Goal: Task Accomplishment & Management: Use online tool/utility

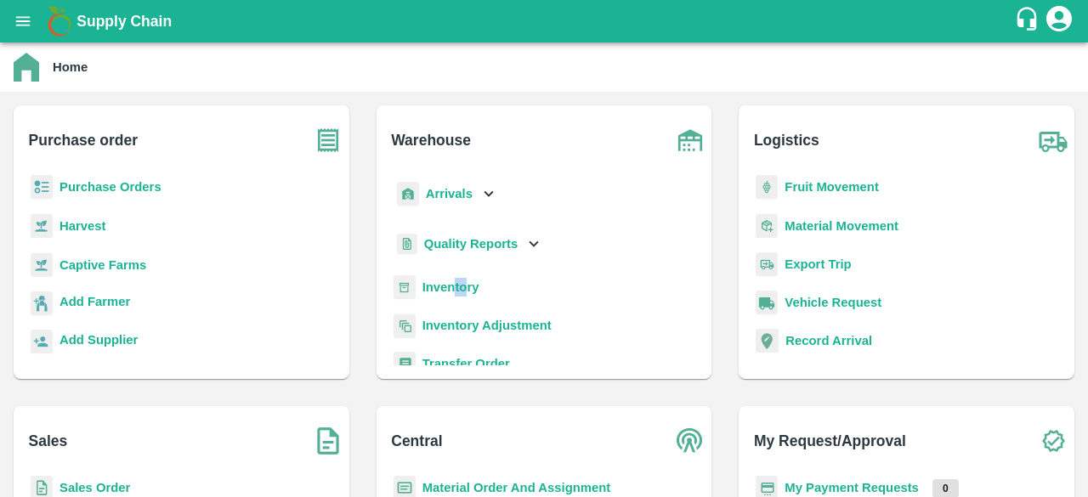
drag, startPoint x: 463, startPoint y: 297, endPoint x: 455, endPoint y: 282, distance: 16.8
click at [455, 282] on div "Inventory" at bounding box center [544, 294] width 308 height 38
click at [455, 282] on b "Inventory" at bounding box center [450, 287] width 57 height 14
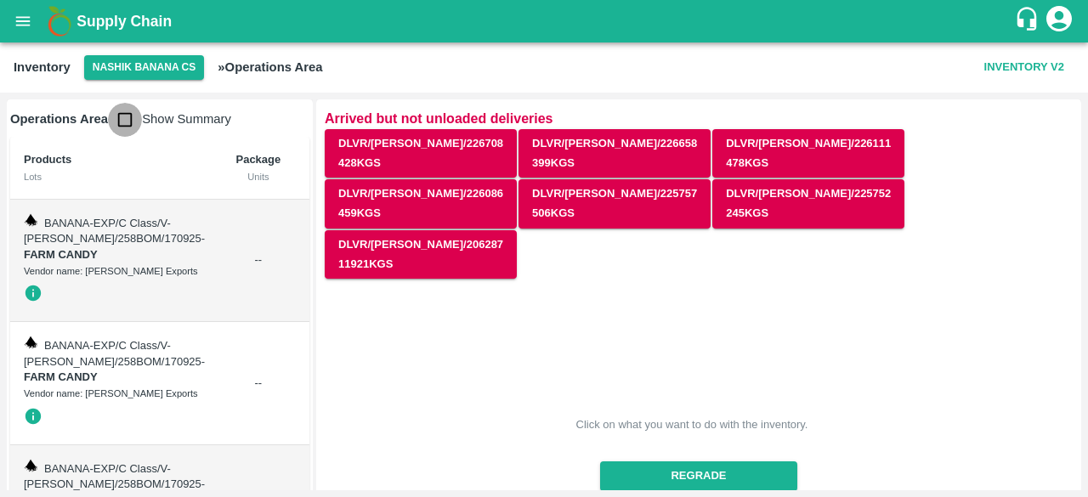
click at [126, 124] on input "checkbox" at bounding box center [125, 120] width 34 height 34
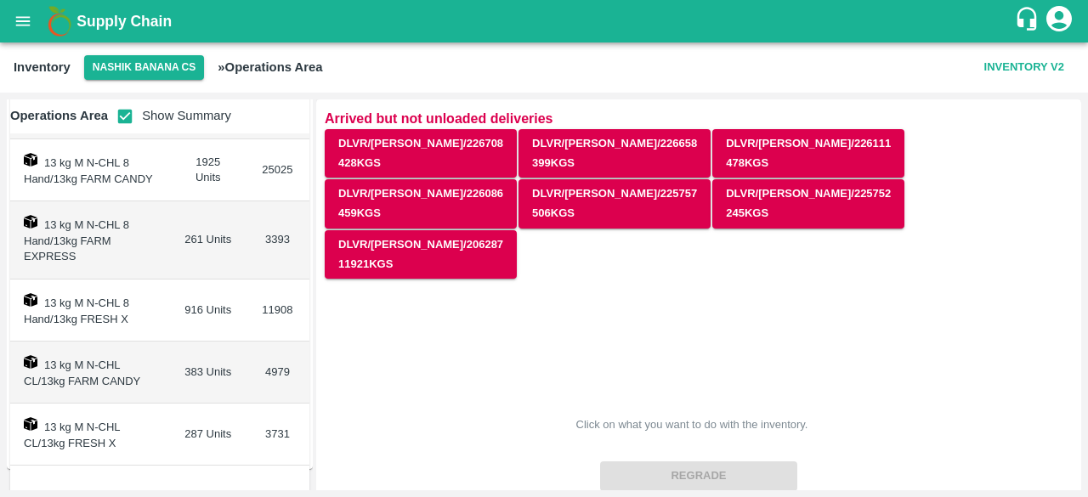
scroll to position [163, 0]
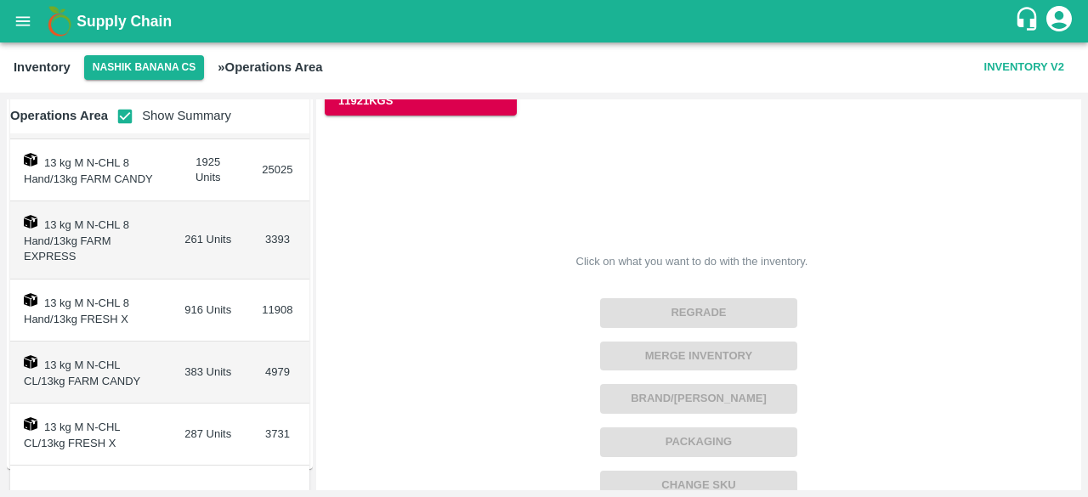
click at [127, 122] on input "checkbox" at bounding box center [125, 116] width 34 height 34
checkbox input "false"
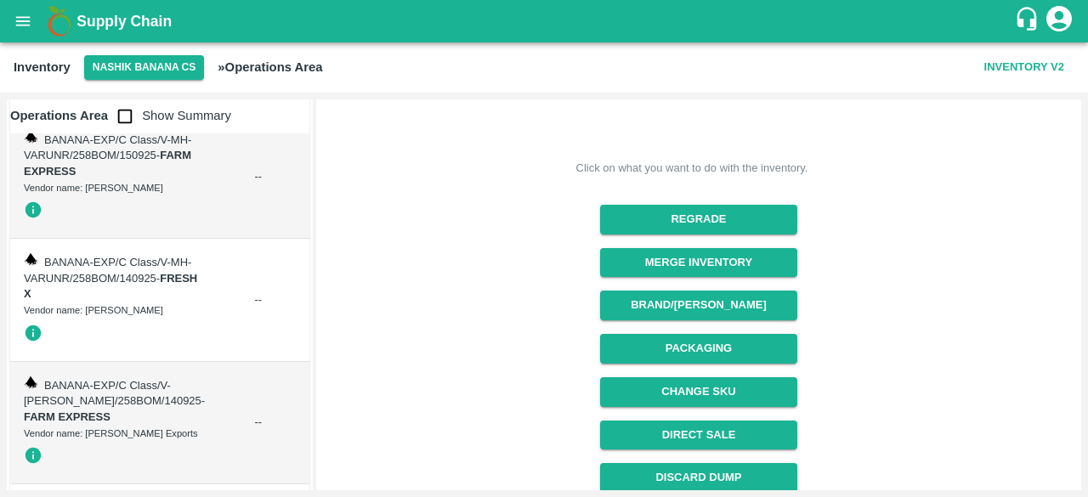
scroll to position [252, 0]
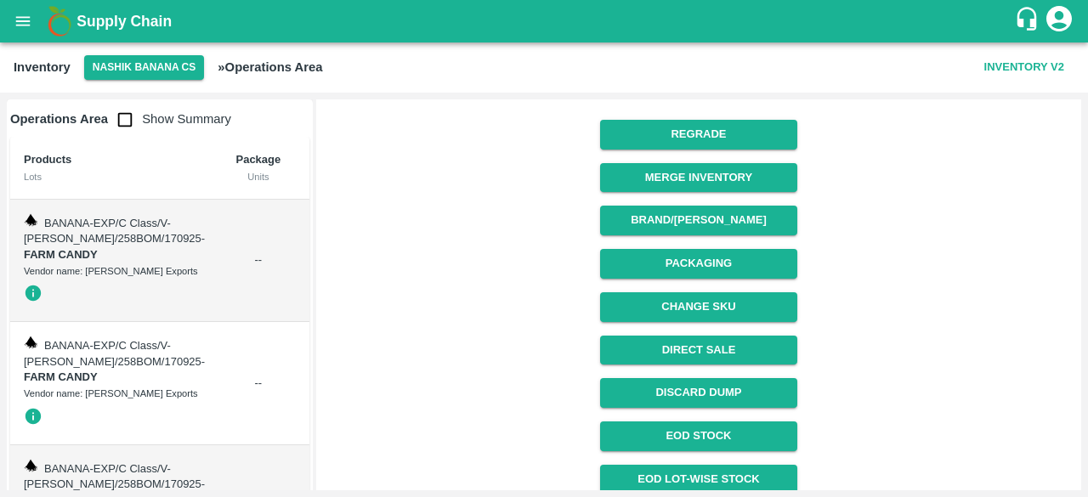
scroll to position [342, 0]
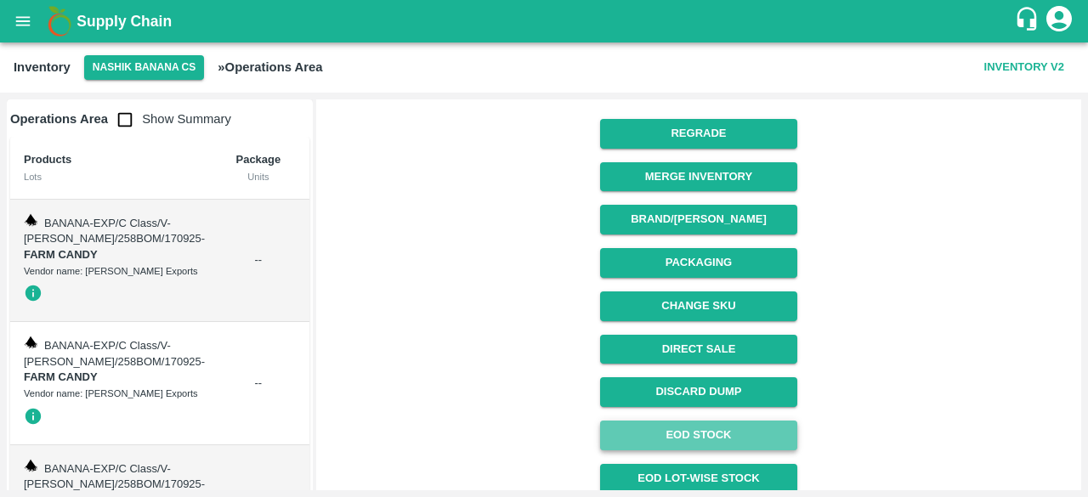
click at [718, 421] on link "EOD Stock" at bounding box center [698, 436] width 196 height 30
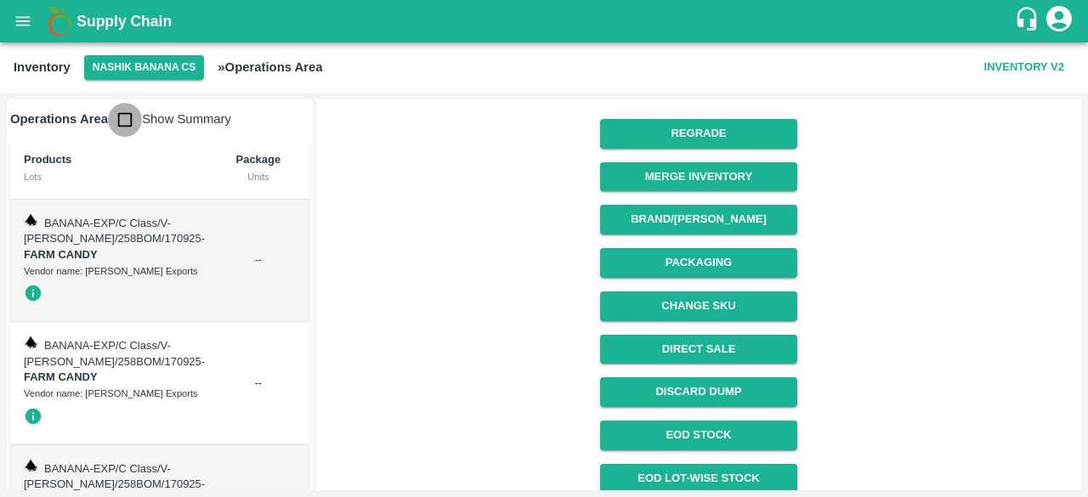
click at [131, 122] on input "checkbox" at bounding box center [125, 120] width 34 height 34
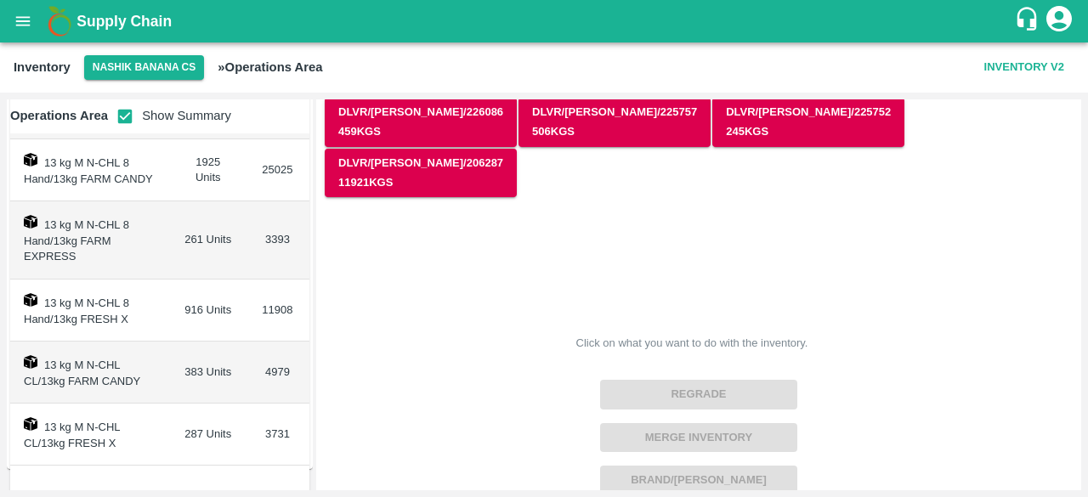
scroll to position [0, 0]
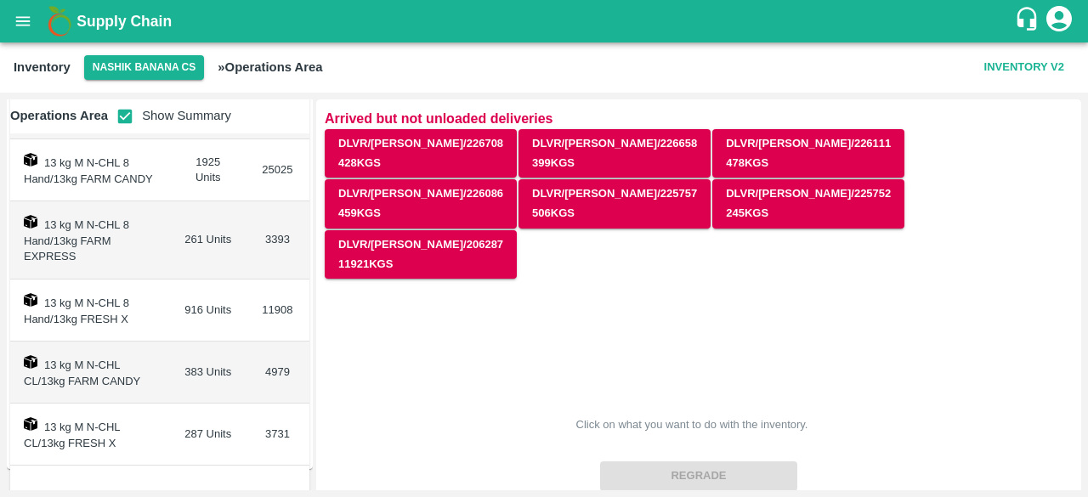
click at [124, 116] on input "checkbox" at bounding box center [125, 116] width 34 height 34
checkbox input "false"
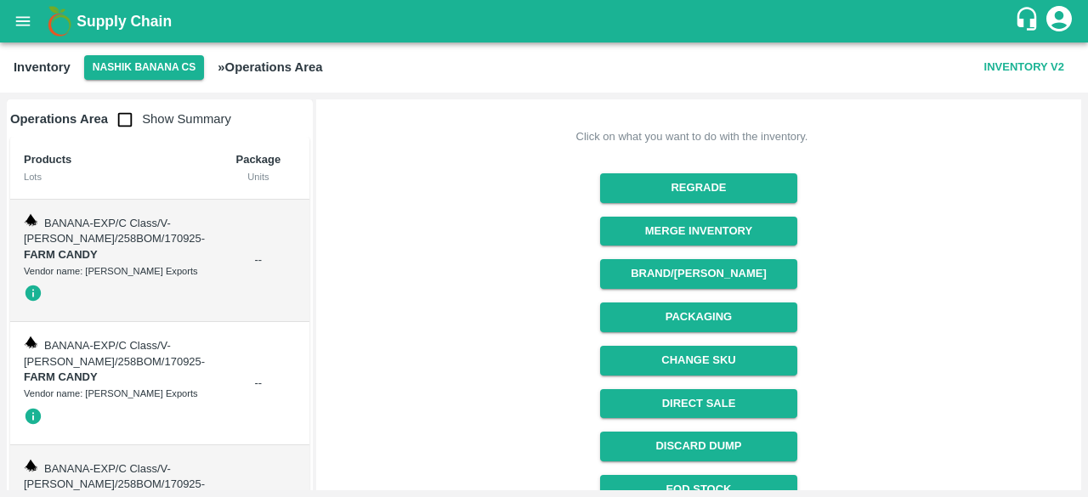
scroll to position [292, 0]
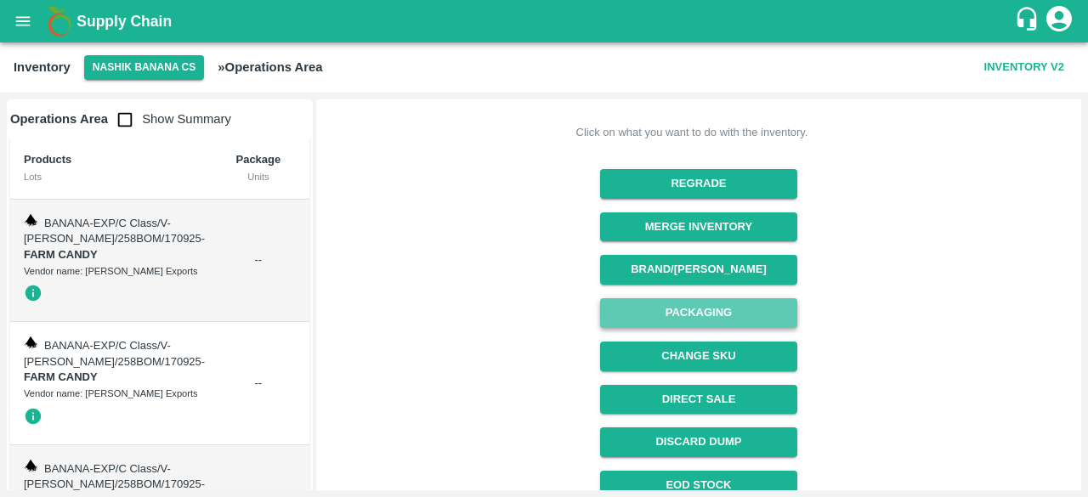
drag, startPoint x: 692, startPoint y: 259, endPoint x: 685, endPoint y: 267, distance: 10.2
click at [685, 298] on button "Packaging" at bounding box center [698, 313] width 196 height 30
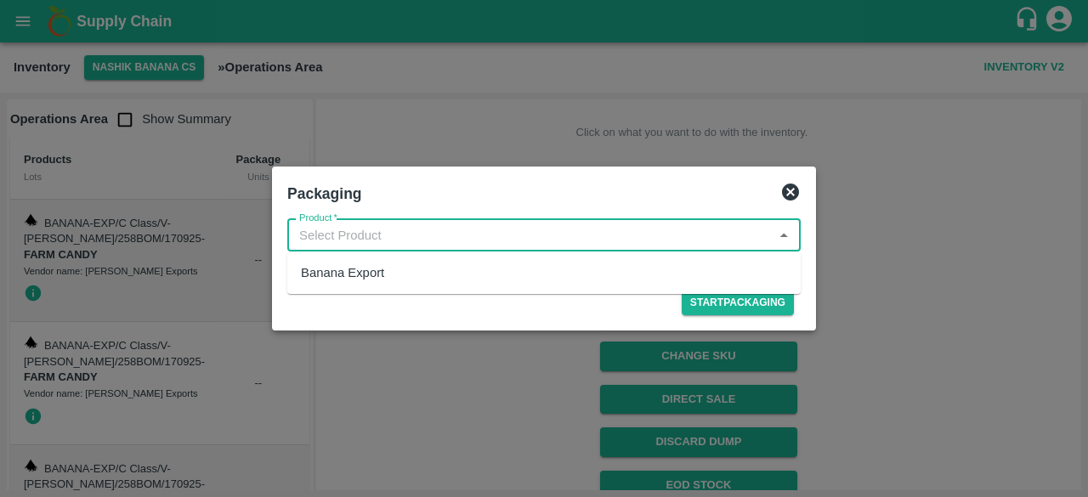
click at [437, 231] on input "Product   *" at bounding box center [529, 235] width 475 height 22
click at [410, 274] on div "Banana Export" at bounding box center [543, 272] width 513 height 29
type input "Banana Export"
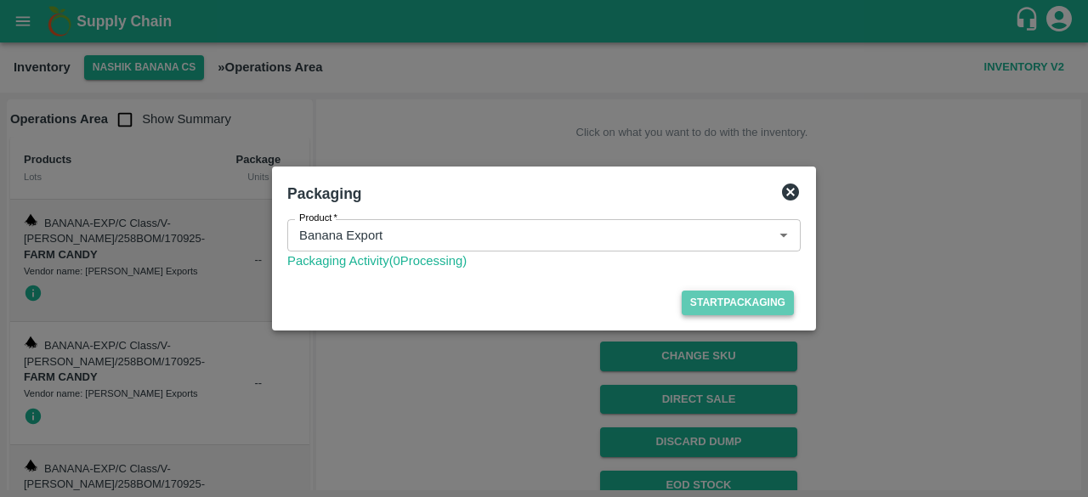
click at [720, 305] on button "Start Packaging" at bounding box center [738, 303] width 112 height 25
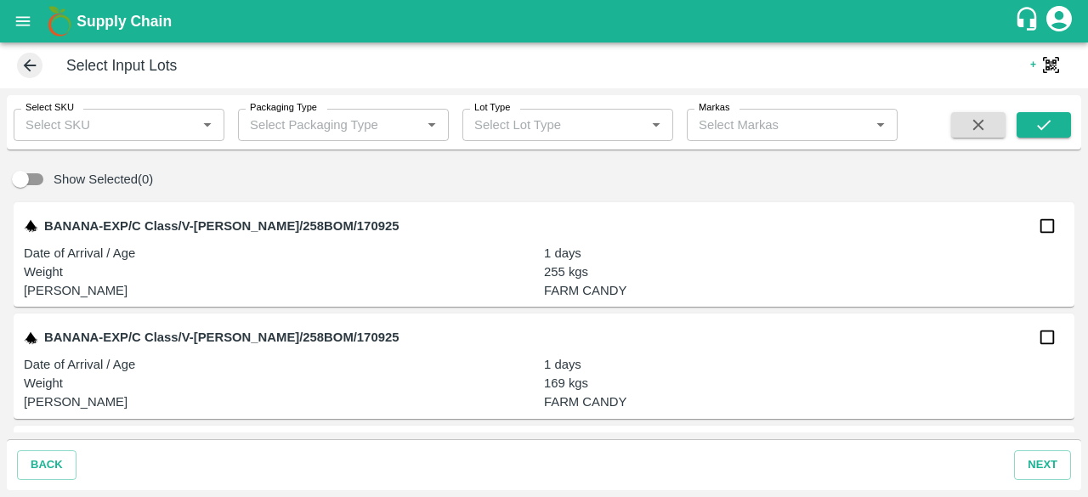
click at [135, 110] on div "Select SKU   *" at bounding box center [119, 125] width 211 height 32
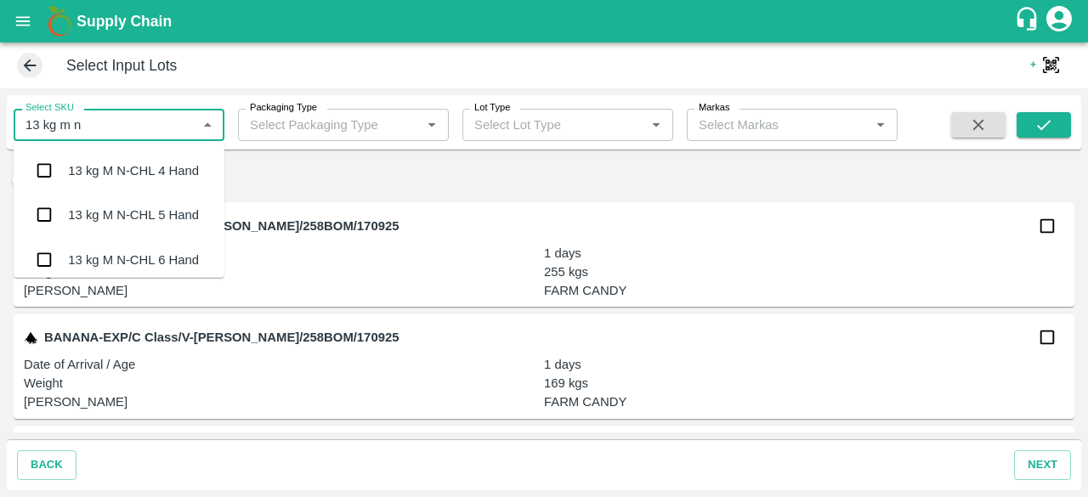
type input "13 kg m n"
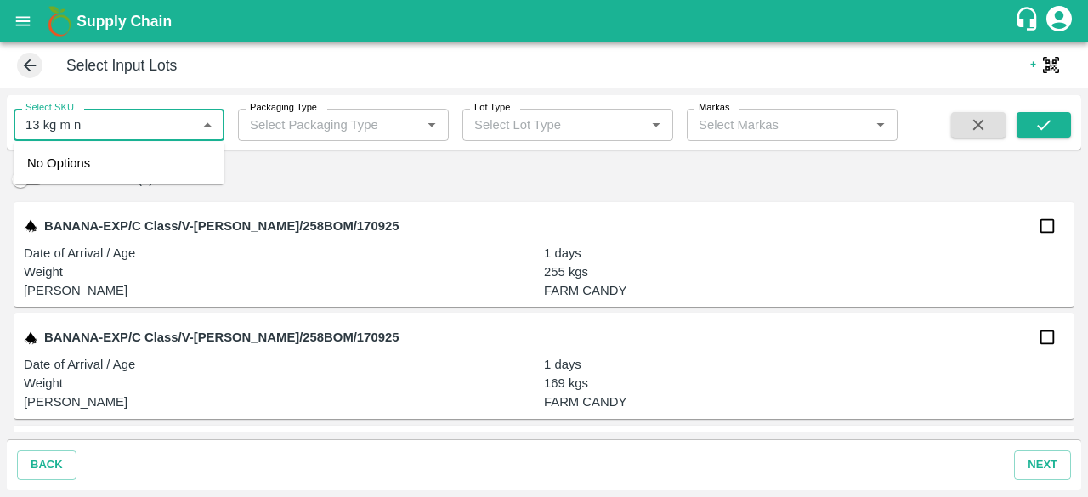
type input "13 kg m n"
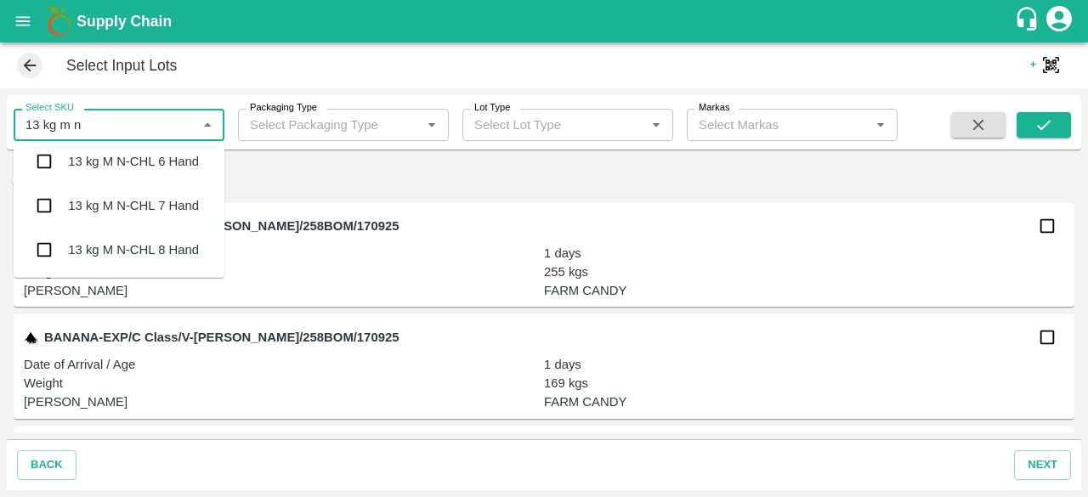
scroll to position [100, 0]
click at [46, 248] on input "checkbox" at bounding box center [44, 248] width 34 height 34
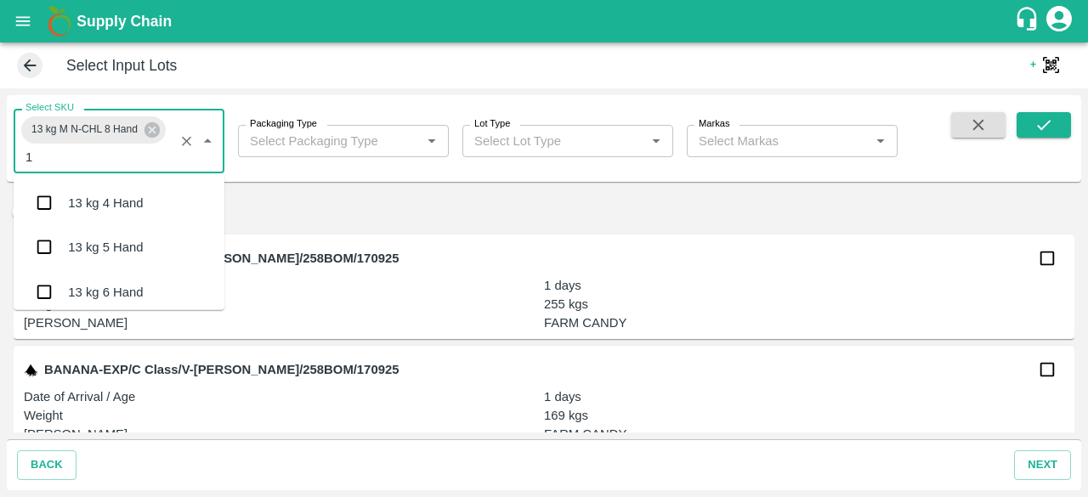
scroll to position [1070, 0]
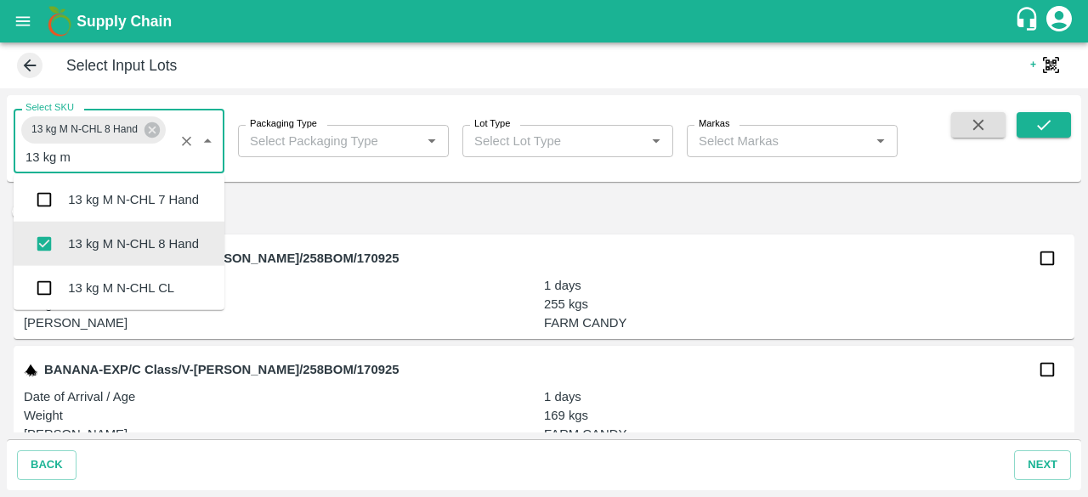
type input "13 kg m n"
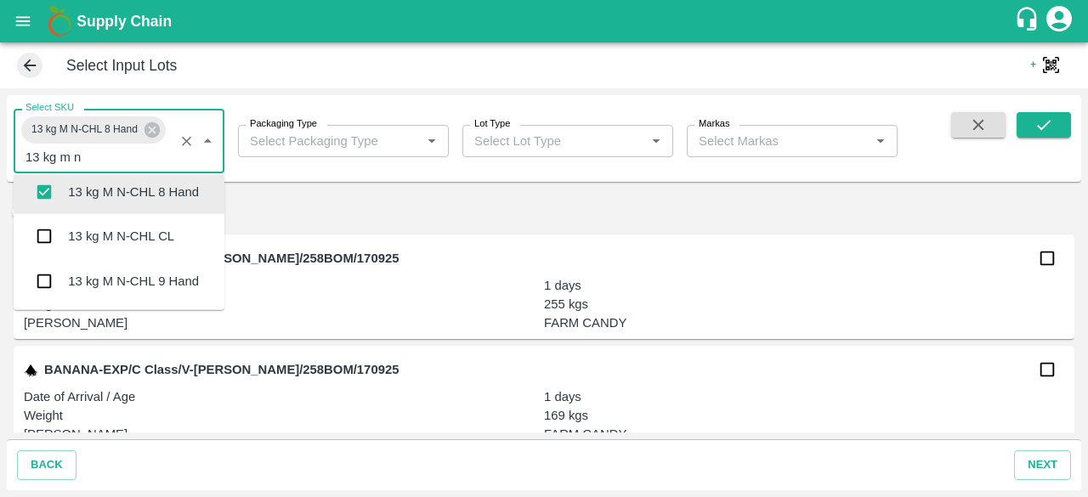
scroll to position [137, 0]
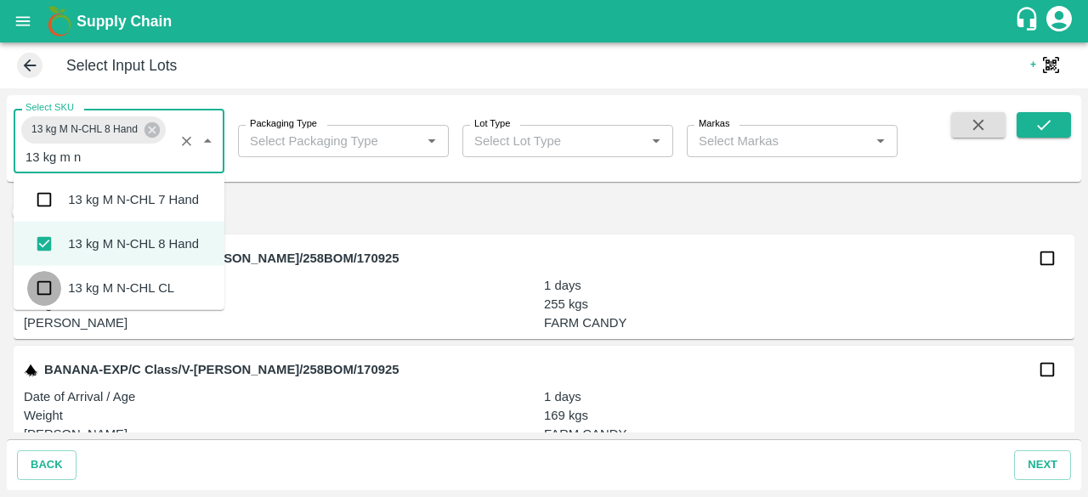
click at [37, 286] on input "checkbox" at bounding box center [44, 288] width 34 height 34
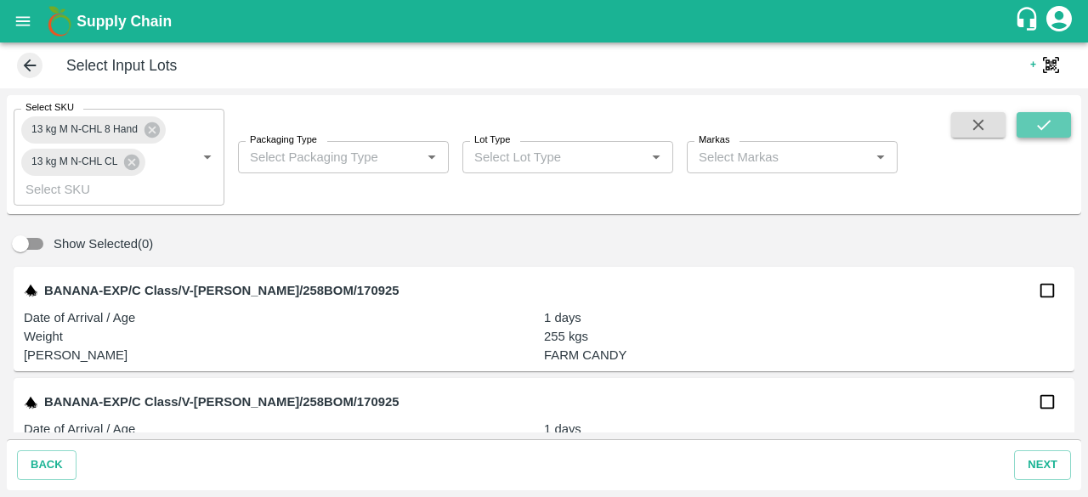
click at [1040, 133] on icon "submit" at bounding box center [1043, 125] width 19 height 19
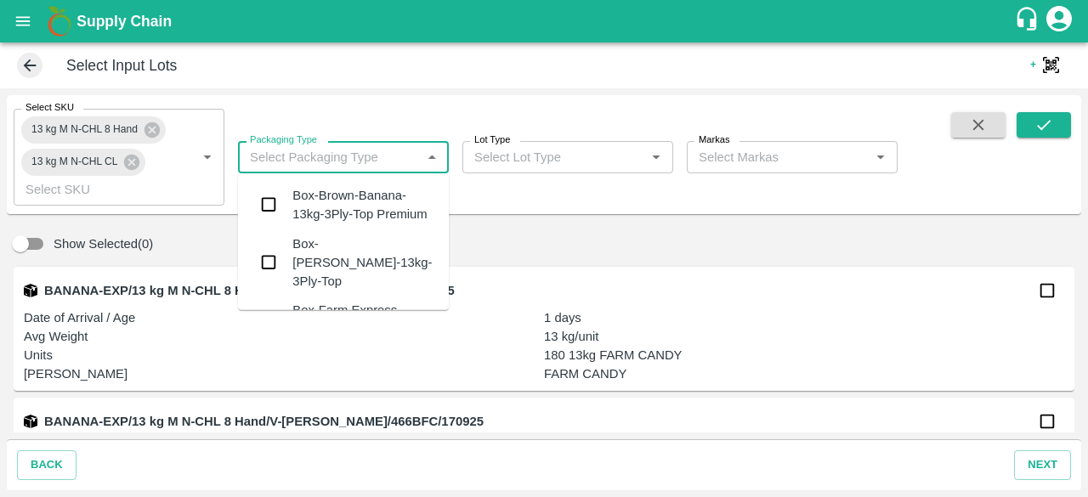
click at [371, 156] on input "Packaging Type" at bounding box center [329, 157] width 173 height 22
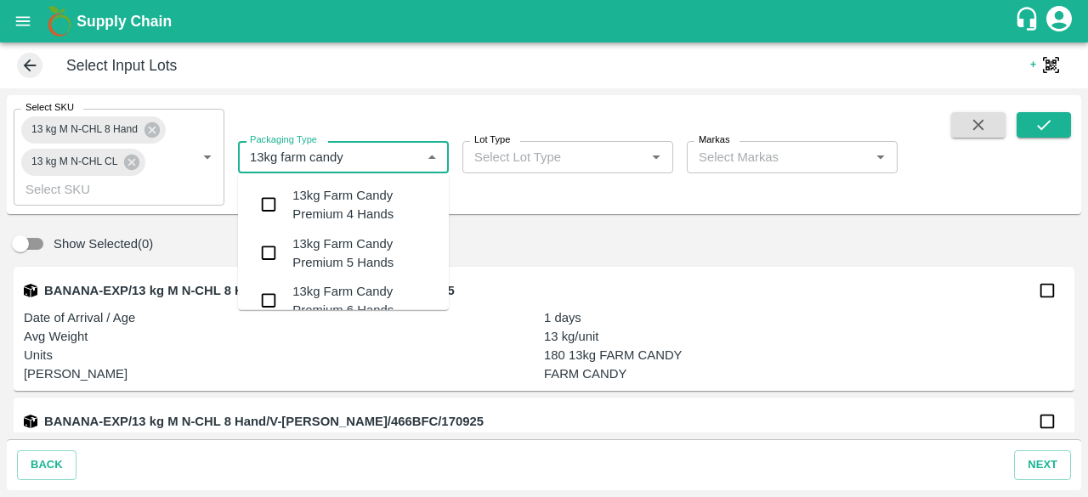
type input "13kg farm candy"
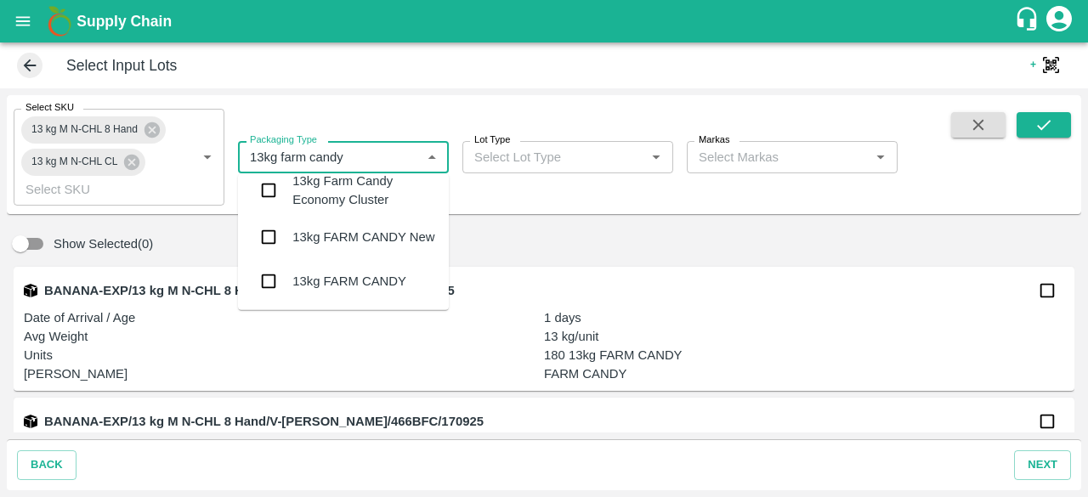
scroll to position [546, 0]
click at [266, 283] on input "checkbox" at bounding box center [269, 281] width 34 height 34
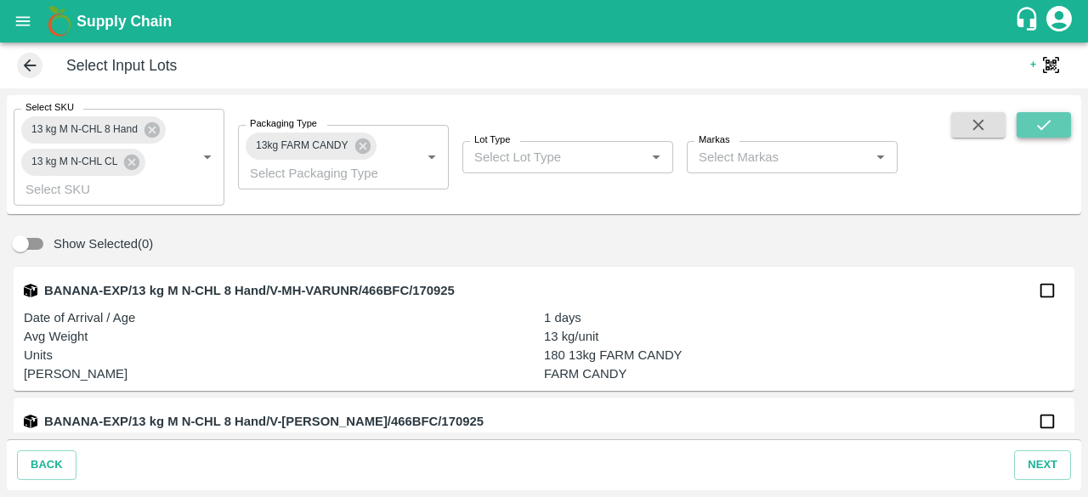
click at [1050, 122] on icon "submit" at bounding box center [1043, 125] width 19 height 19
click at [1037, 126] on icon "submit" at bounding box center [1044, 125] width 14 height 10
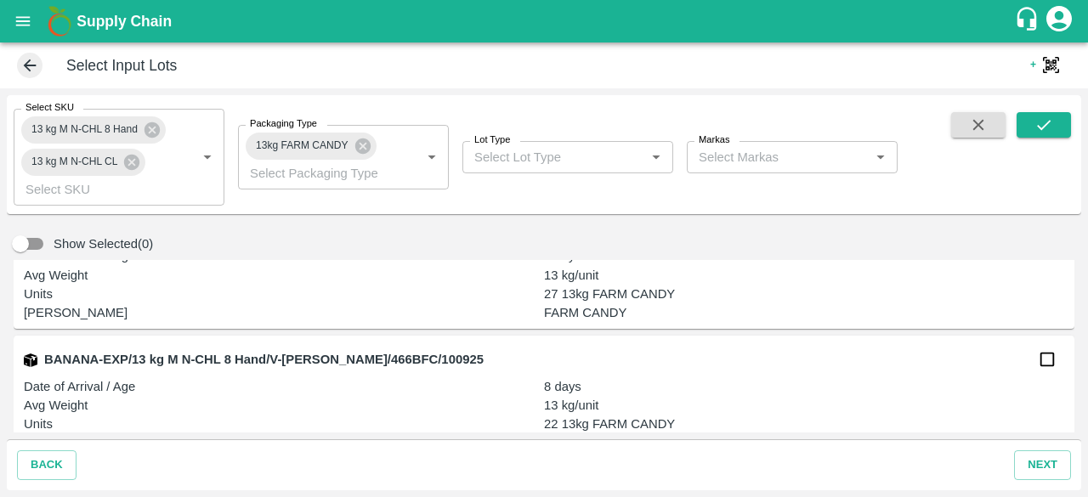
scroll to position [1291, 0]
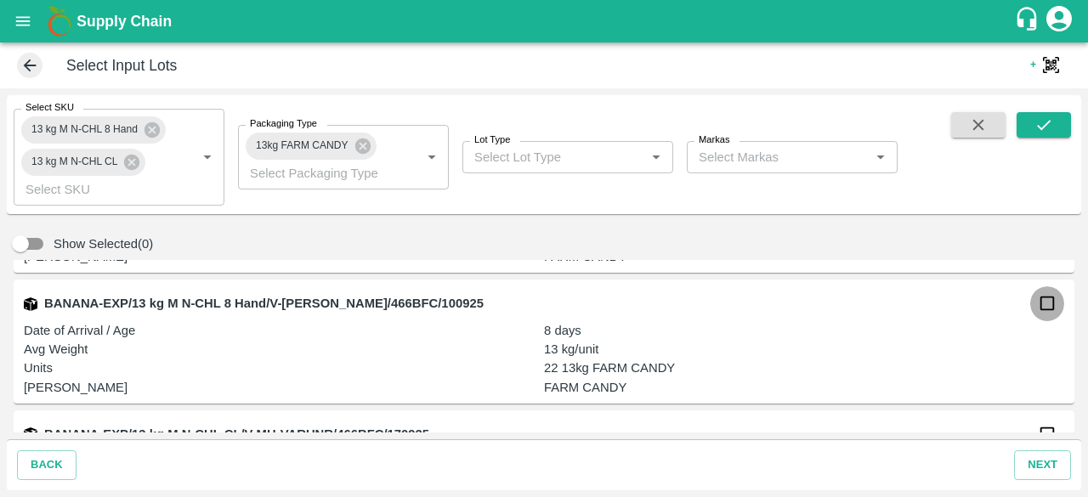
click at [1044, 307] on input "checkbox" at bounding box center [1047, 303] width 34 height 34
checkbox input "true"
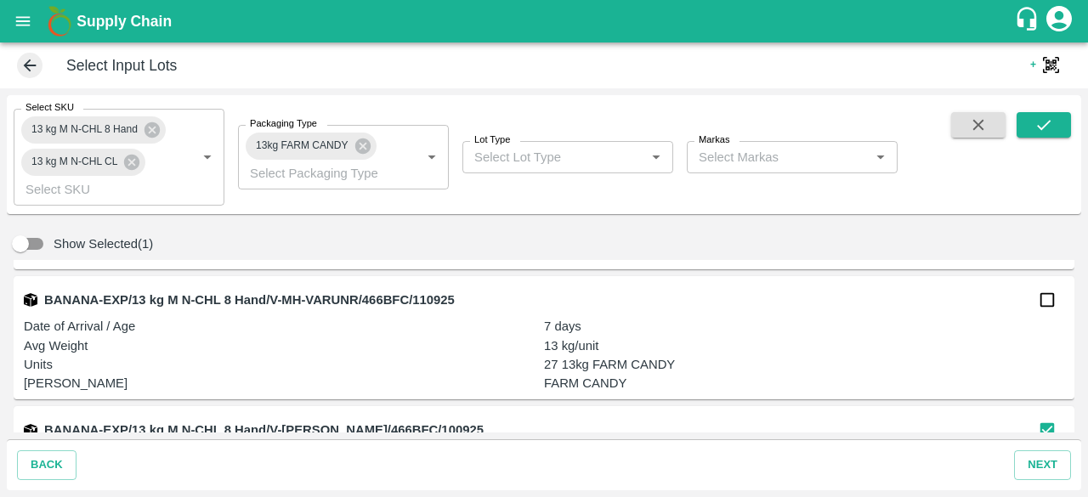
scroll to position [1155, 0]
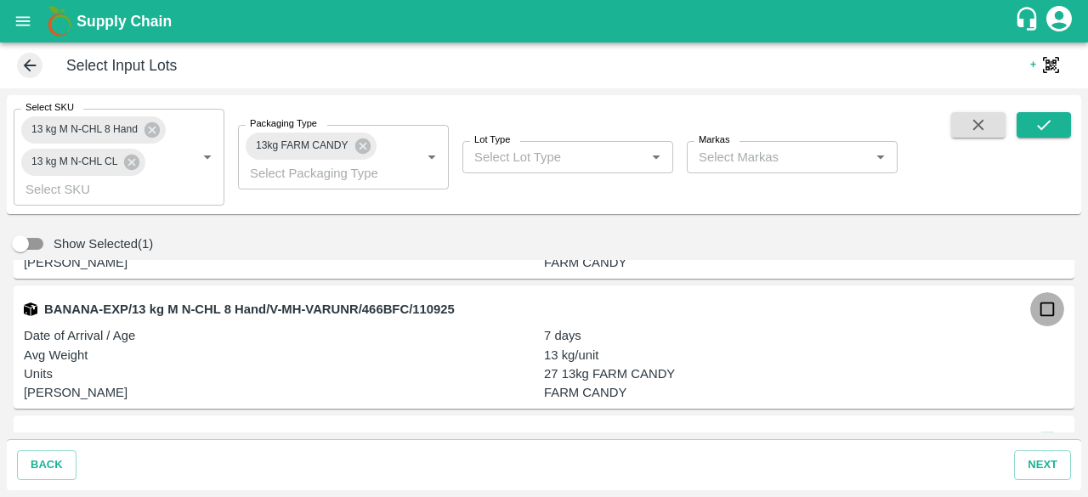
click at [1040, 306] on input "checkbox" at bounding box center [1047, 309] width 34 height 34
checkbox input "true"
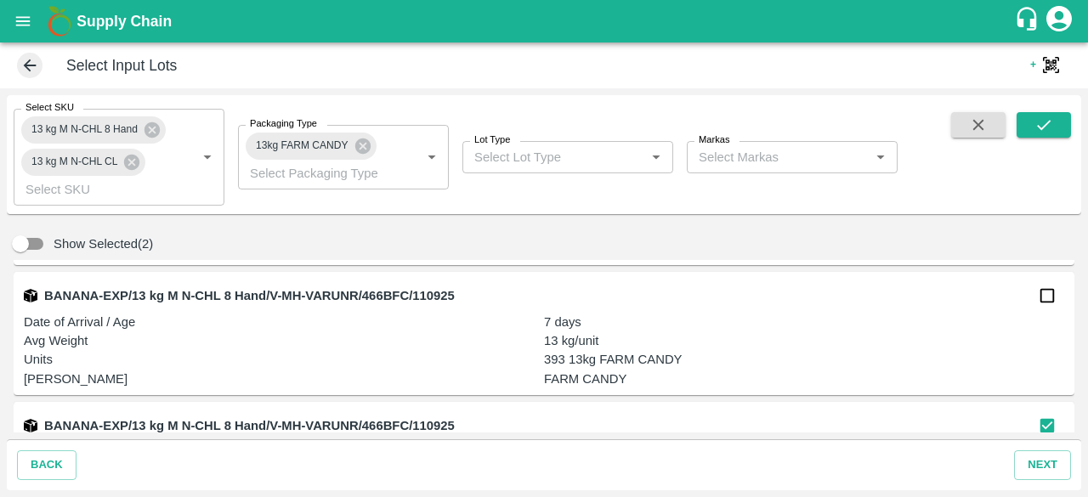
scroll to position [1038, 0]
click at [1039, 297] on input "checkbox" at bounding box center [1047, 297] width 34 height 34
checkbox input "true"
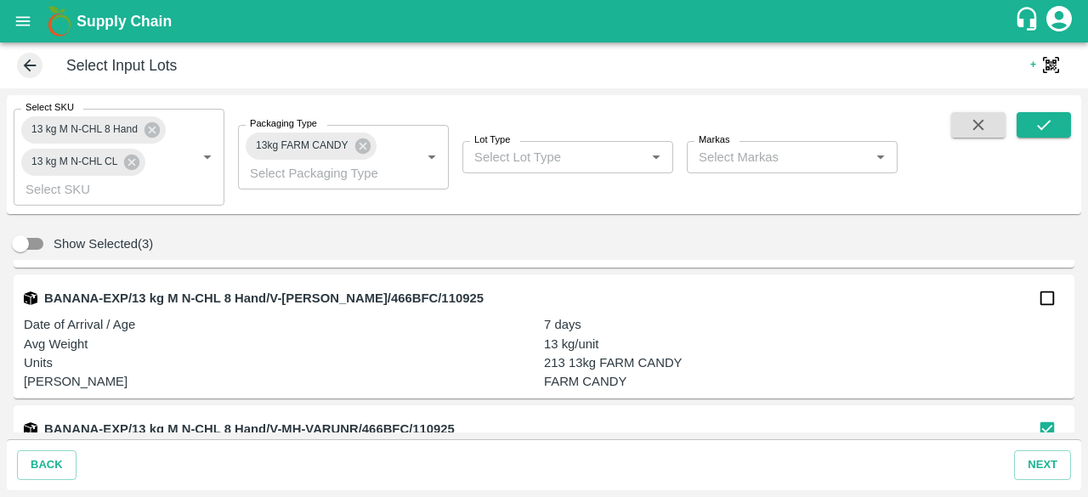
scroll to position [904, 0]
click at [1040, 300] on input "checkbox" at bounding box center [1047, 299] width 34 height 34
checkbox input "true"
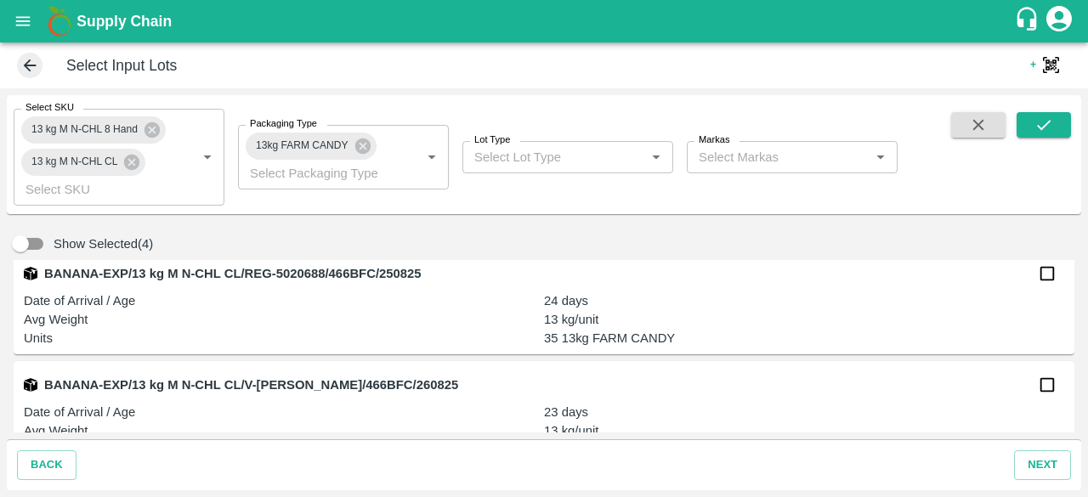
scroll to position [3256, 0]
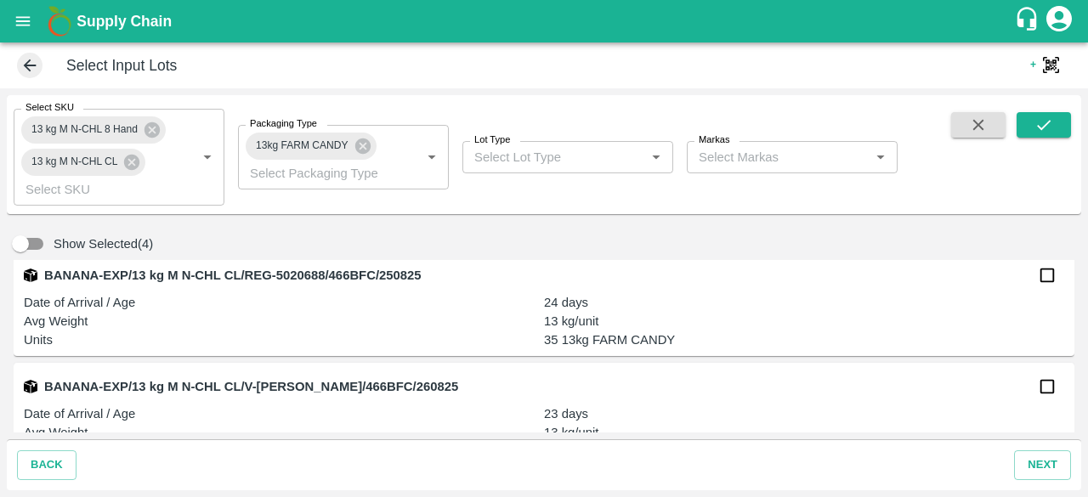
click at [1043, 278] on input "checkbox" at bounding box center [1047, 275] width 34 height 34
checkbox input "true"
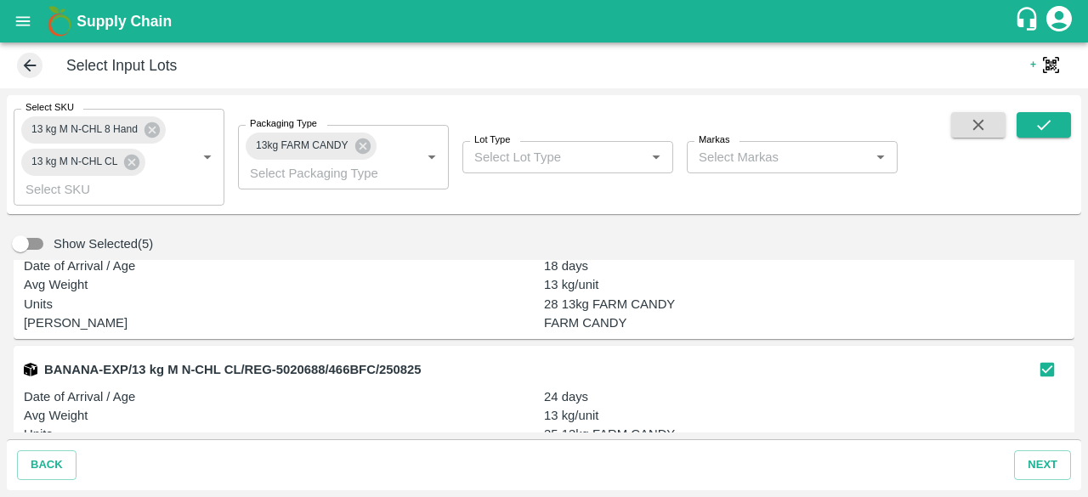
scroll to position [3161, 0]
click at [167, 186] on input "Select SKU" at bounding box center [94, 189] width 150 height 22
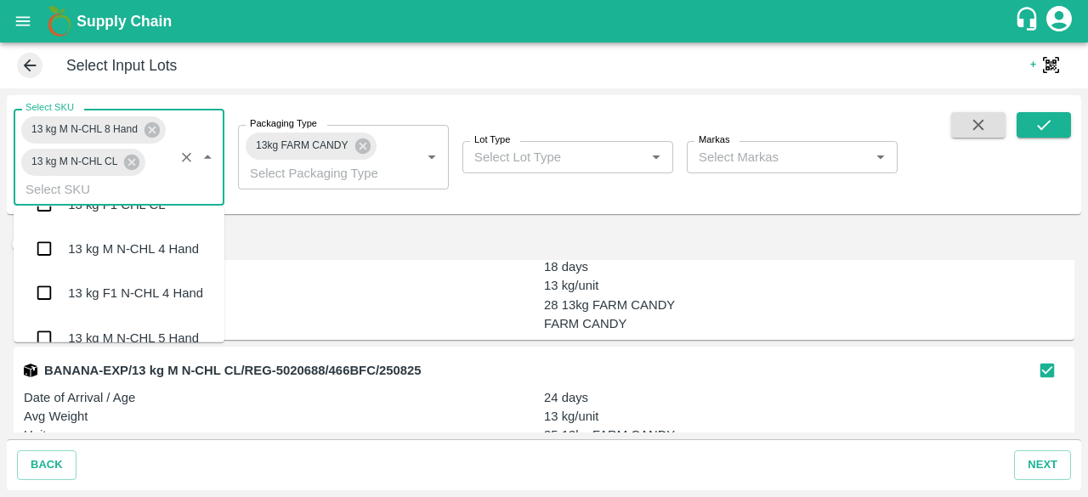
scroll to position [1407, 0]
click at [41, 254] on input "checkbox" at bounding box center [44, 250] width 34 height 34
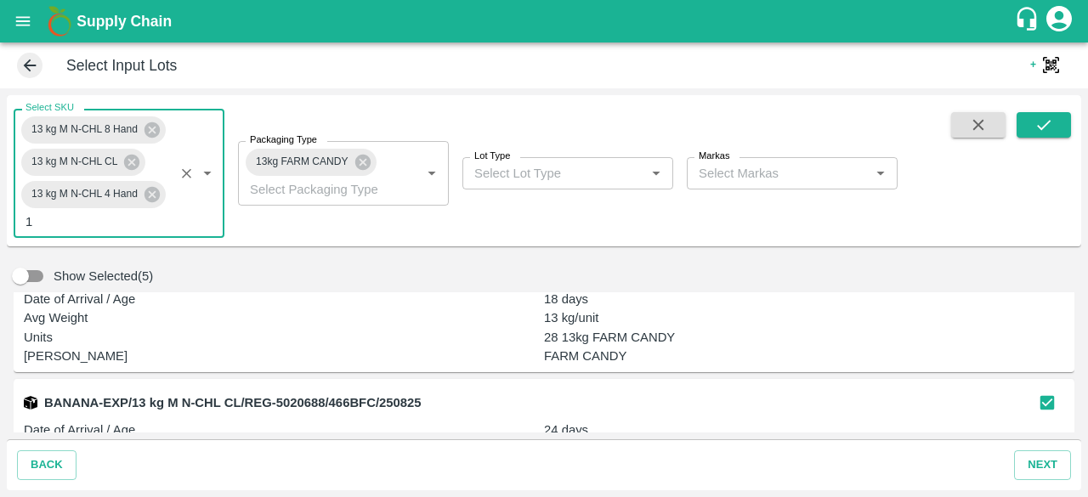
type input "13"
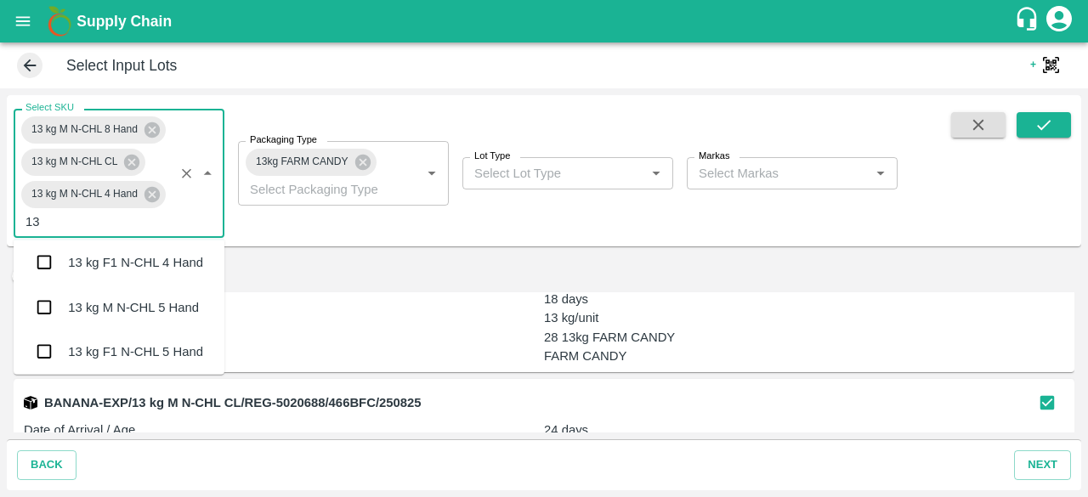
scroll to position [860, 0]
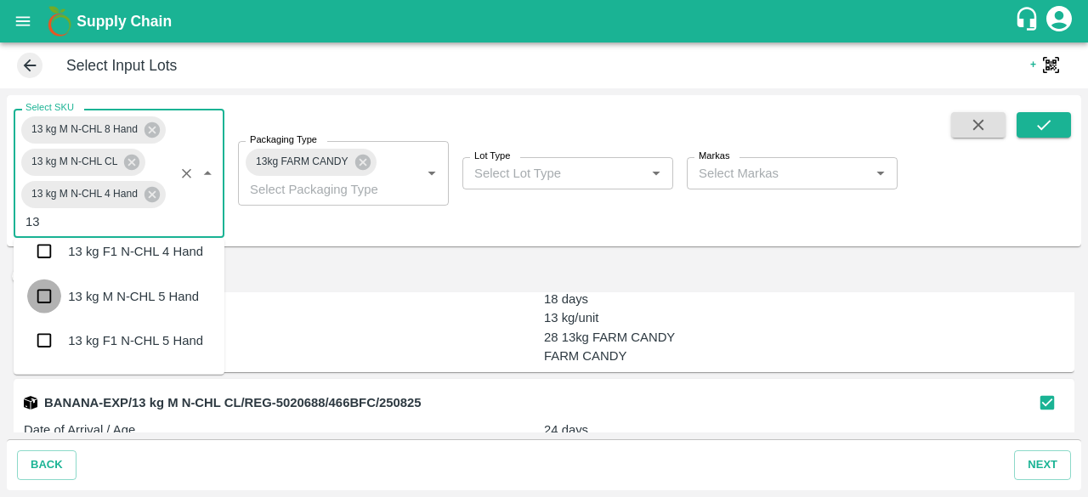
click at [44, 299] on input "checkbox" at bounding box center [44, 296] width 34 height 34
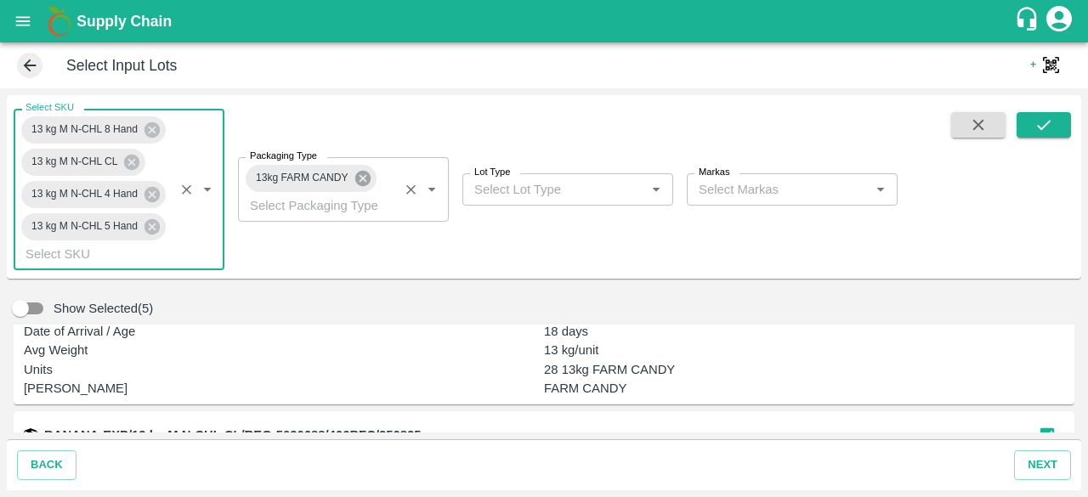
click at [365, 180] on icon at bounding box center [363, 178] width 19 height 19
click at [365, 180] on body "Supply Chain Select Input Lots + QR Scanner Select SKU 13 kg M N-CHL 8 Hand 13 …" at bounding box center [544, 248] width 1088 height 497
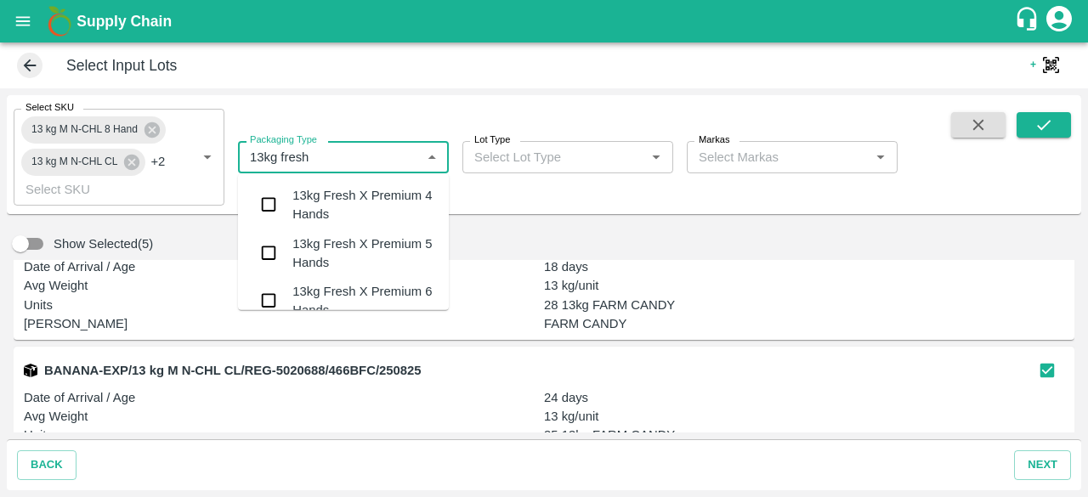
type input "13kg fresh x"
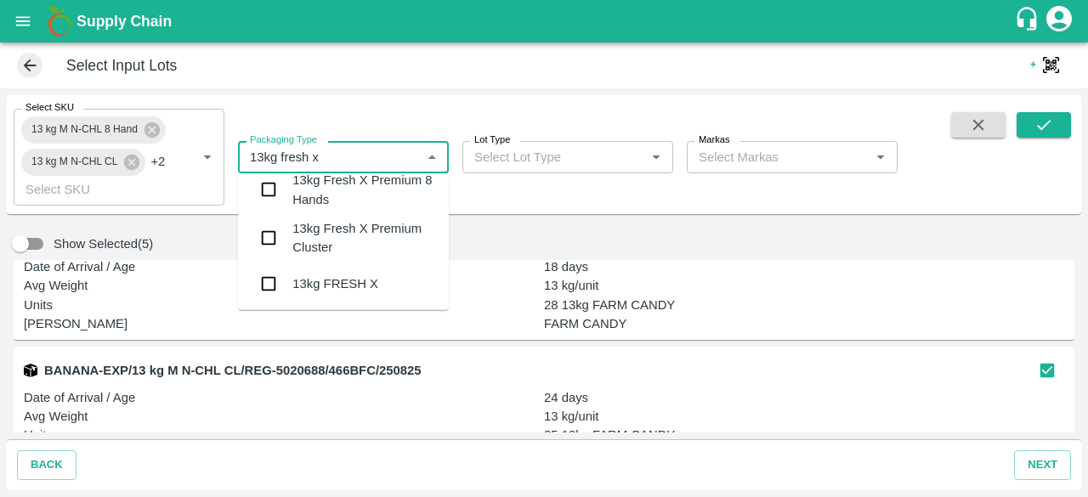
scroll to position [210, 0]
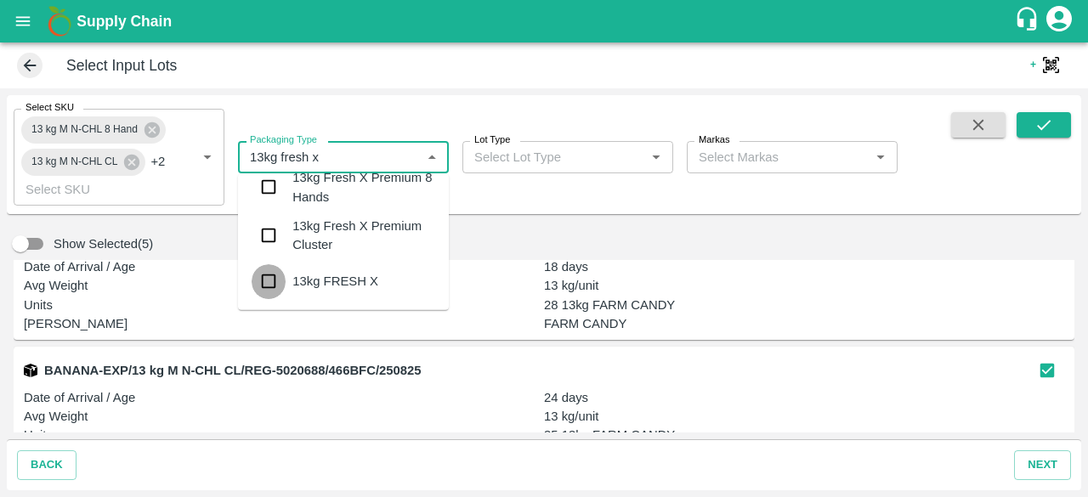
click at [269, 291] on input "checkbox" at bounding box center [269, 281] width 34 height 34
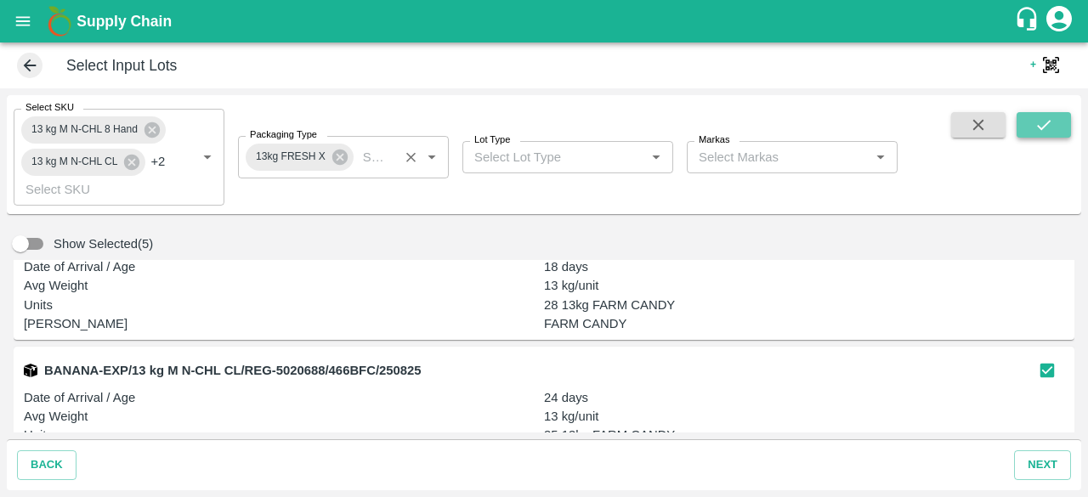
click at [1044, 122] on icon "submit" at bounding box center [1043, 125] width 19 height 19
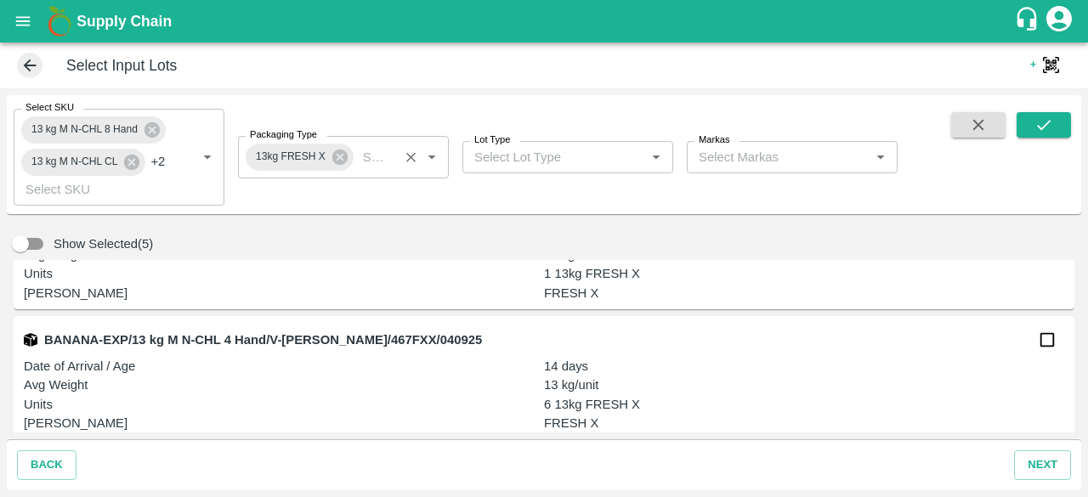
scroll to position [732, 0]
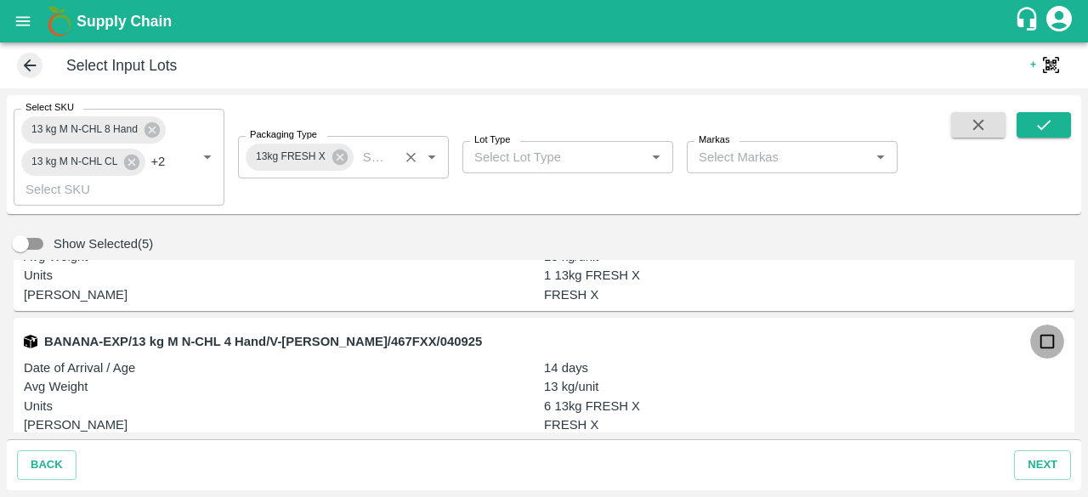
click at [1039, 337] on input "checkbox" at bounding box center [1047, 342] width 34 height 34
checkbox input "true"
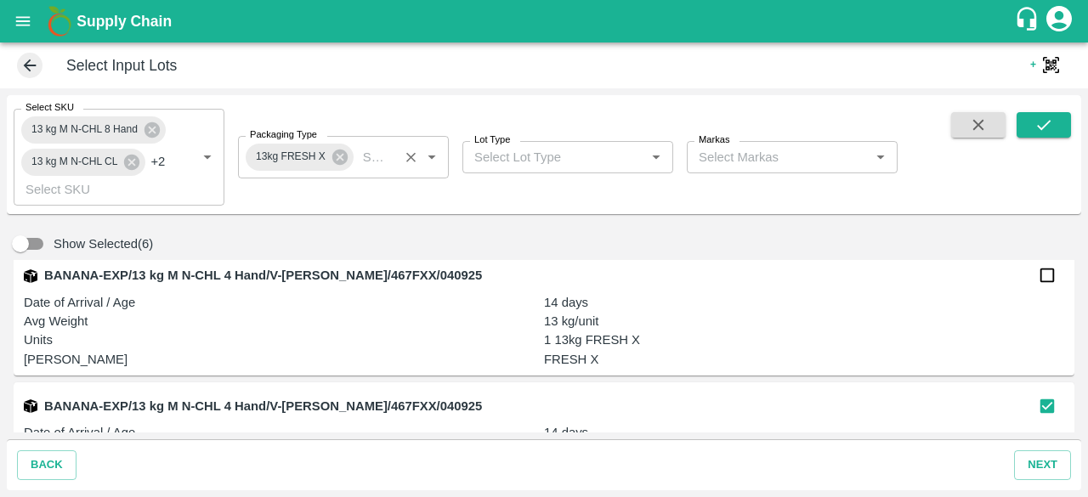
scroll to position [666, 0]
click at [1044, 275] on input "checkbox" at bounding box center [1047, 276] width 34 height 34
checkbox input "true"
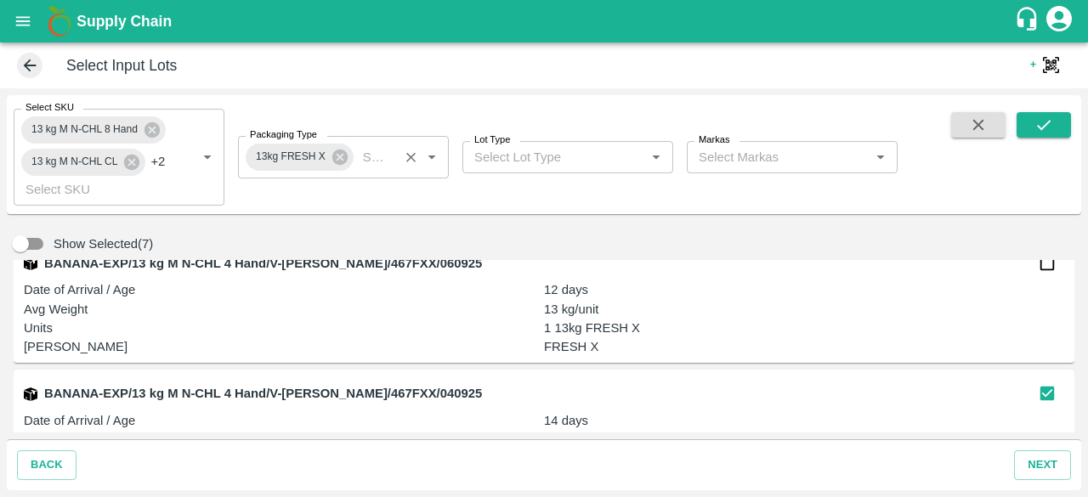
scroll to position [546, 0]
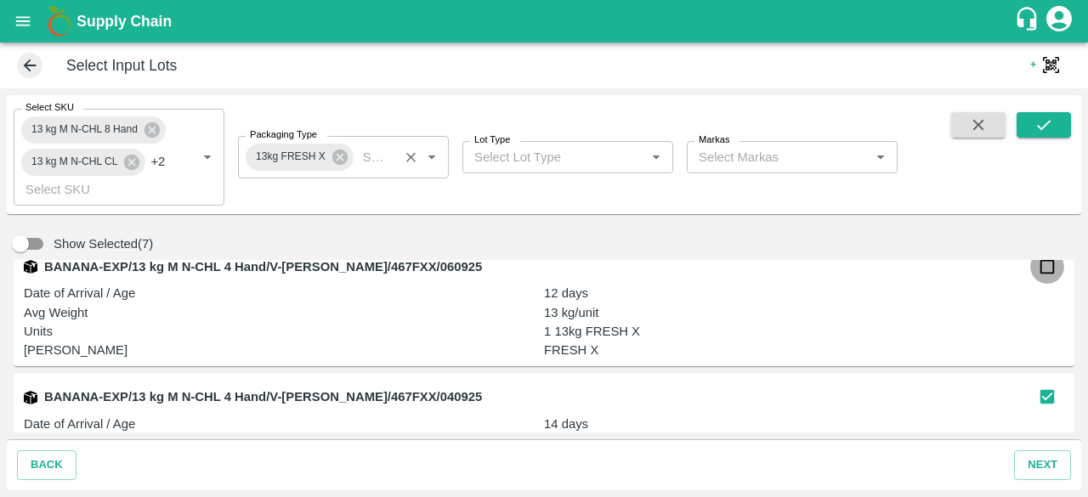
click at [1039, 269] on input "checkbox" at bounding box center [1047, 267] width 34 height 34
checkbox input "true"
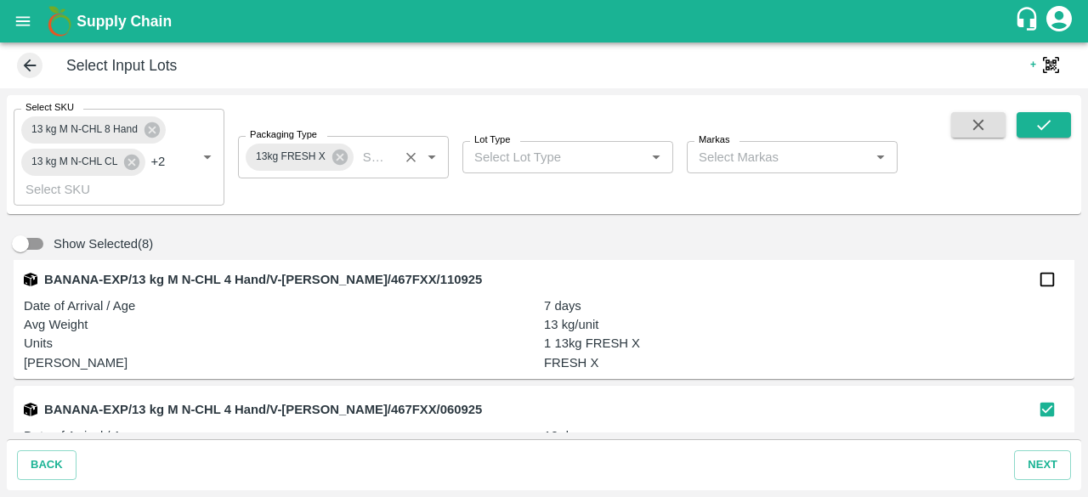
scroll to position [402, 0]
click at [1044, 281] on input "checkbox" at bounding box center [1047, 280] width 34 height 34
checkbox input "true"
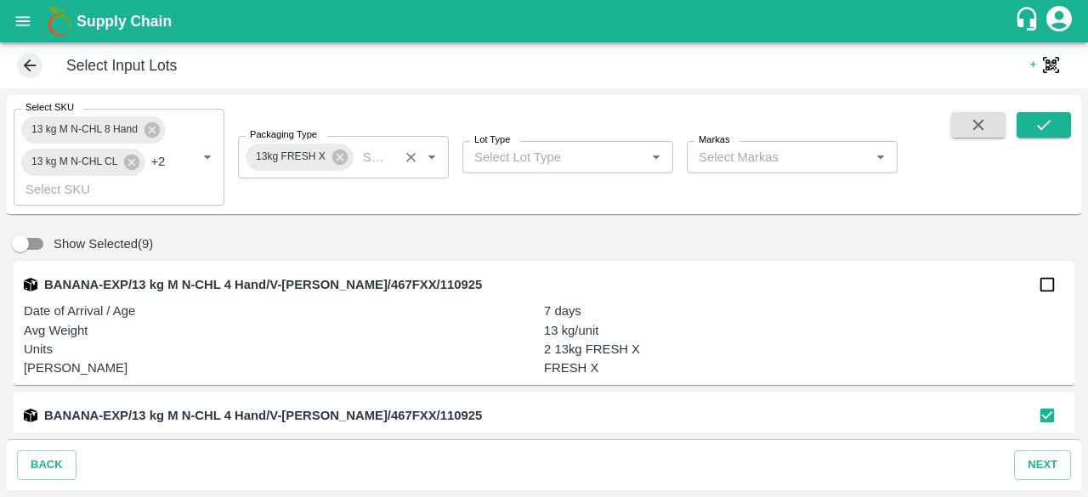
scroll to position [265, 0]
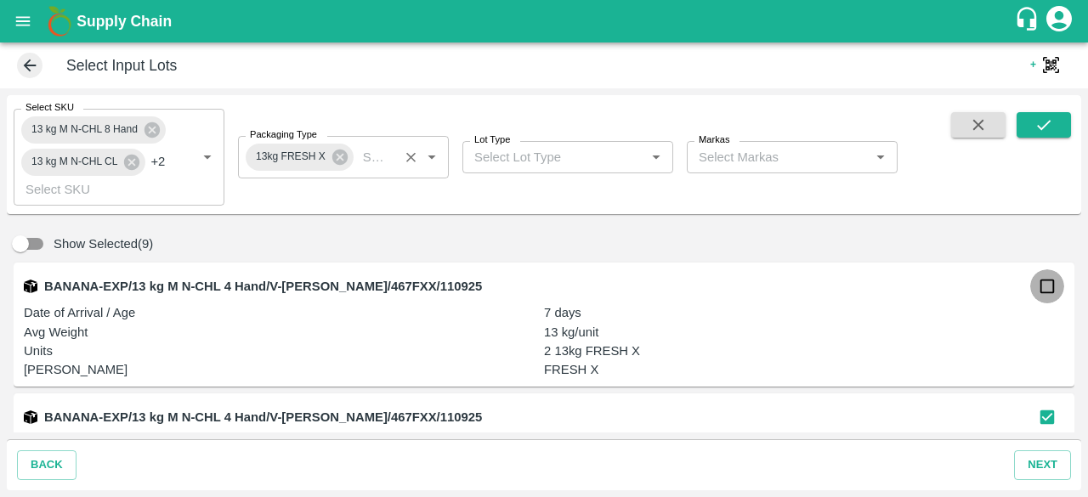
click at [1039, 286] on input "checkbox" at bounding box center [1047, 286] width 34 height 34
checkbox input "true"
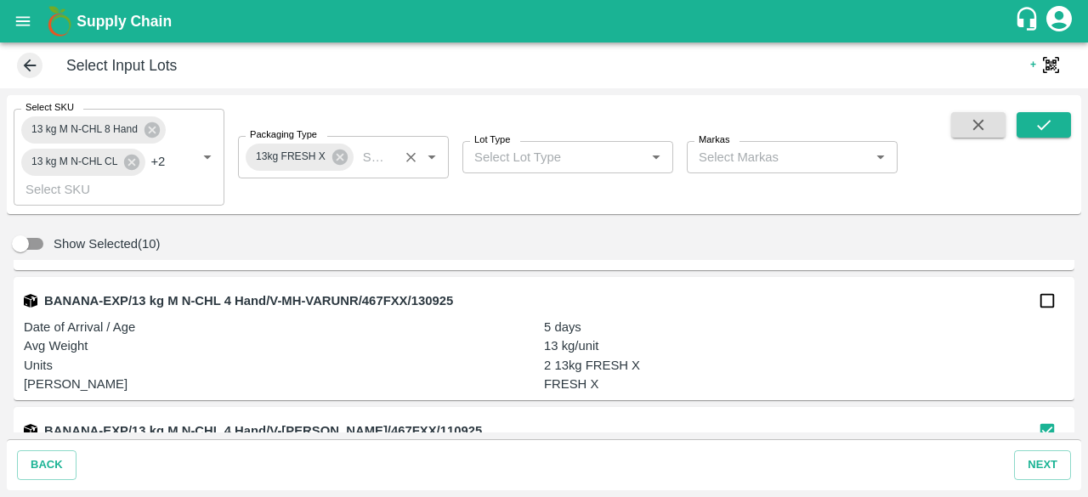
scroll to position [119, 0]
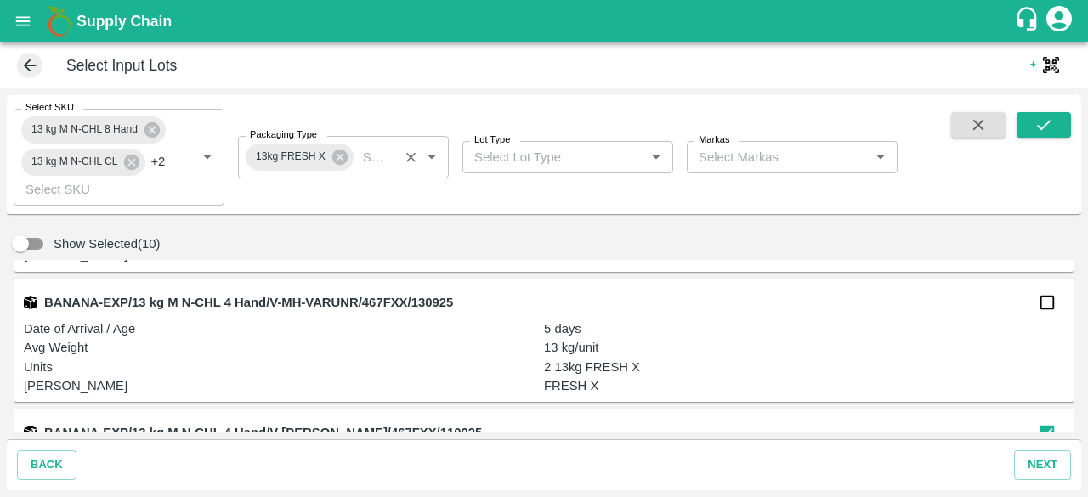
click at [1044, 309] on input "checkbox" at bounding box center [1047, 303] width 34 height 34
checkbox input "true"
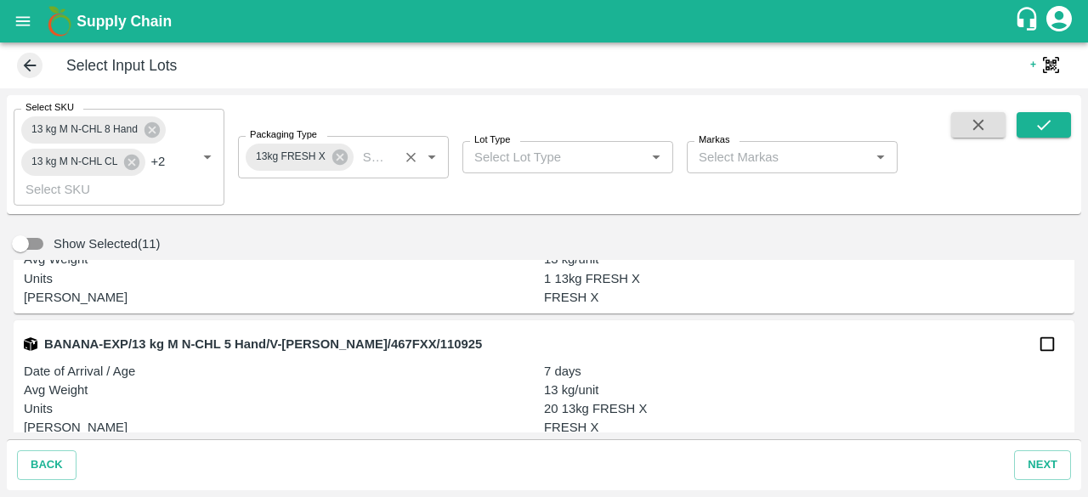
scroll to position [1504, 0]
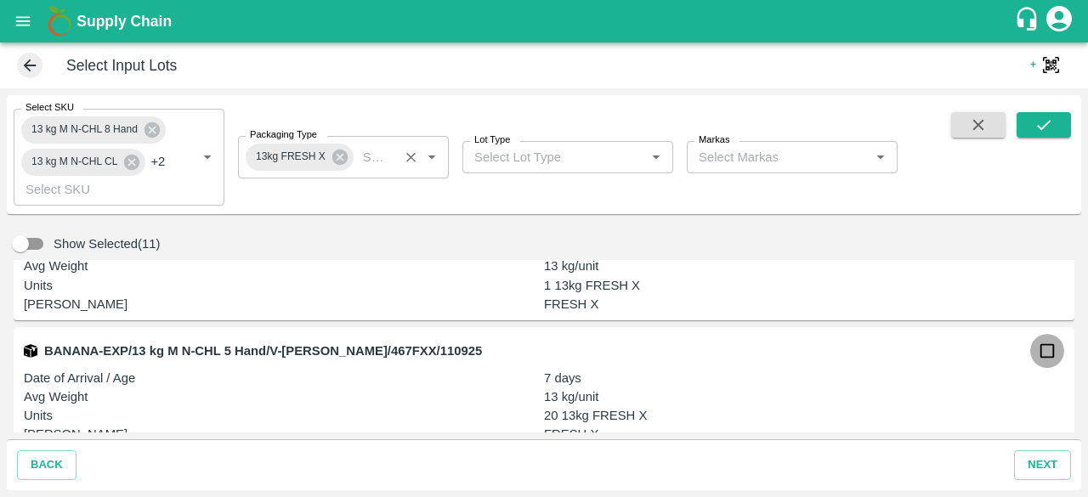
click at [1039, 354] on input "checkbox" at bounding box center [1047, 351] width 34 height 34
checkbox input "true"
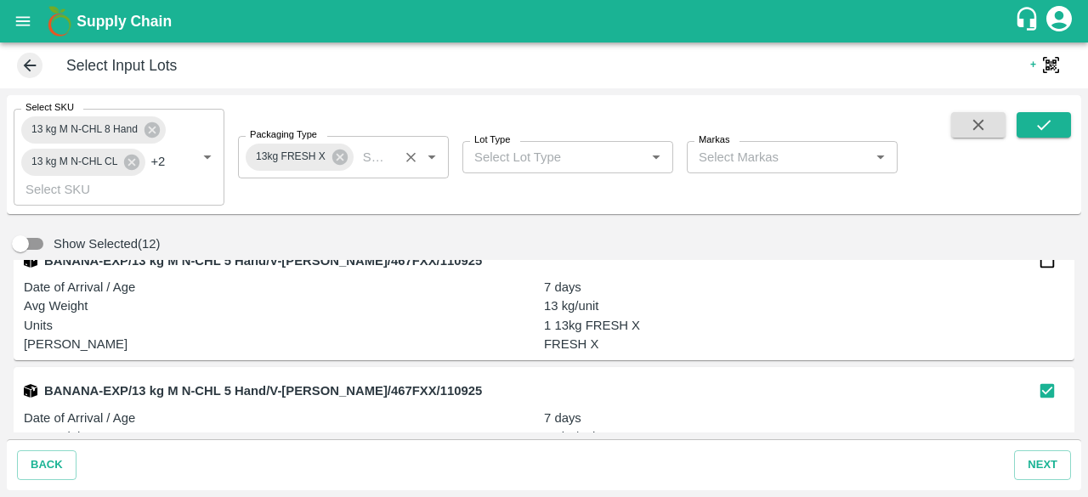
scroll to position [1463, 0]
click at [1049, 269] on input "checkbox" at bounding box center [1047, 262] width 34 height 34
checkbox input "true"
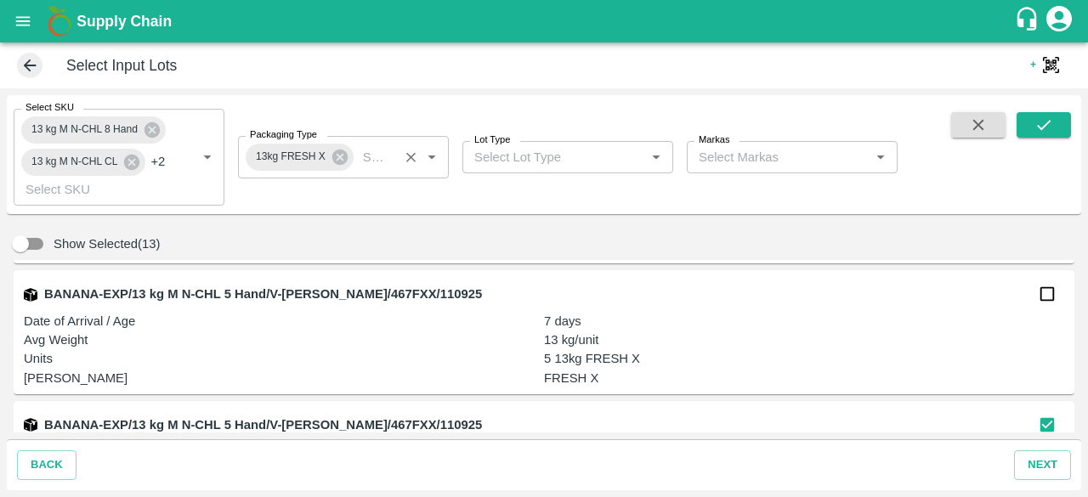
scroll to position [1299, 0]
click at [1045, 295] on input "checkbox" at bounding box center [1047, 295] width 34 height 34
checkbox input "true"
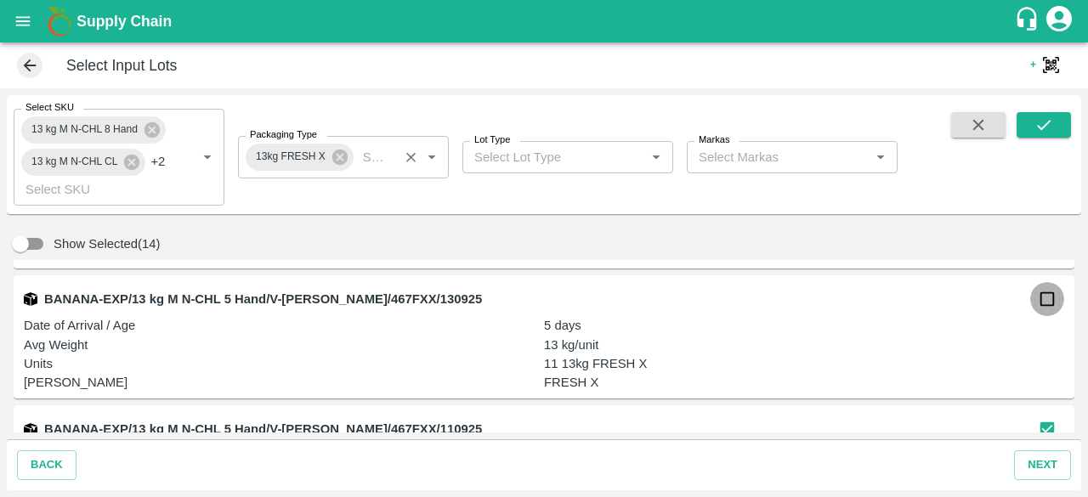
click at [1039, 307] on input "checkbox" at bounding box center [1047, 299] width 34 height 34
checkbox input "true"
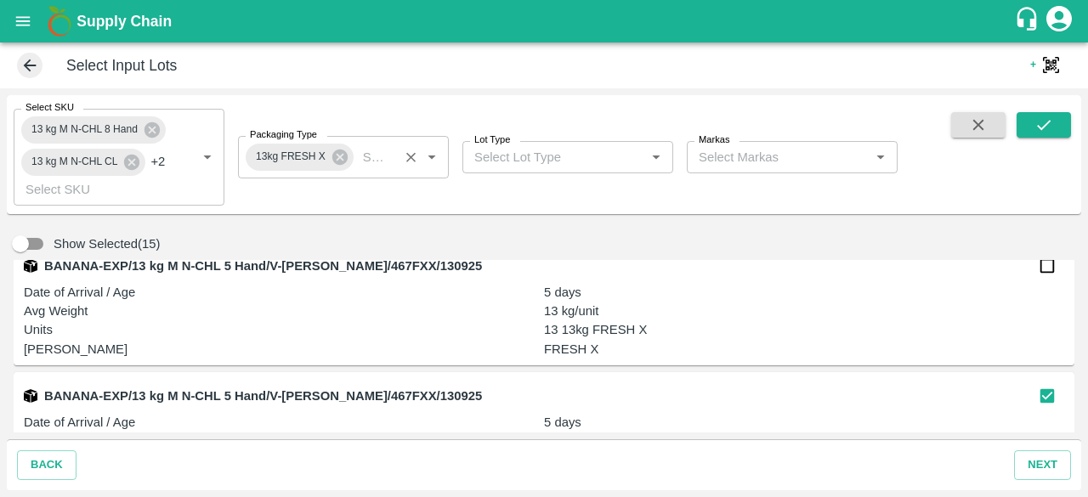
scroll to position [1059, 0]
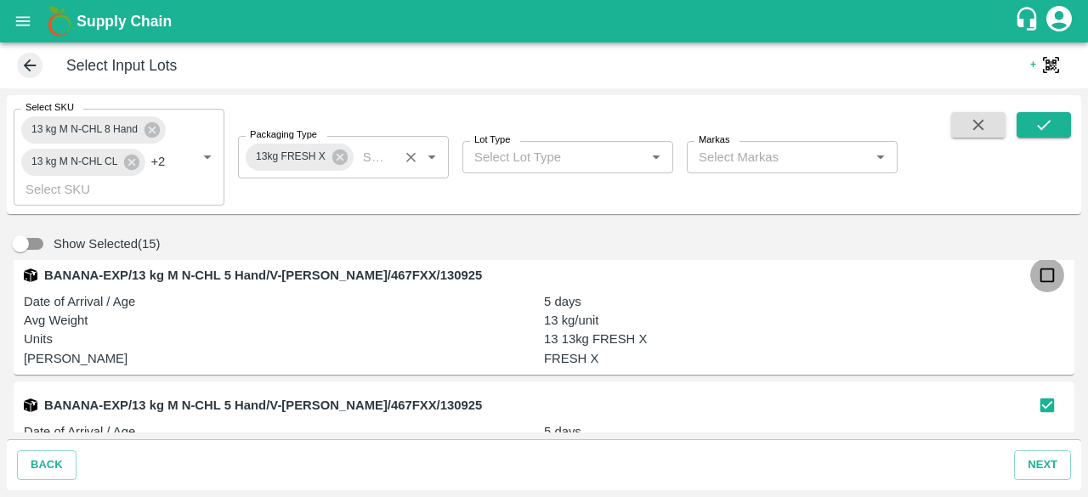
click at [1039, 280] on input "checkbox" at bounding box center [1047, 275] width 34 height 34
checkbox input "true"
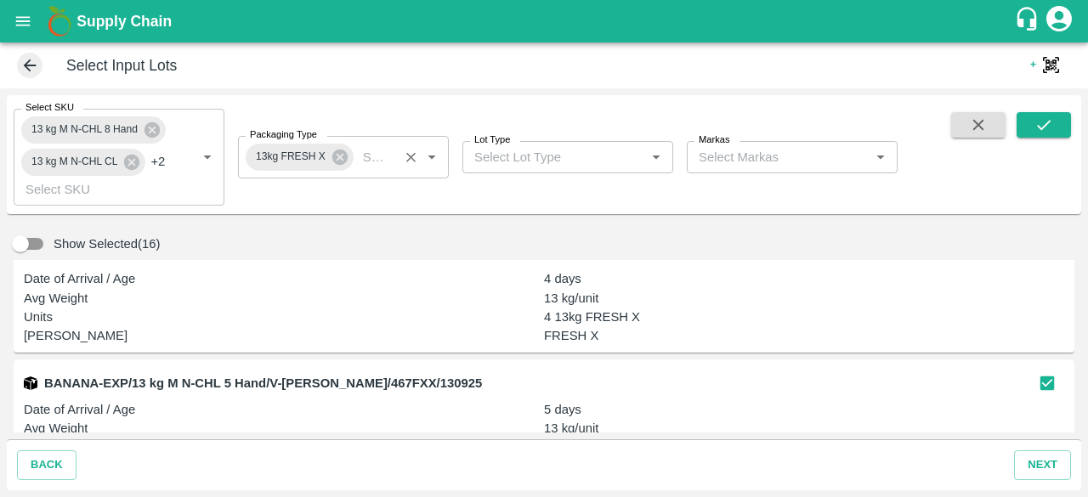
scroll to position [938, 0]
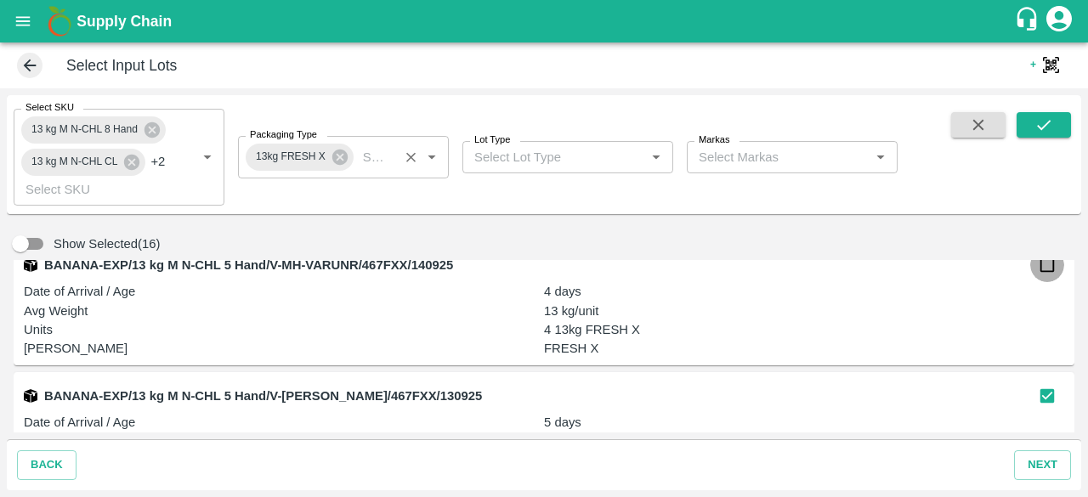
click at [1049, 263] on input "checkbox" at bounding box center [1047, 265] width 34 height 34
checkbox input "true"
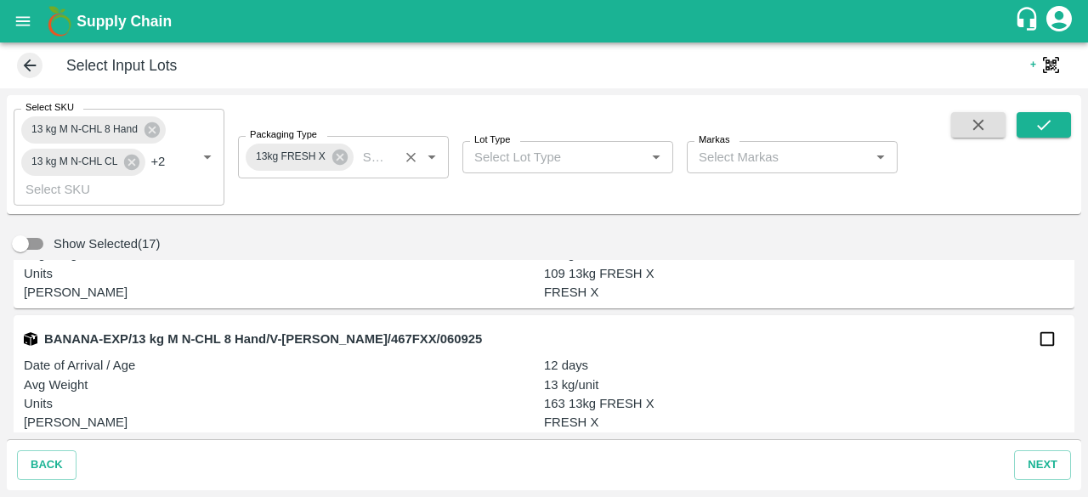
scroll to position [2430, 0]
click at [1044, 343] on input "checkbox" at bounding box center [1047, 338] width 34 height 34
checkbox input "true"
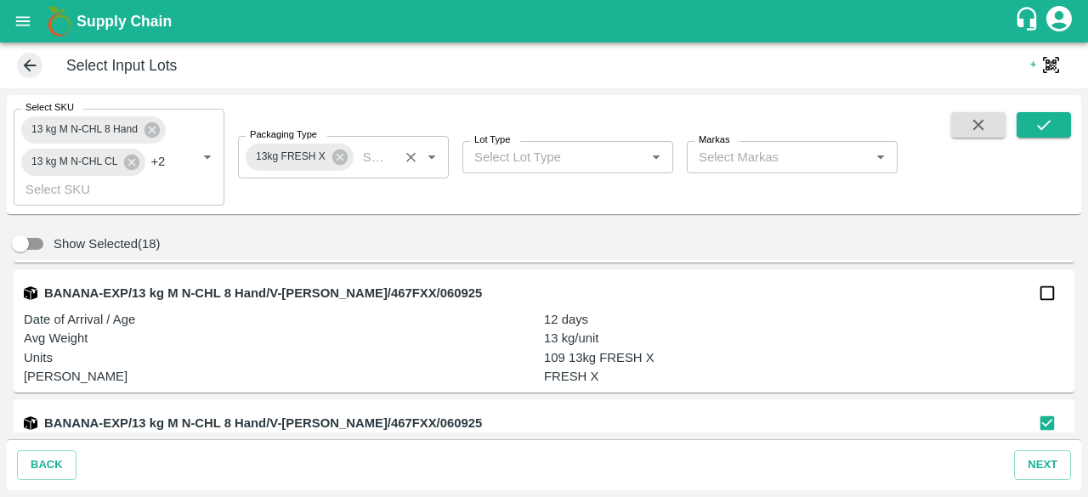
scroll to position [2338, 0]
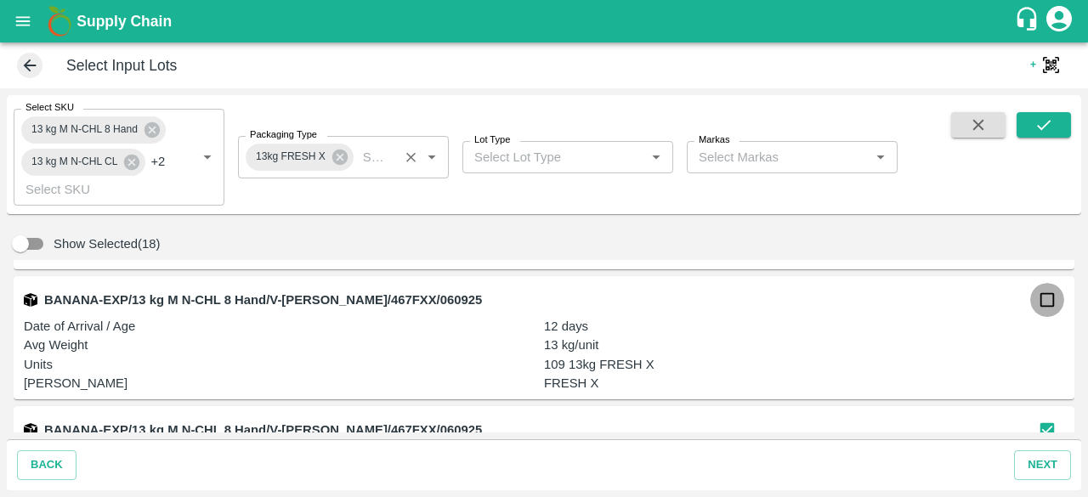
click at [1042, 303] on input "checkbox" at bounding box center [1047, 300] width 34 height 34
checkbox input "true"
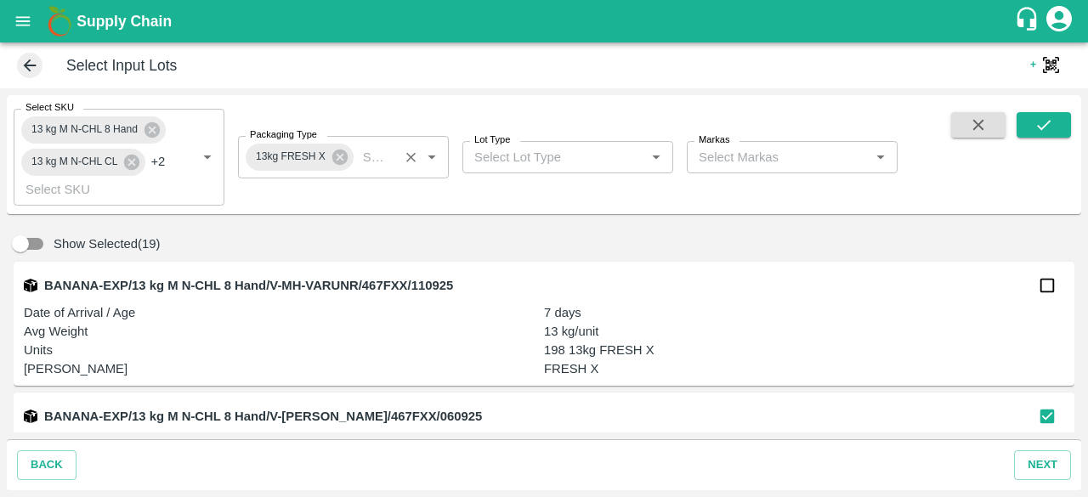
scroll to position [2219, 0]
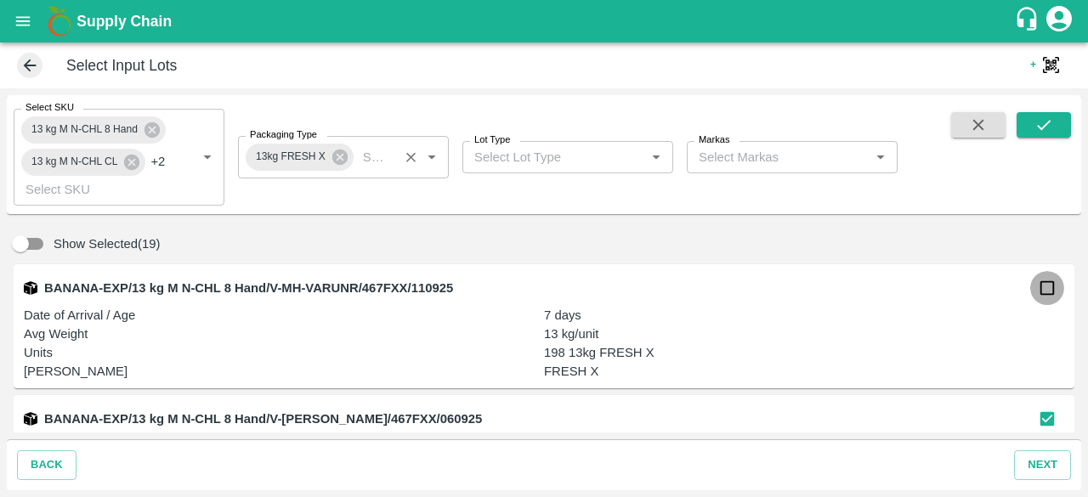
click at [1040, 295] on input "checkbox" at bounding box center [1047, 288] width 34 height 34
checkbox input "true"
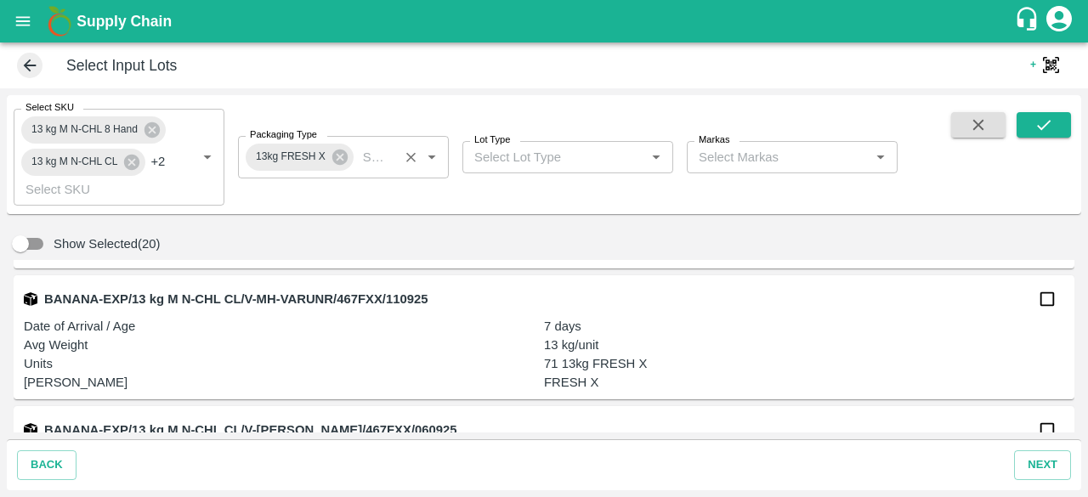
scroll to position [3614, 0]
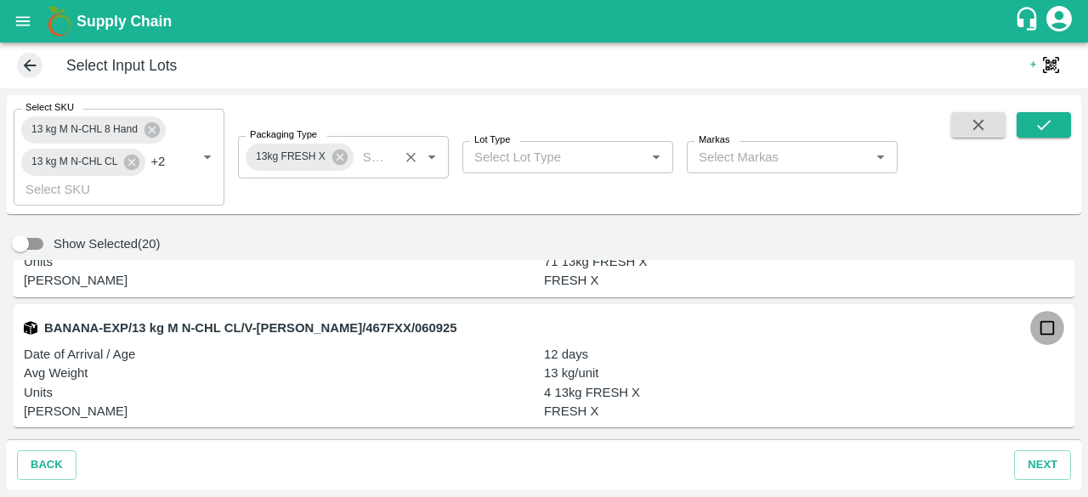
click at [1040, 330] on input "checkbox" at bounding box center [1047, 328] width 34 height 34
checkbox input "true"
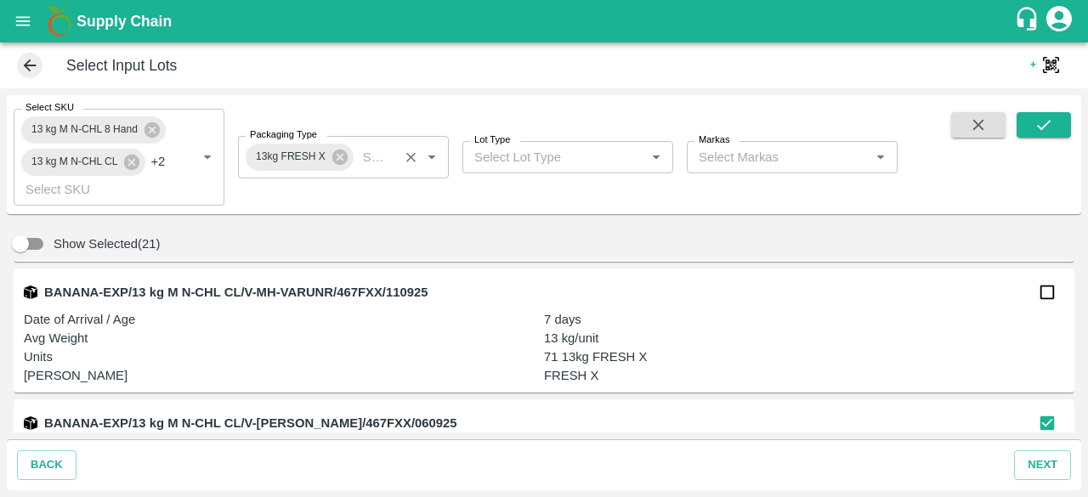
scroll to position [3510, 0]
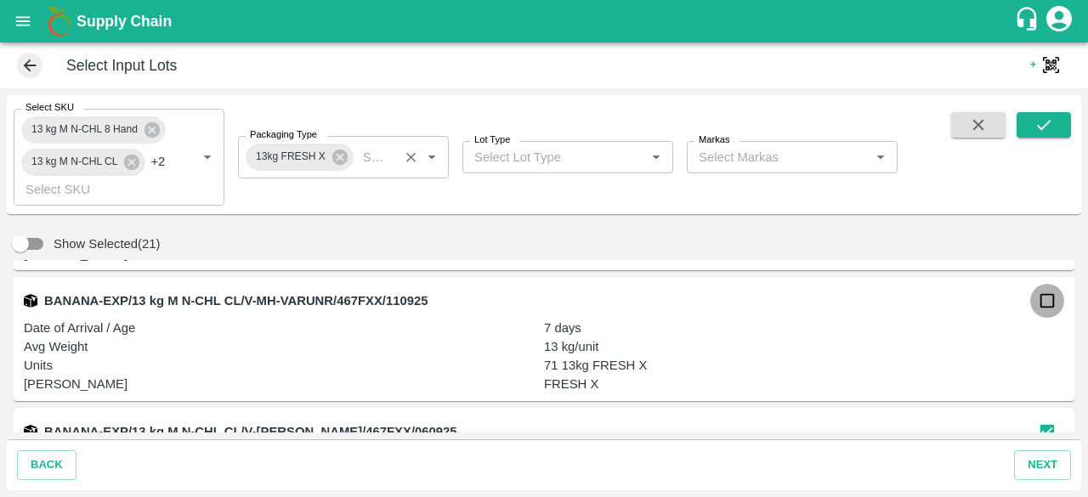
click at [1044, 312] on input "checkbox" at bounding box center [1047, 301] width 34 height 34
checkbox input "true"
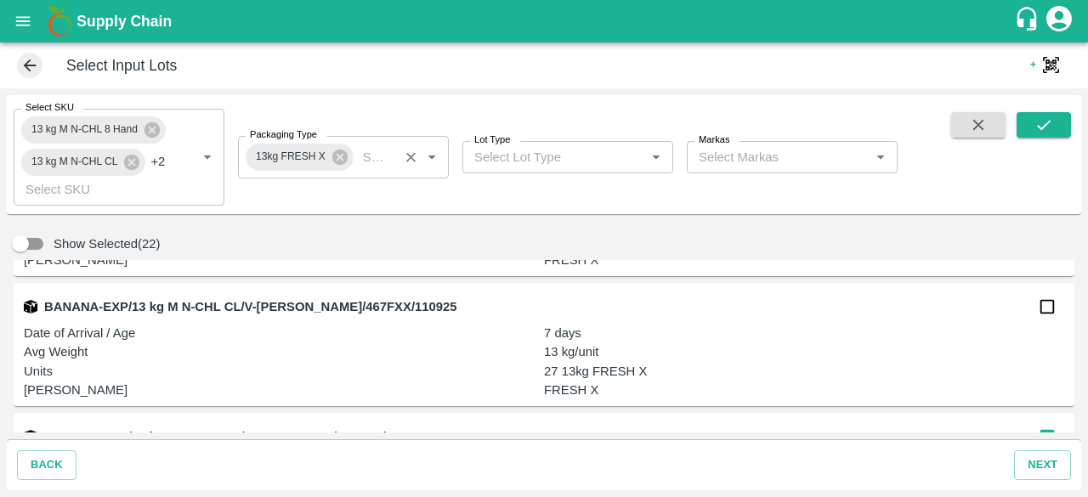
scroll to position [3371, 0]
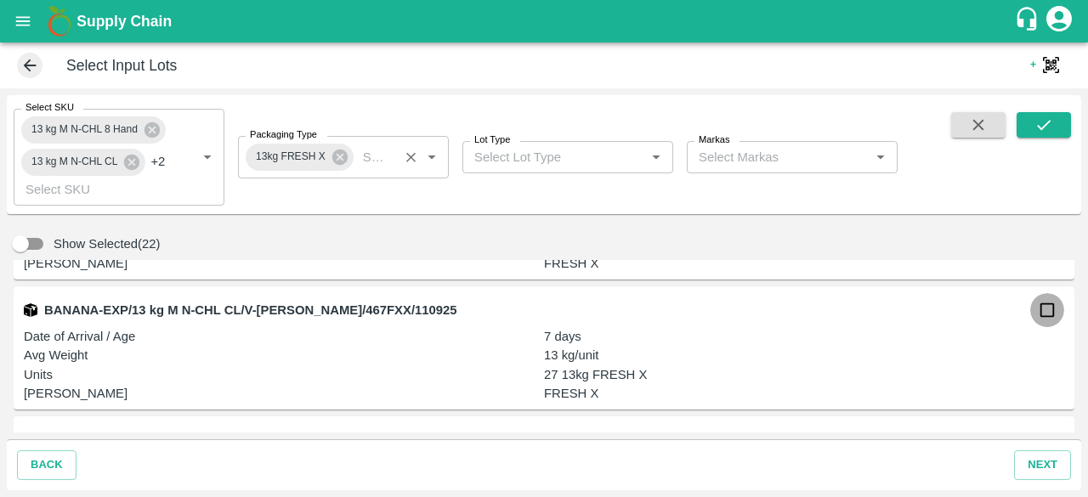
click at [1044, 317] on input "checkbox" at bounding box center [1047, 310] width 34 height 34
checkbox input "true"
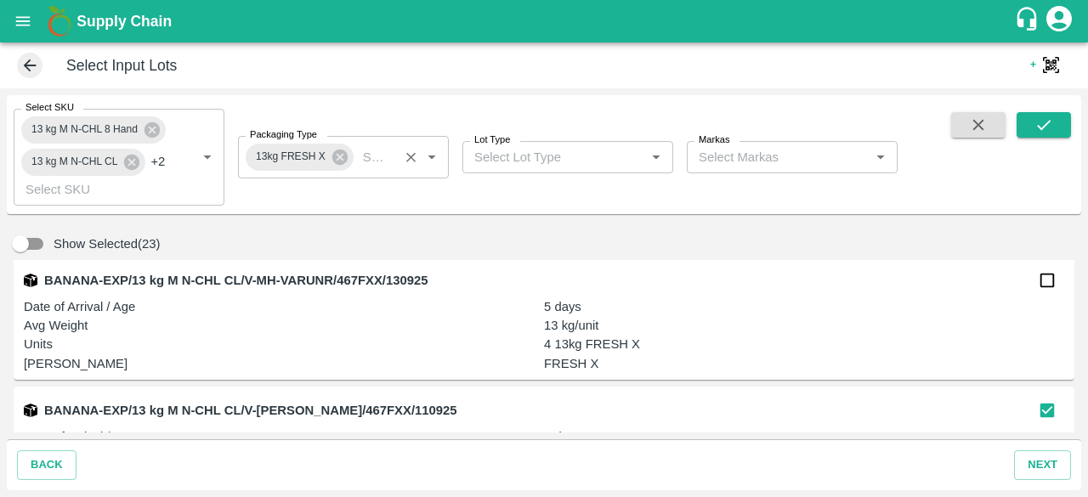
scroll to position [3260, 0]
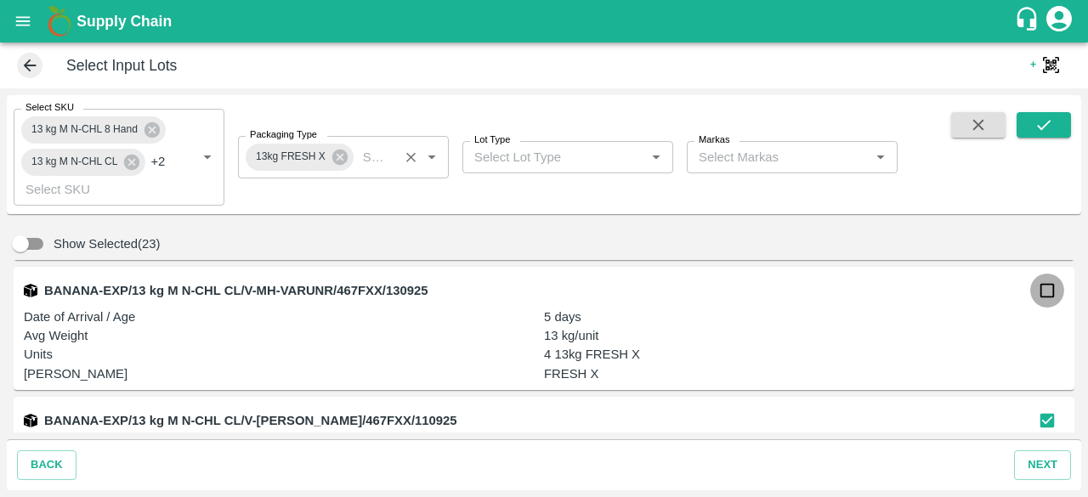
click at [1046, 298] on input "checkbox" at bounding box center [1047, 291] width 34 height 34
checkbox input "true"
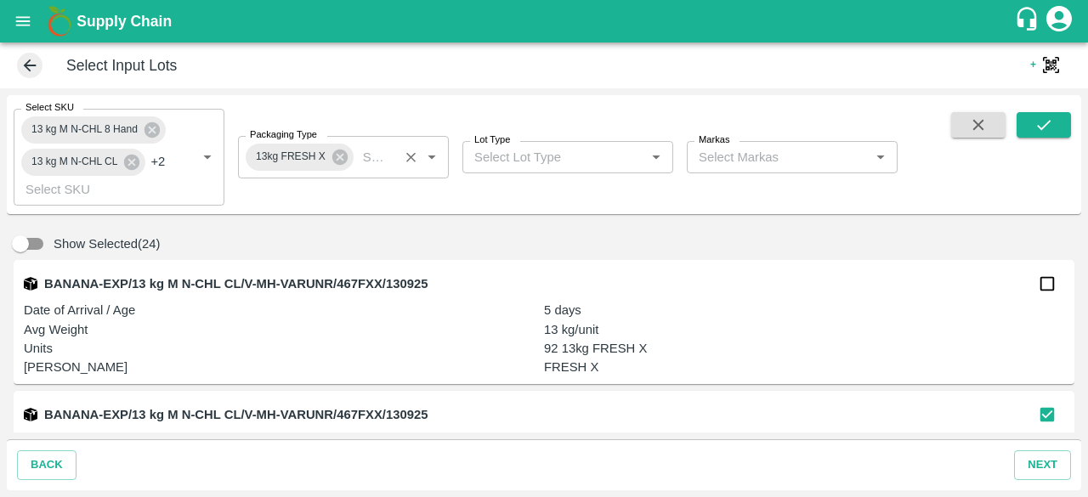
scroll to position [3136, 0]
click at [1040, 292] on input "checkbox" at bounding box center [1047, 284] width 34 height 34
checkbox input "true"
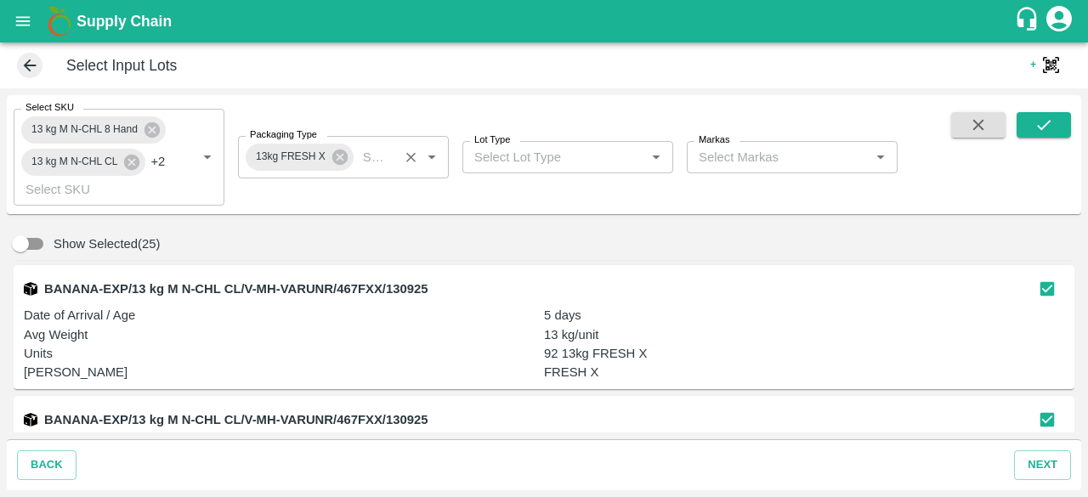
scroll to position [3133, 0]
click at [129, 164] on icon at bounding box center [131, 162] width 19 height 19
click at [151, 167] on icon at bounding box center [151, 162] width 15 height 15
click at [153, 166] on icon at bounding box center [151, 162] width 15 height 15
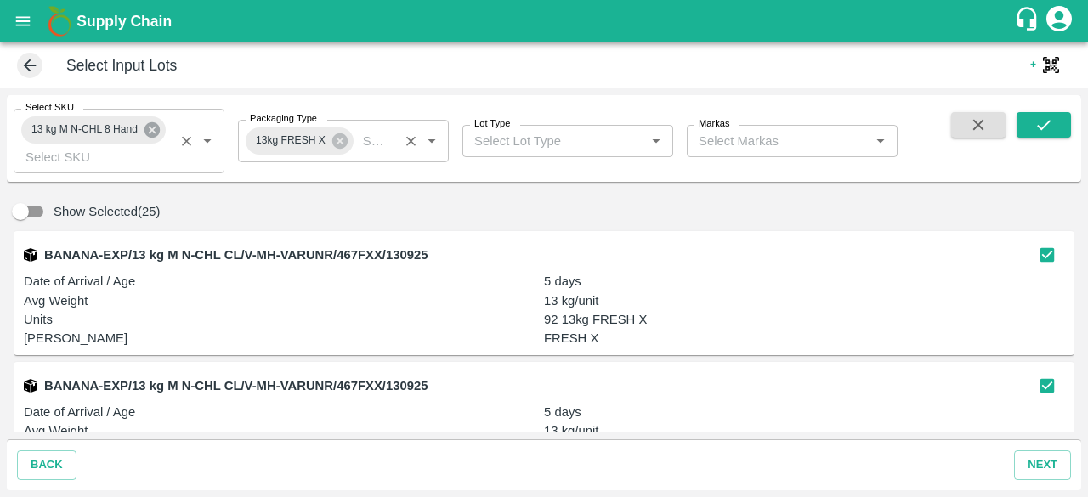
click at [154, 127] on icon at bounding box center [152, 130] width 19 height 19
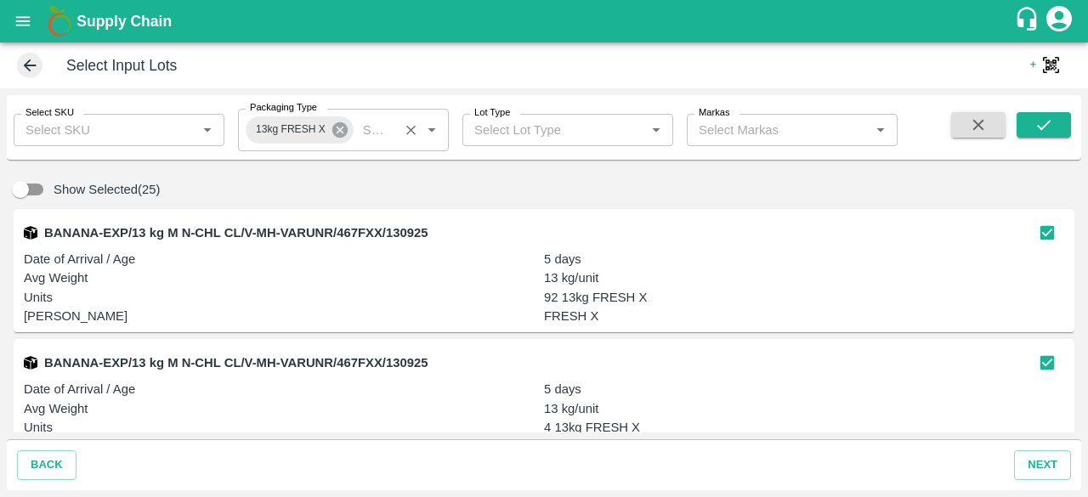
click at [340, 128] on icon at bounding box center [340, 130] width 19 height 19
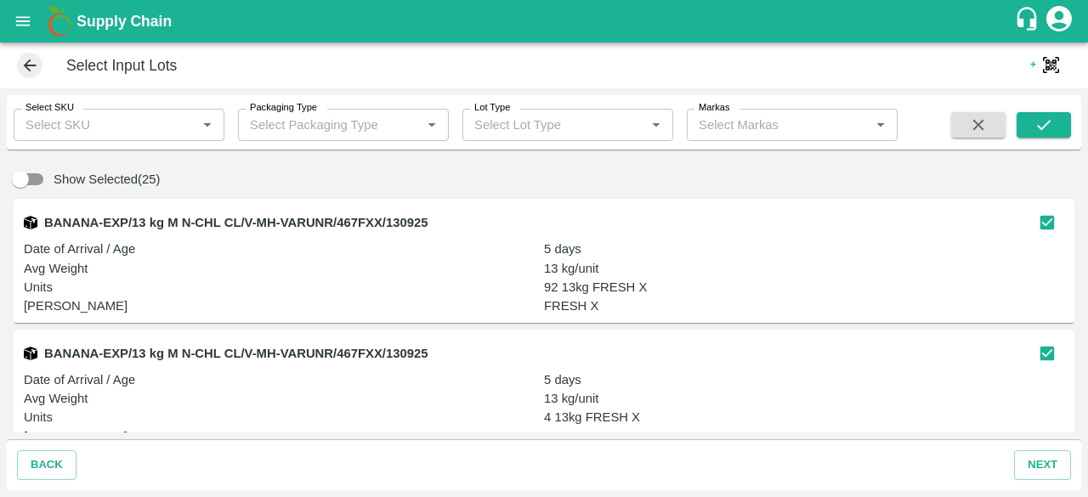
click at [81, 123] on input "Select SKU" at bounding box center [105, 125] width 173 height 22
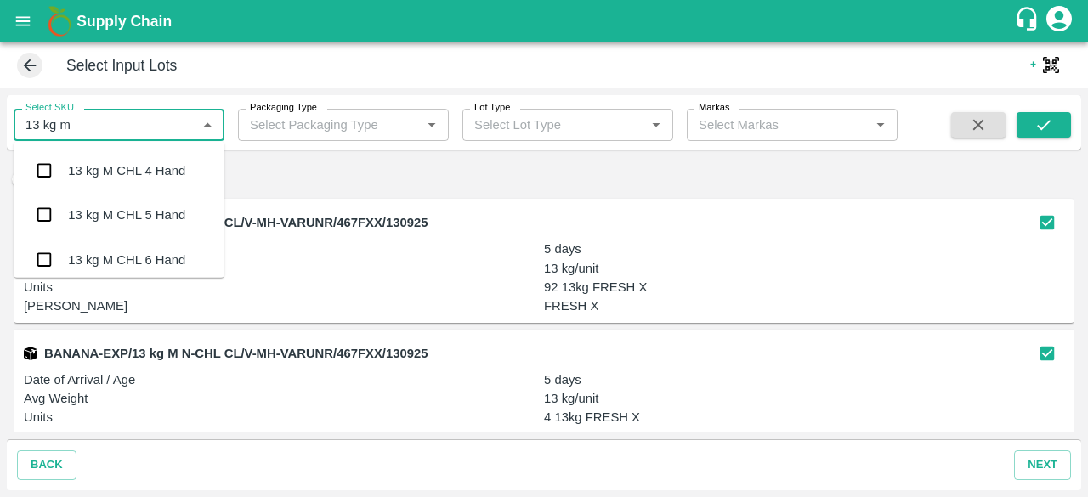
type input "13 kg m n"
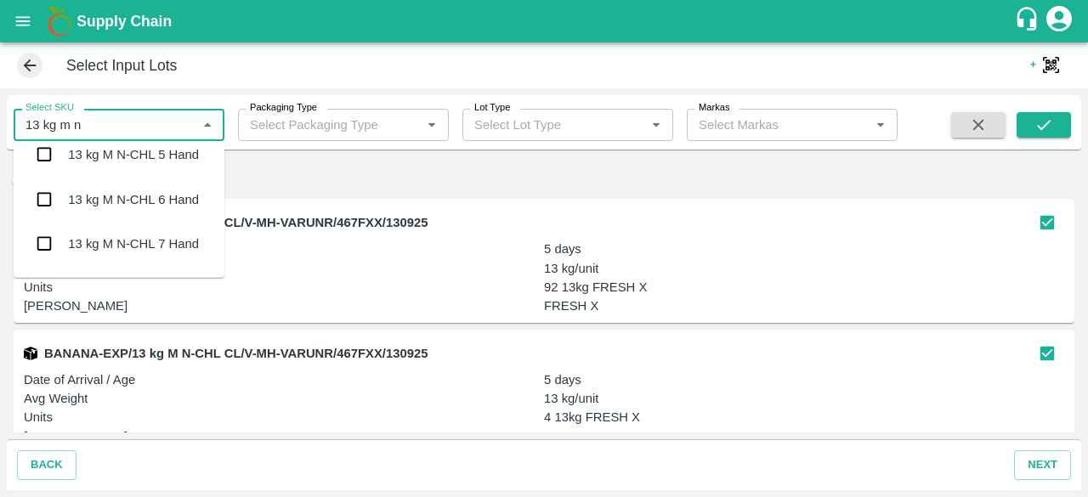
scroll to position [59, 0]
click at [49, 200] on input "checkbox" at bounding box center [44, 200] width 34 height 34
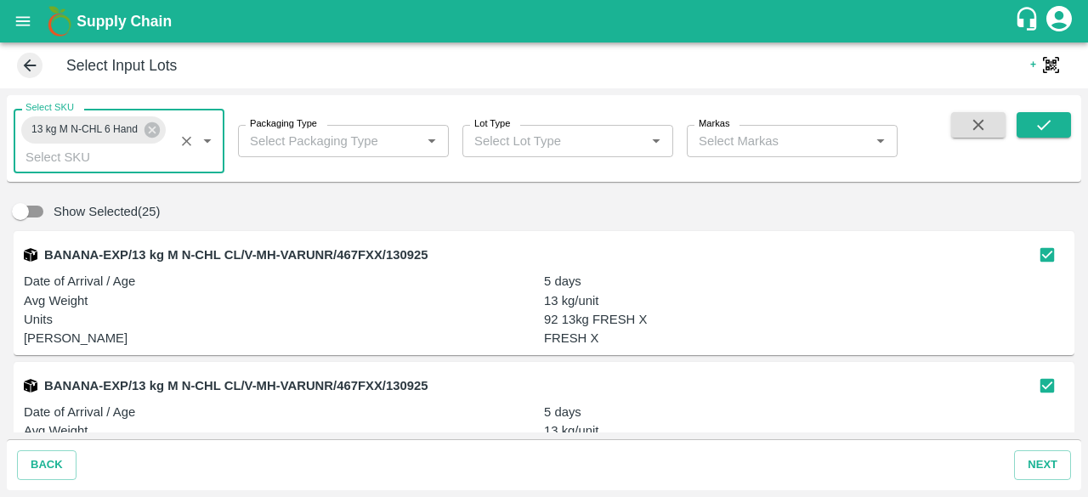
click at [291, 147] on input "Packaging Type" at bounding box center [329, 141] width 173 height 22
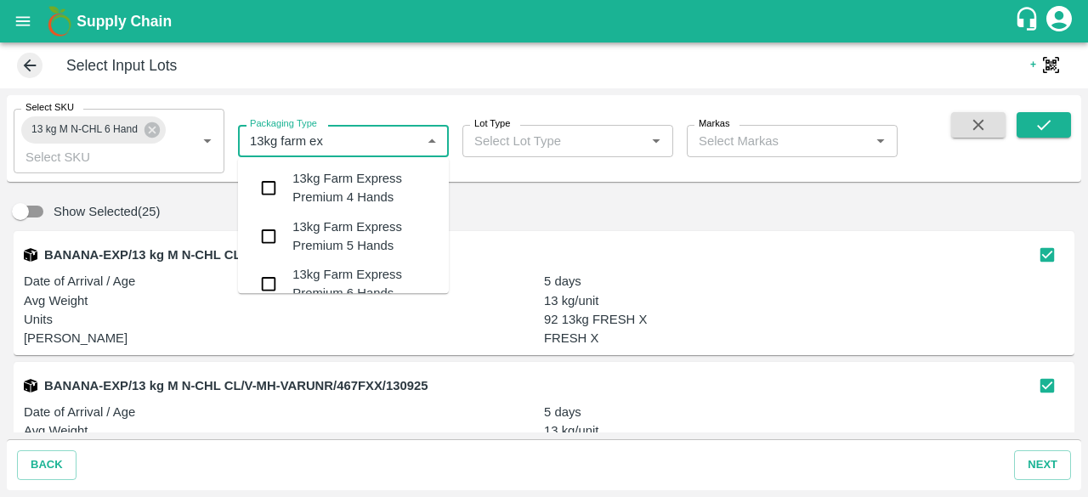
type input "13kg farm exp"
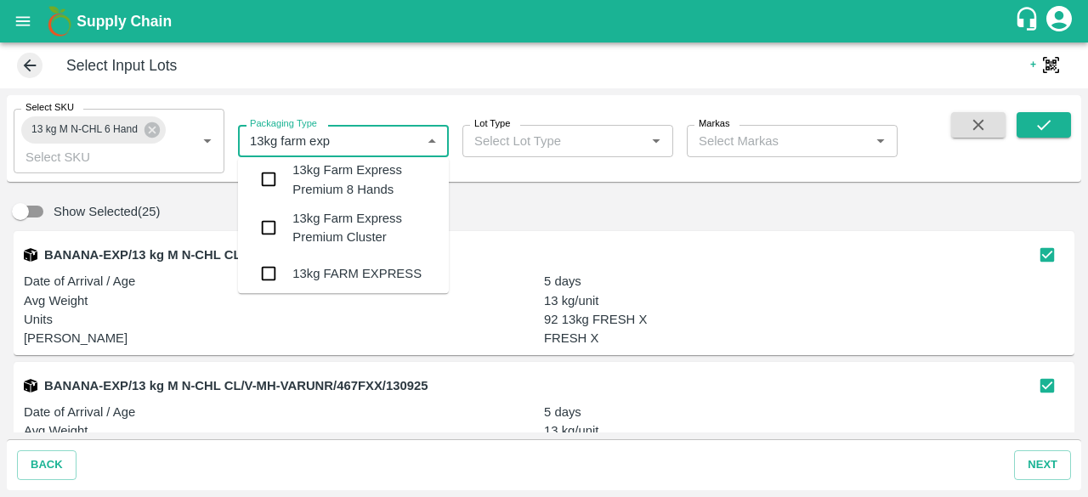
scroll to position [210, 0]
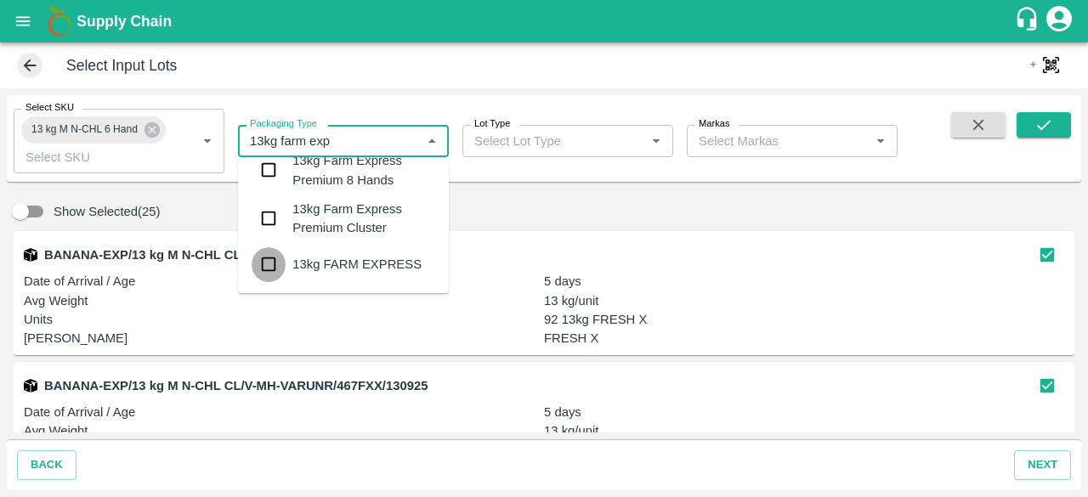
click at [274, 268] on input "checkbox" at bounding box center [269, 265] width 34 height 34
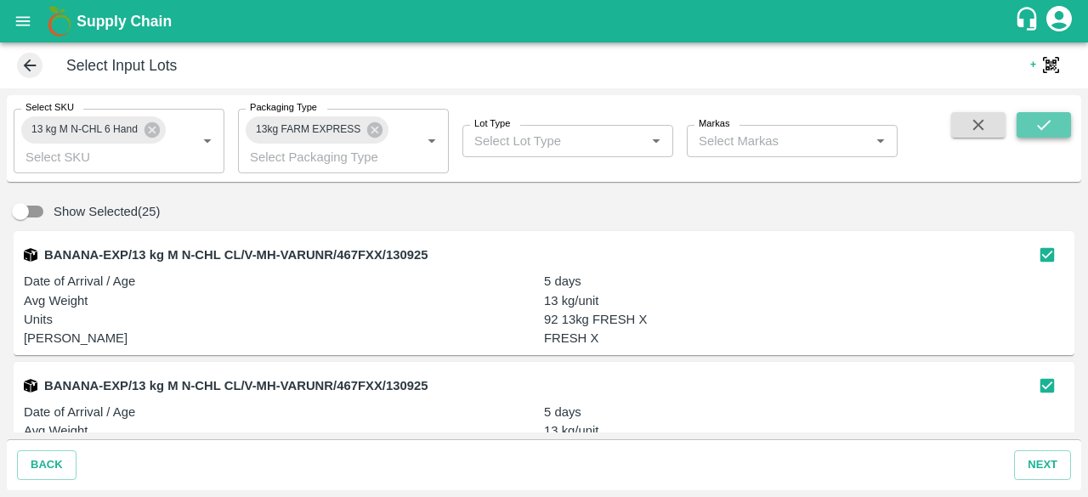
click at [1045, 132] on icon "submit" at bounding box center [1043, 125] width 19 height 19
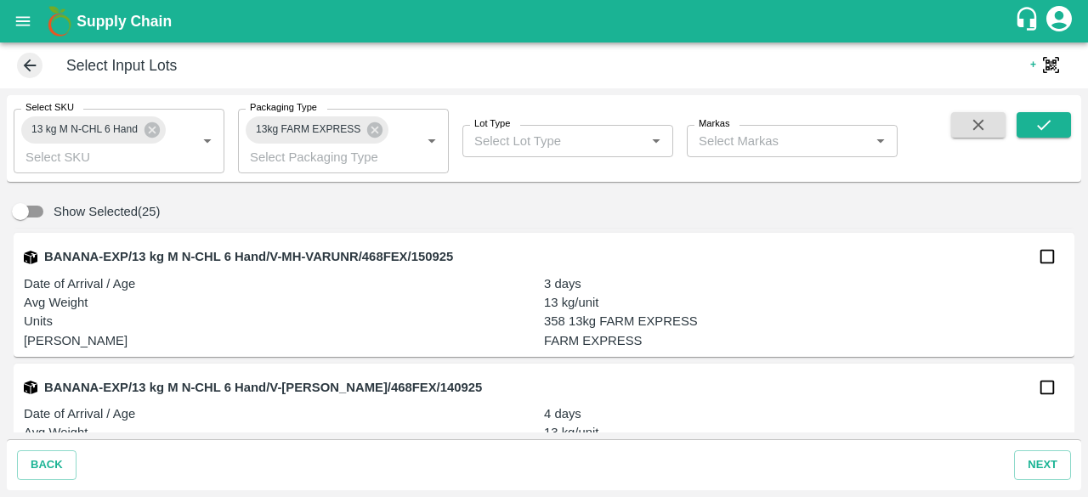
scroll to position [713, 0]
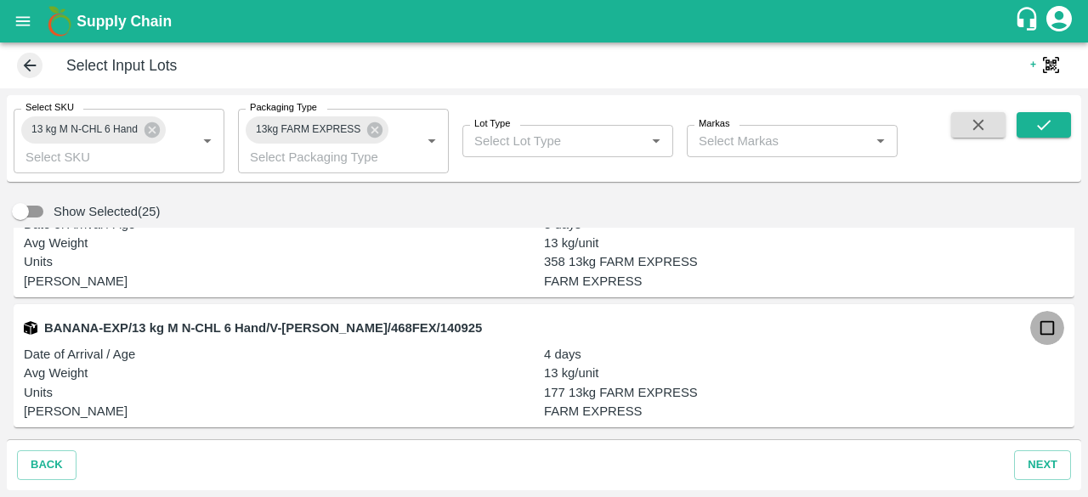
click at [1035, 333] on input "checkbox" at bounding box center [1047, 328] width 34 height 34
checkbox input "true"
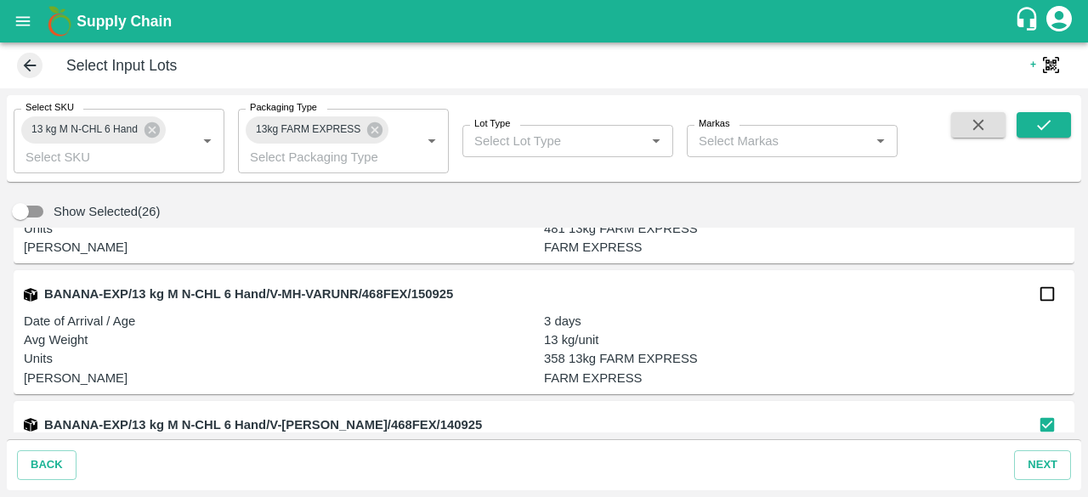
scroll to position [615, 0]
click at [1047, 298] on input "checkbox" at bounding box center [1047, 295] width 34 height 34
checkbox input "true"
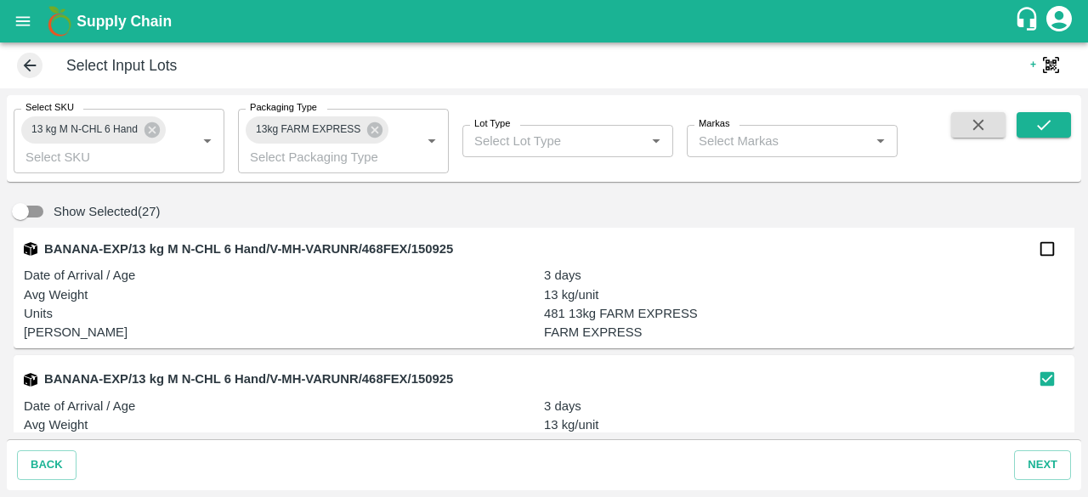
scroll to position [527, 0]
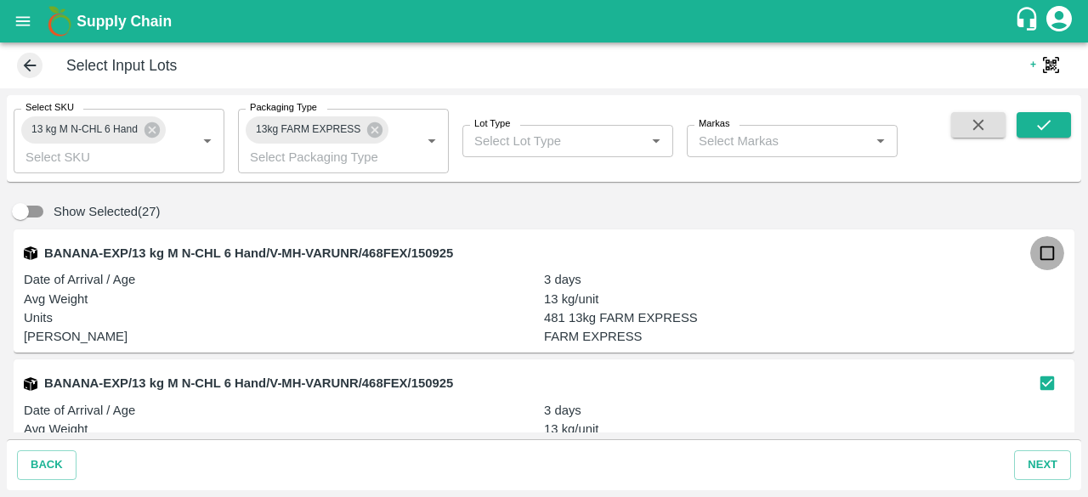
click at [1045, 256] on input "checkbox" at bounding box center [1047, 253] width 34 height 34
checkbox input "true"
click at [1042, 467] on button "next" at bounding box center [1042, 465] width 57 height 30
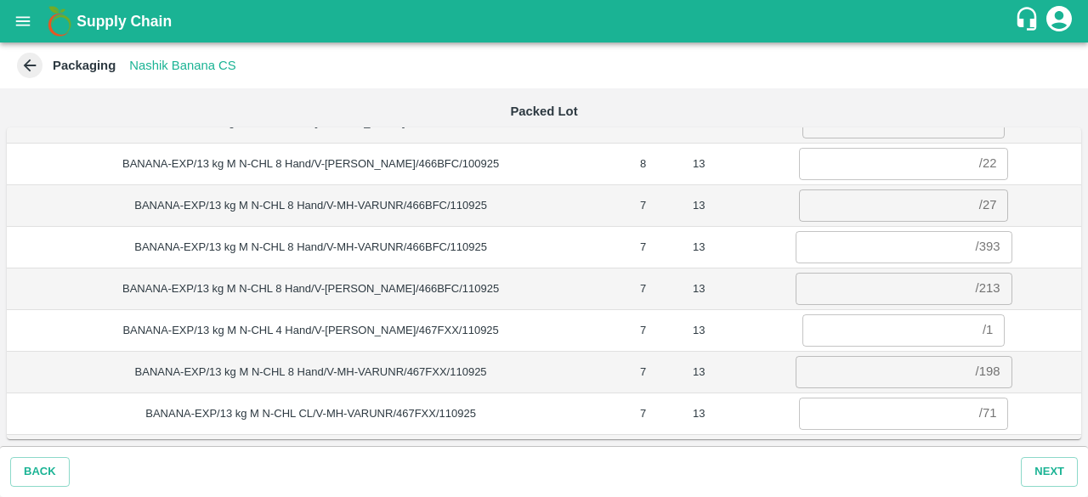
scroll to position [325, 0]
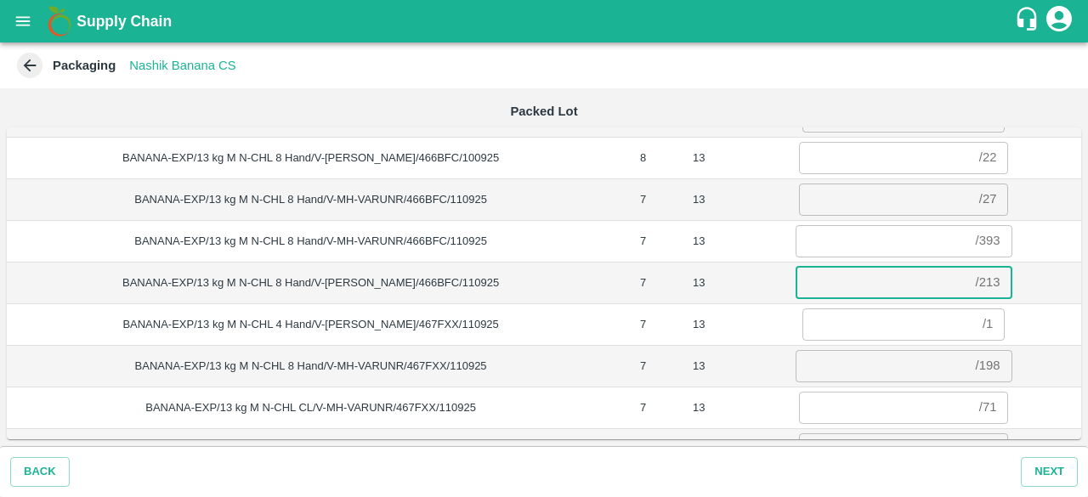
click at [832, 275] on input "number" at bounding box center [881, 283] width 173 height 32
type input "92"
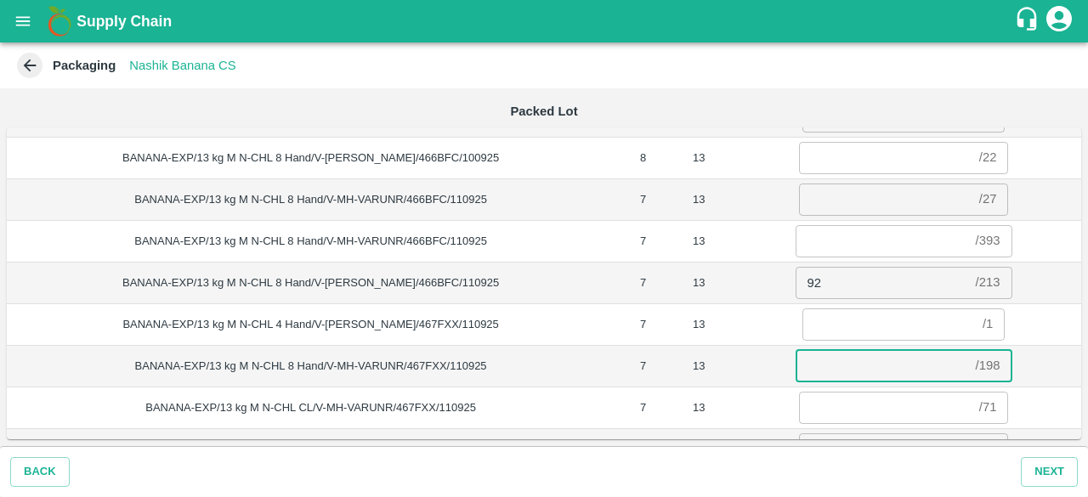
click at [818, 365] on input "number" at bounding box center [881, 366] width 173 height 32
type input "184"
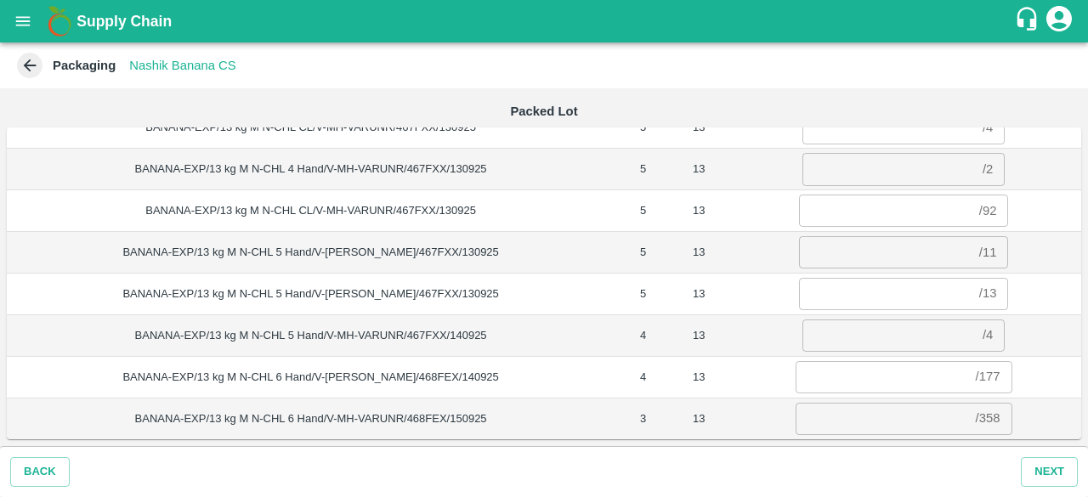
scroll to position [855, 0]
click at [814, 203] on input "number" at bounding box center [885, 210] width 173 height 32
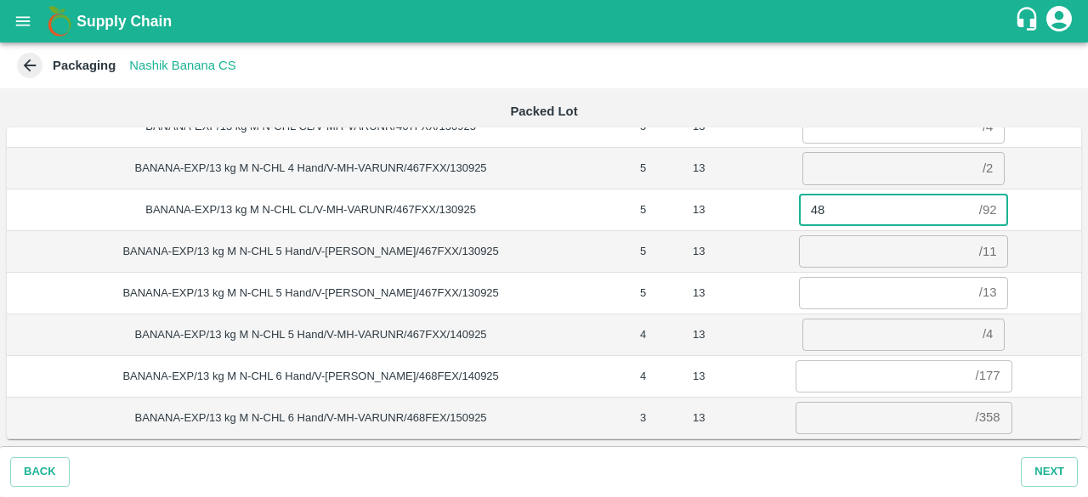
type input "48"
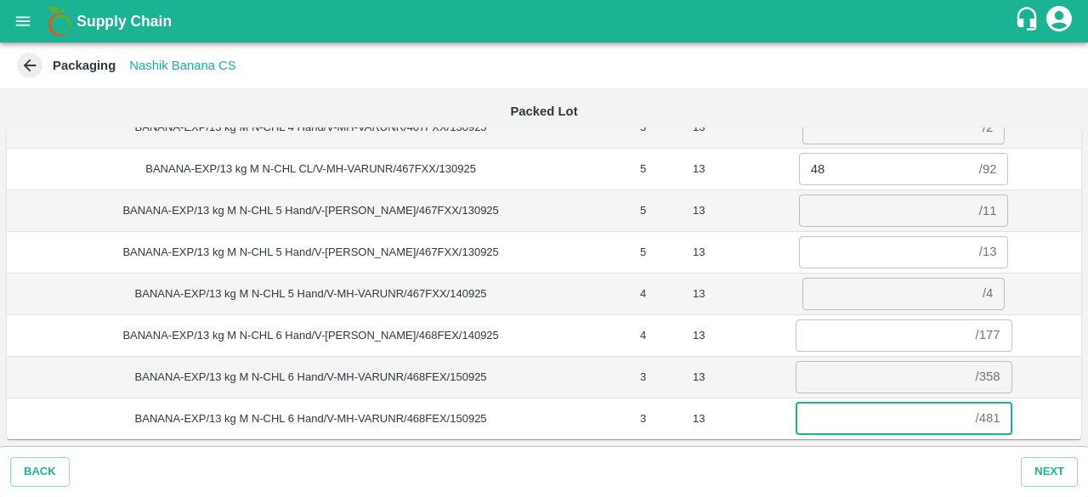
click at [846, 407] on input "number" at bounding box center [881, 419] width 173 height 32
type input "418"
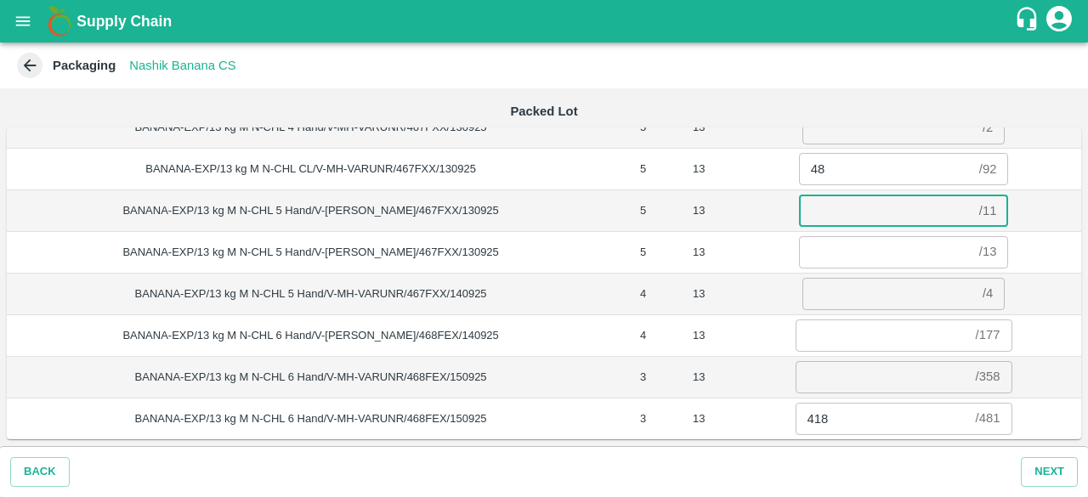
click at [827, 212] on input "number" at bounding box center [885, 211] width 173 height 32
type input "11"
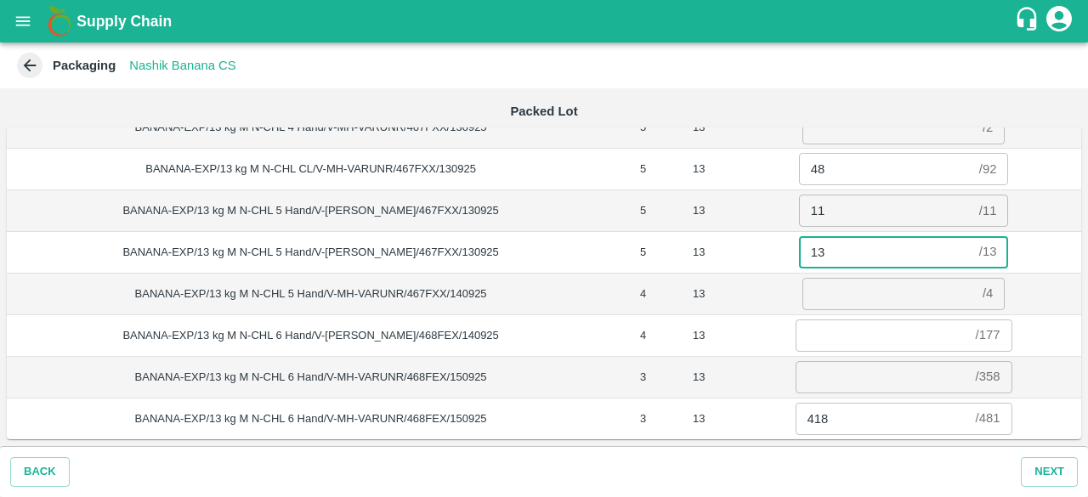
type input "13"
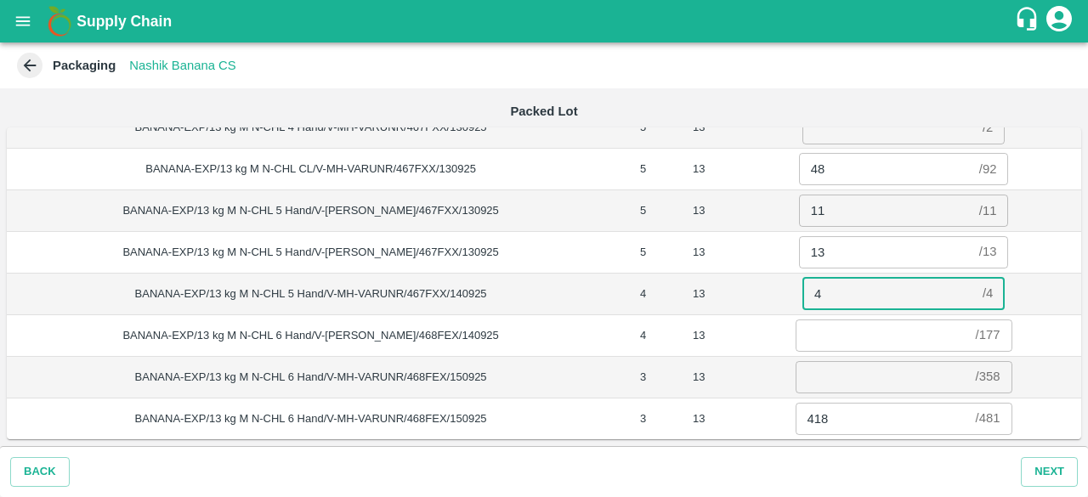
type input "4"
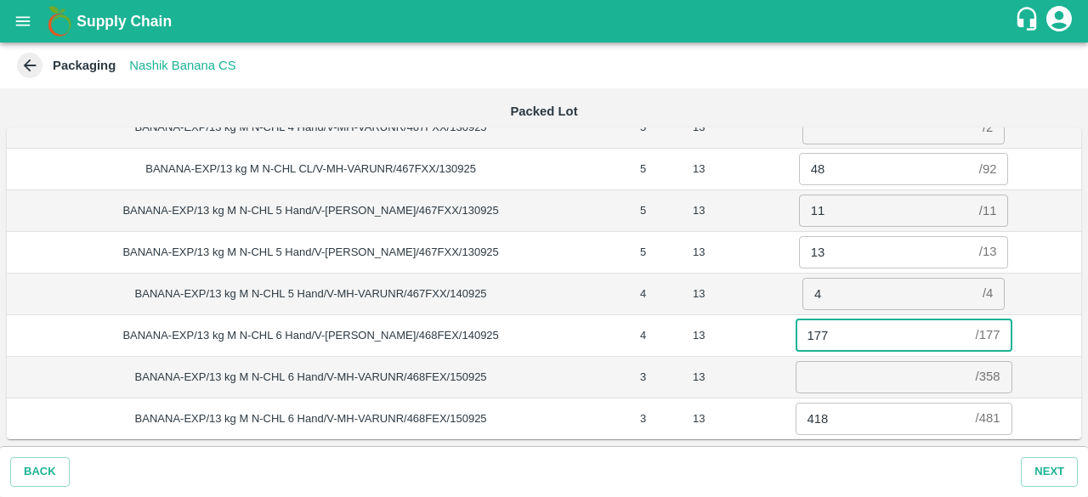
type input "177"
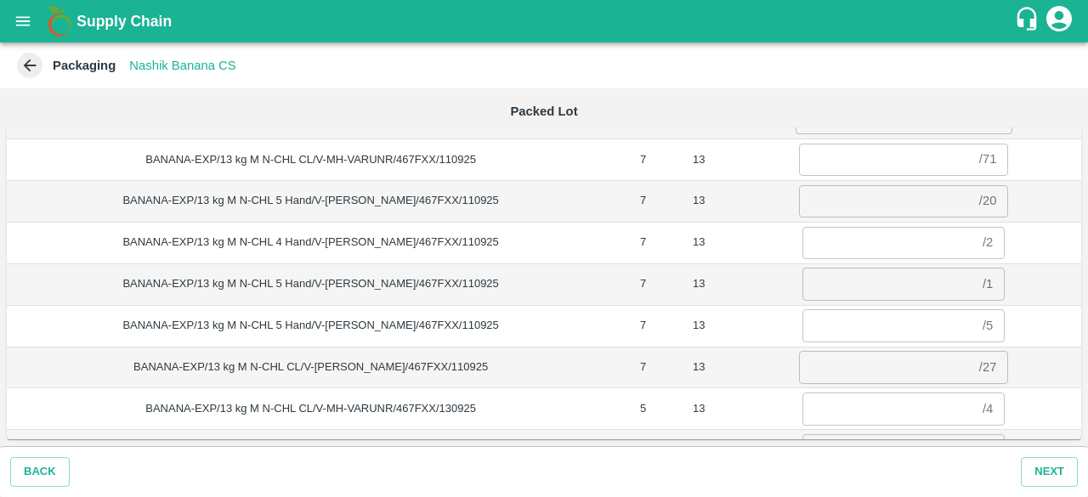
type input "358"
click at [681, 276] on td "13" at bounding box center [698, 284] width 54 height 42
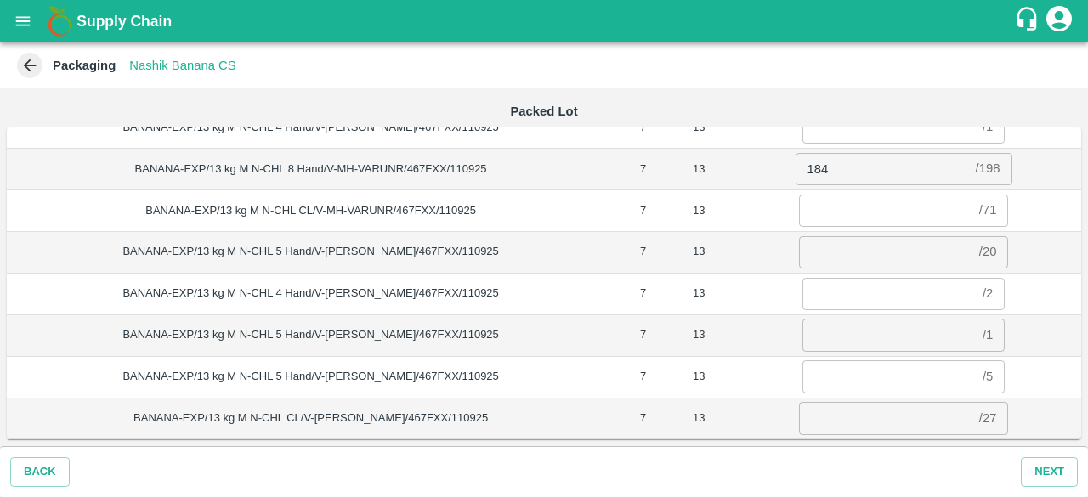
scroll to position [506, 0]
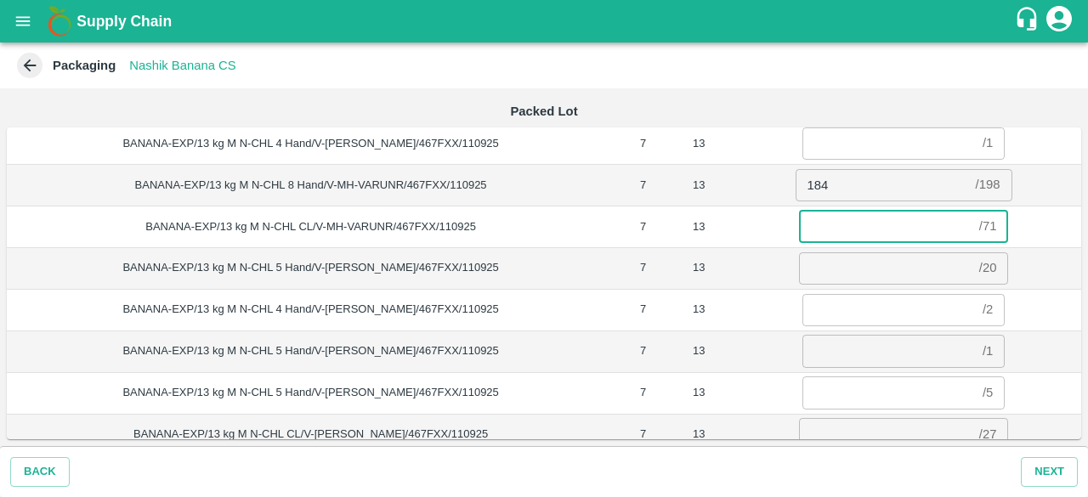
click at [816, 234] on input "number" at bounding box center [885, 227] width 173 height 32
type input "71"
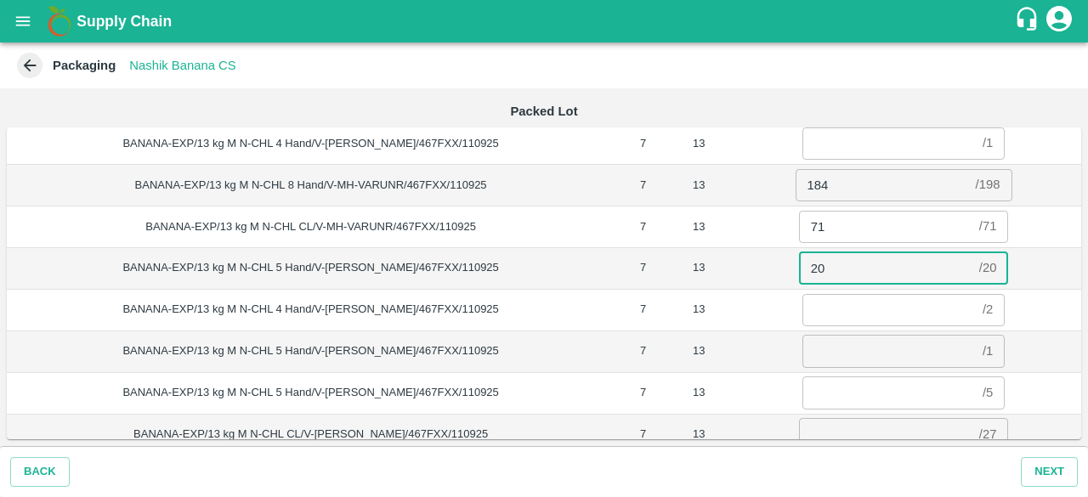
type input "20"
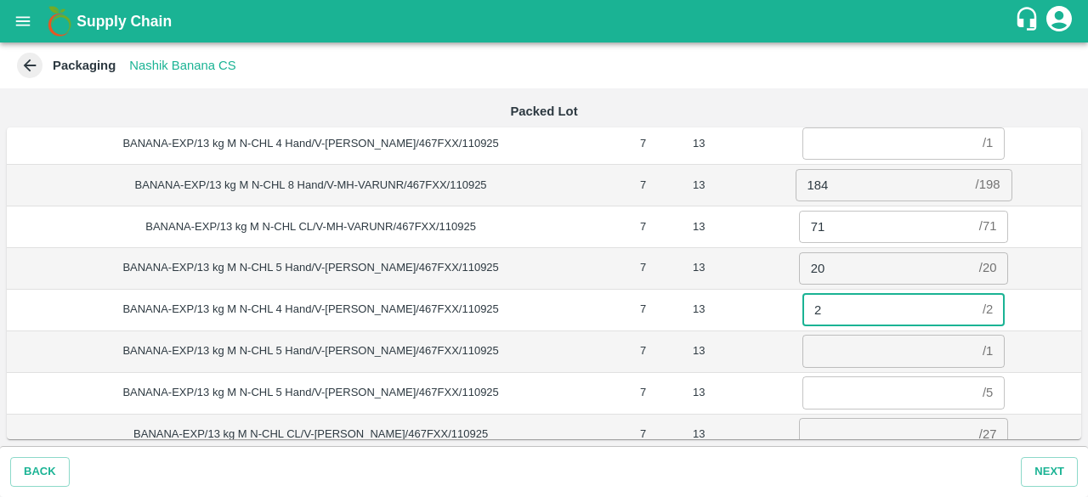
type input "2"
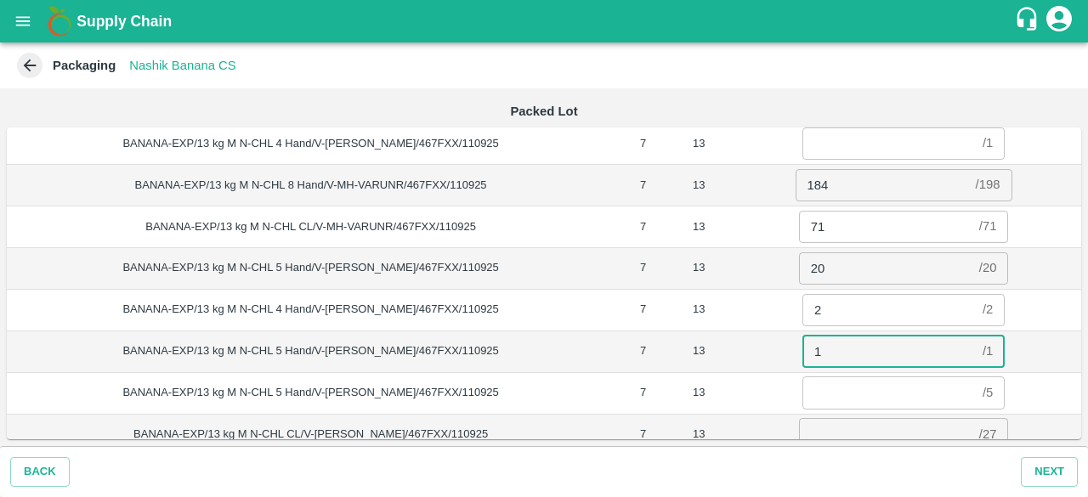
type input "1"
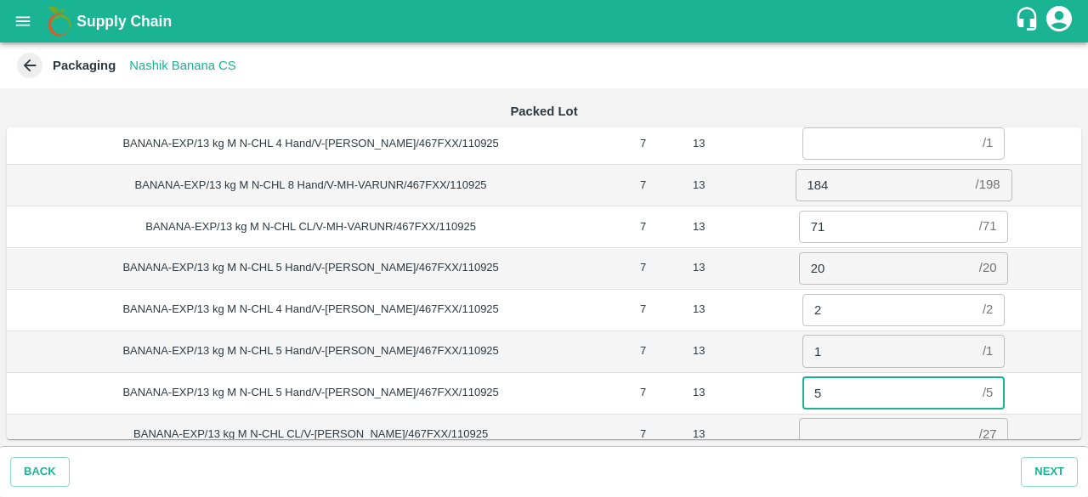
type input "5"
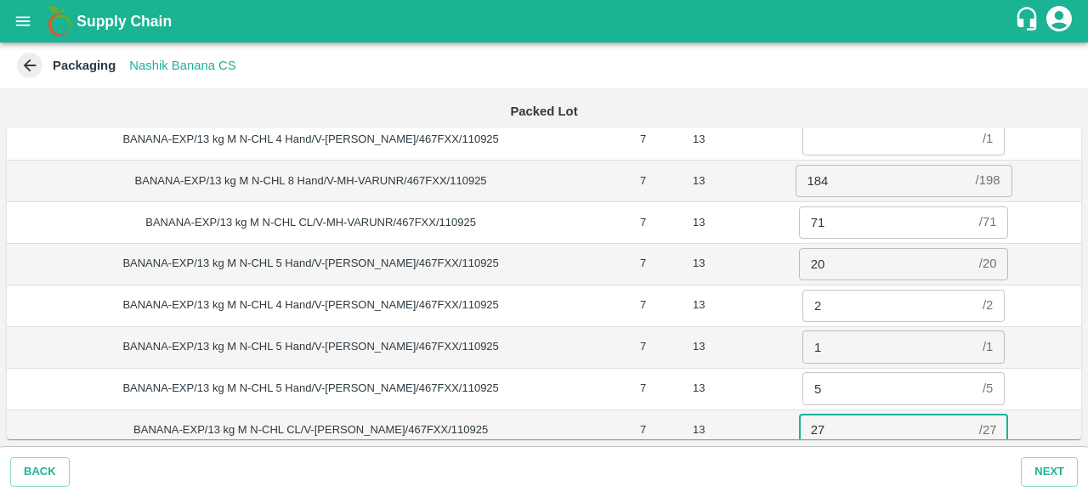
type input "27"
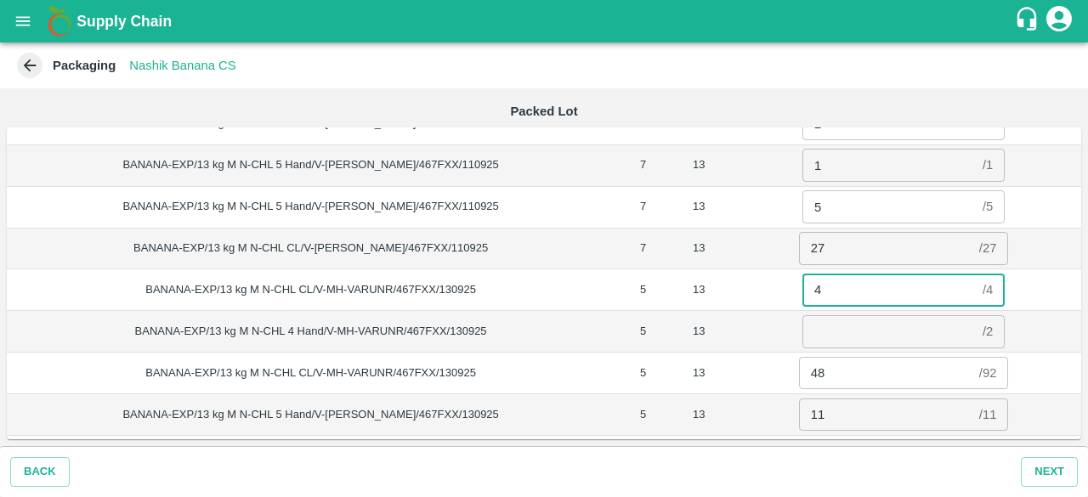
type input "4"
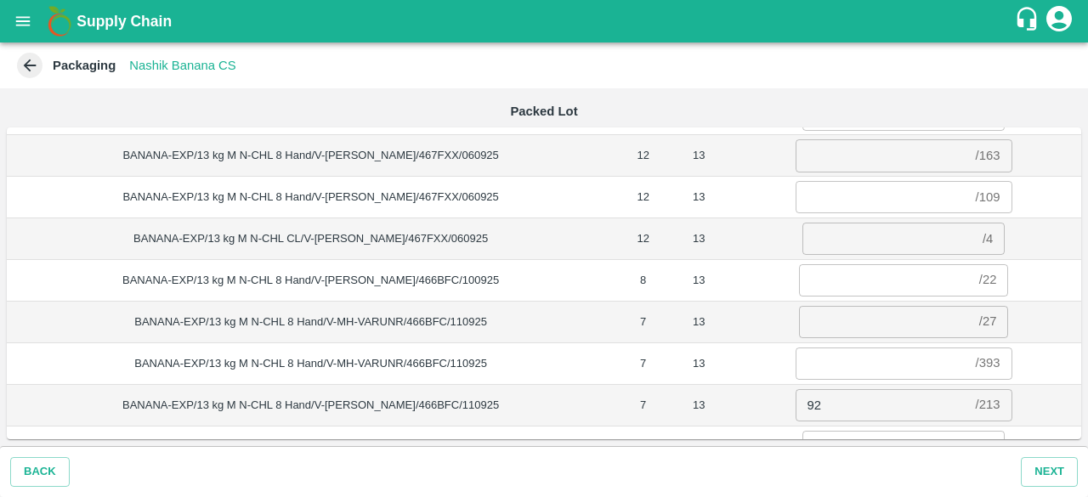
scroll to position [0, 0]
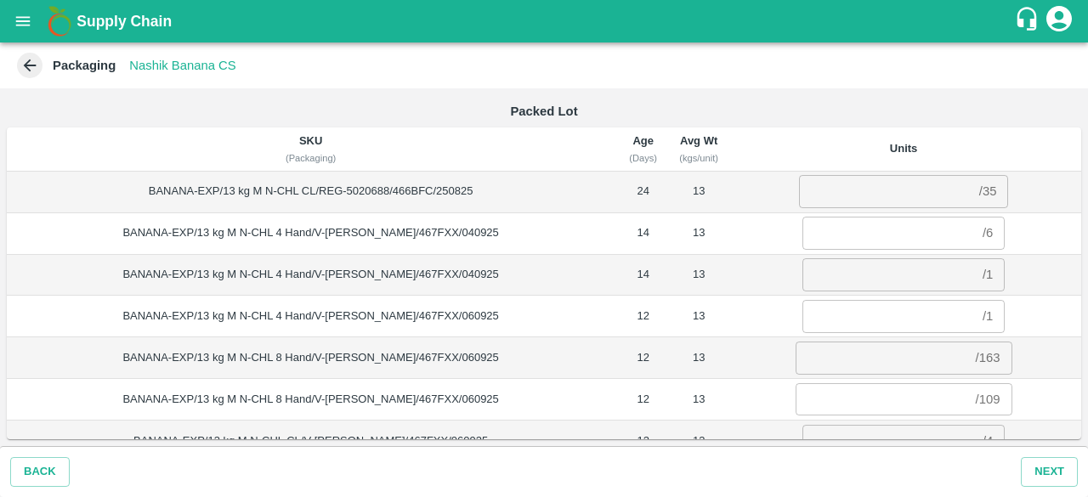
type input "2"
click at [841, 196] on input "number" at bounding box center [885, 191] width 173 height 32
type input "35"
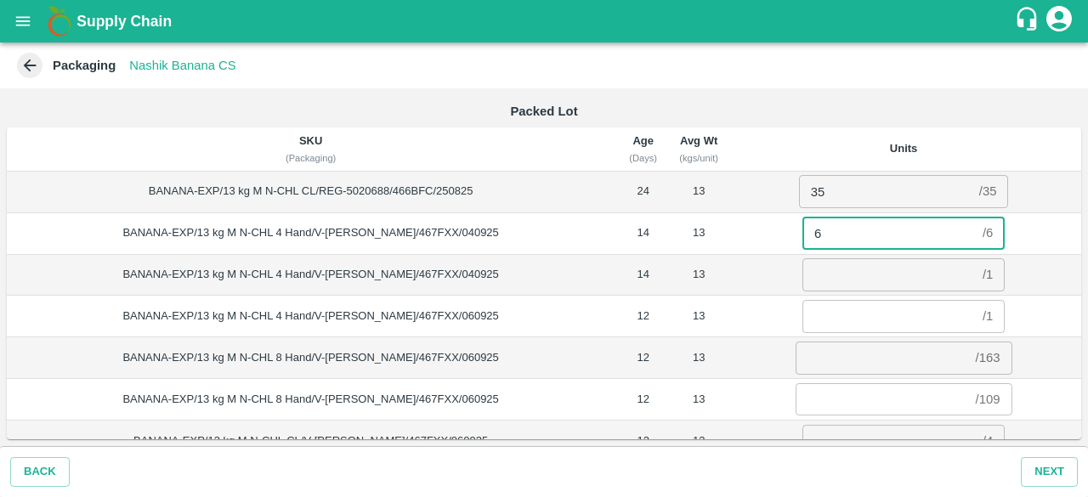
type input "6"
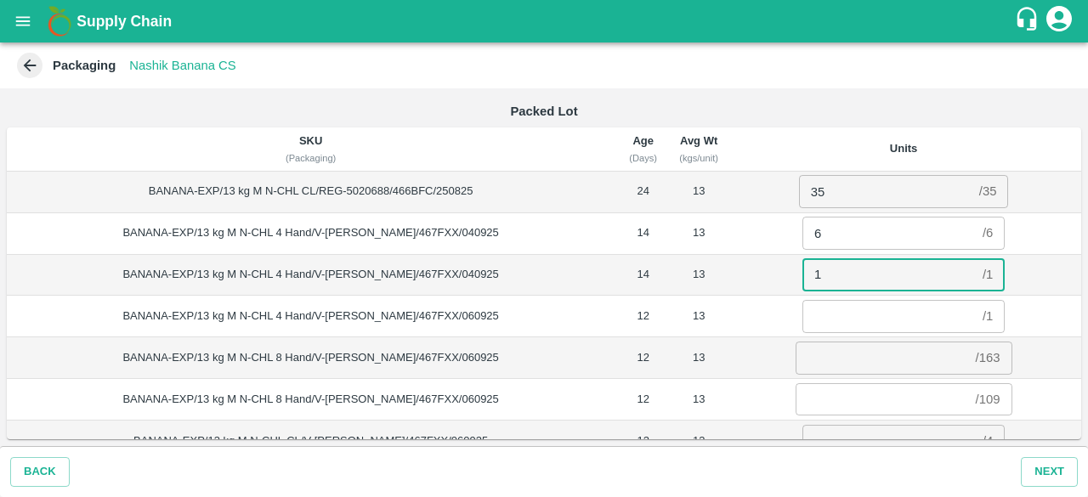
type input "1"
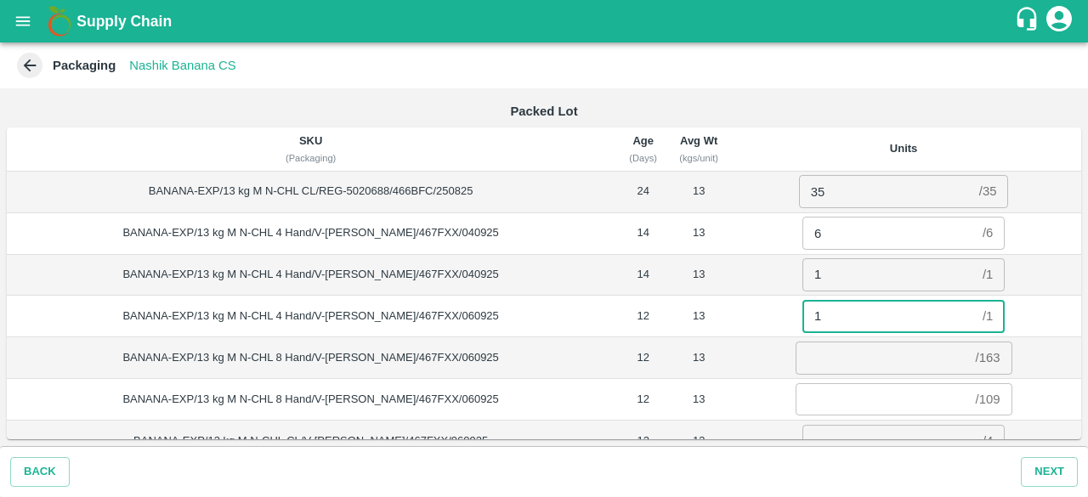
type input "1"
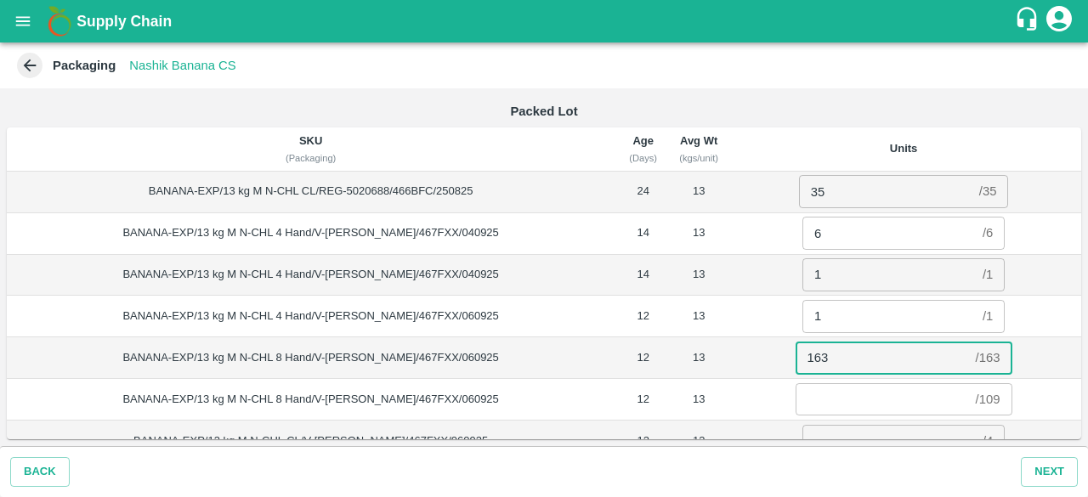
type input "163"
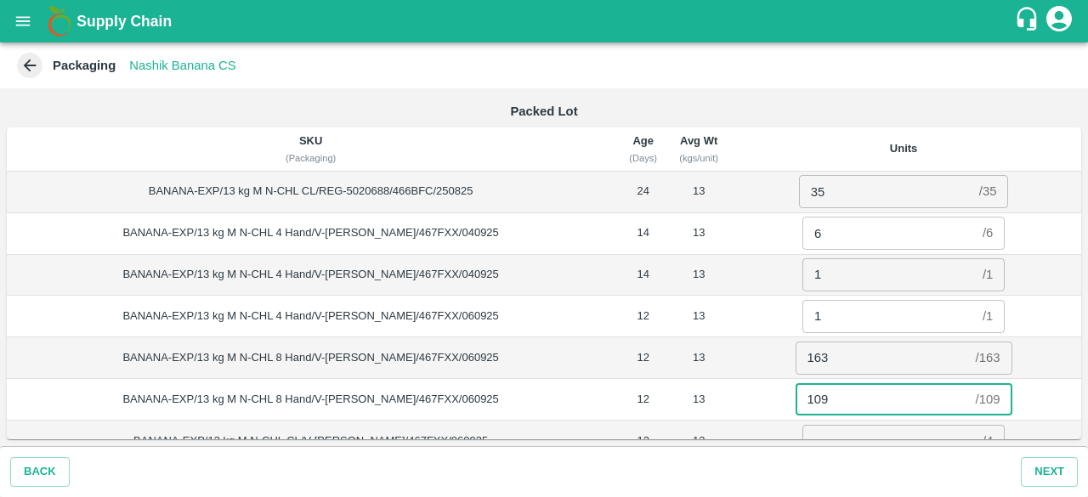
type input "109"
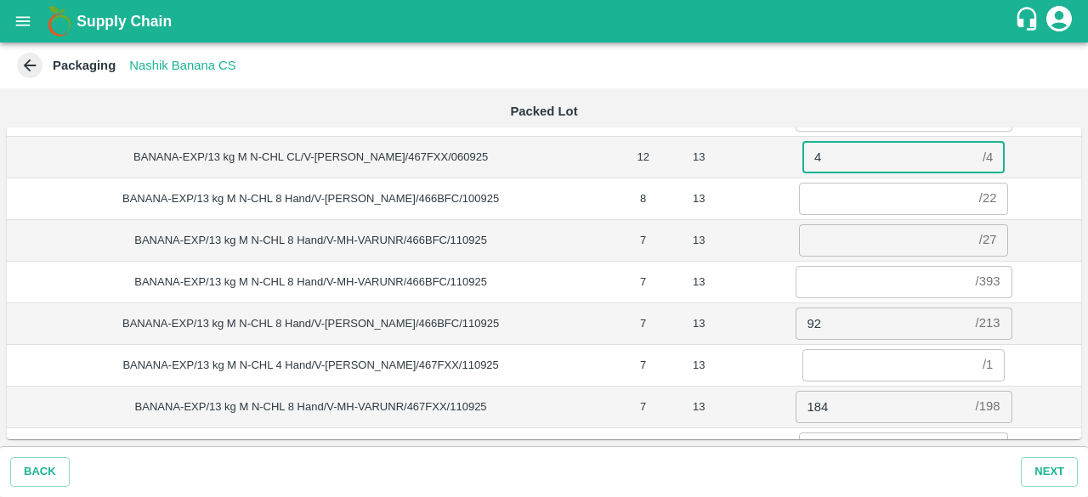
scroll to position [285, 0]
type input "4"
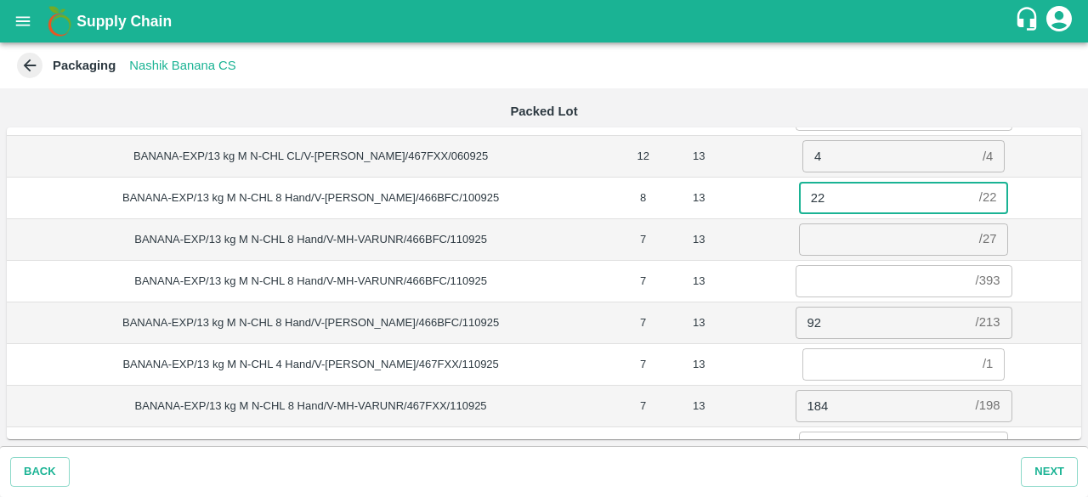
type input "22"
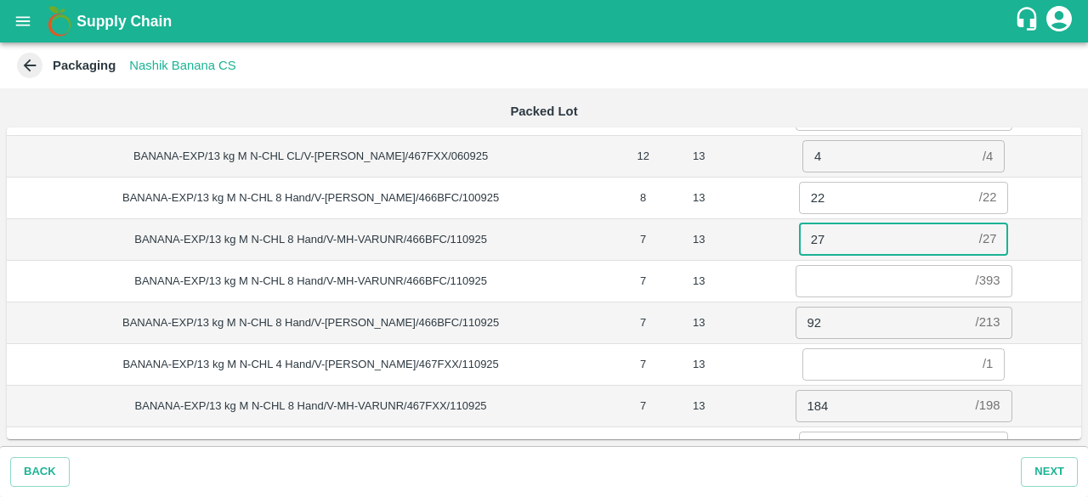
type input "27"
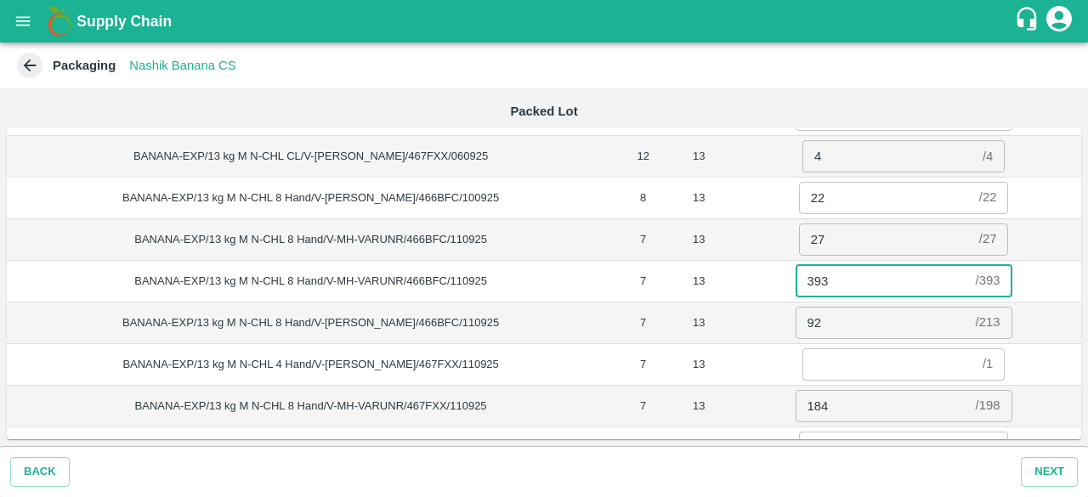
type input "393"
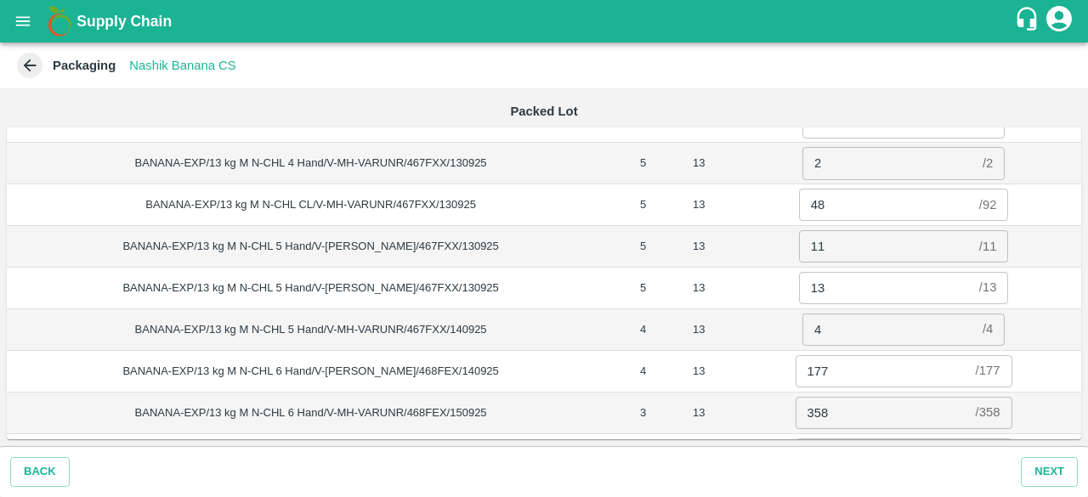
scroll to position [896, 0]
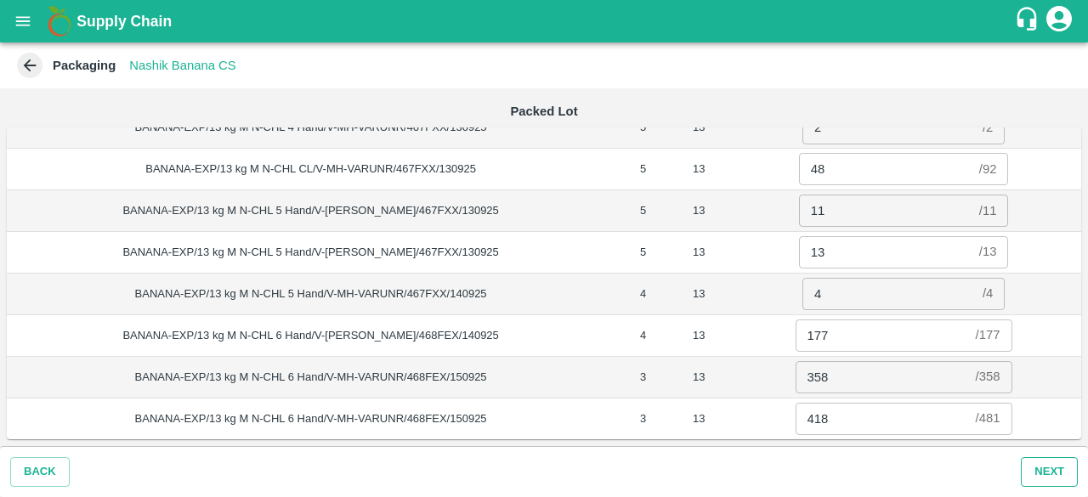
type input "1"
click at [1039, 471] on button "Next" at bounding box center [1049, 472] width 57 height 30
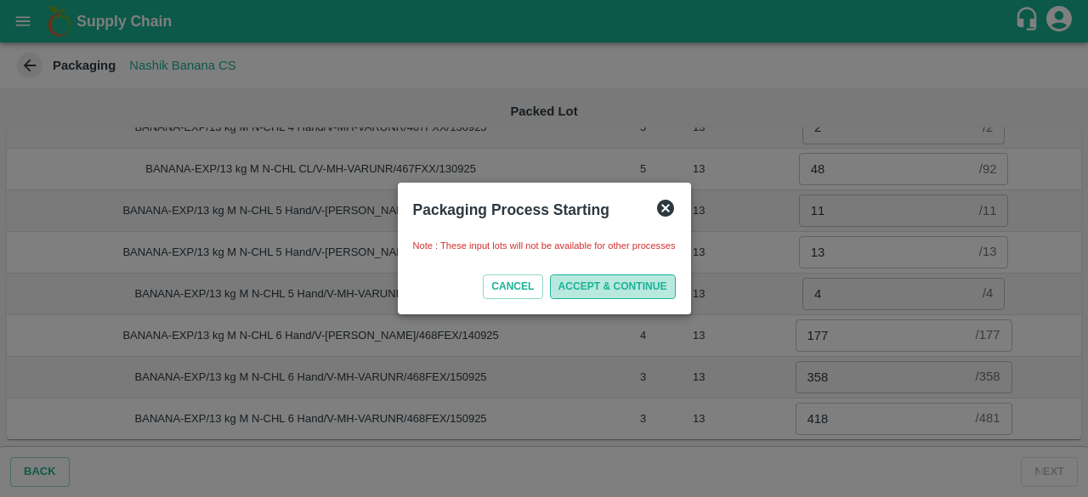
click at [603, 291] on button "ACCEPT & CONTINUE" at bounding box center [613, 287] width 126 height 25
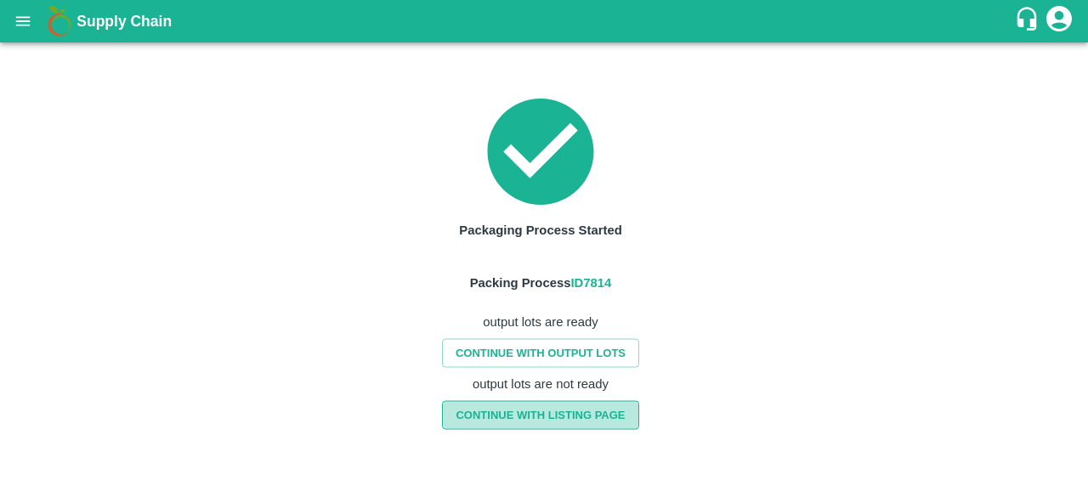
click at [561, 417] on link "CONTINUE WITH LISTING PAGE" at bounding box center [540, 415] width 196 height 30
